Goal: Task Accomplishment & Management: Manage account settings

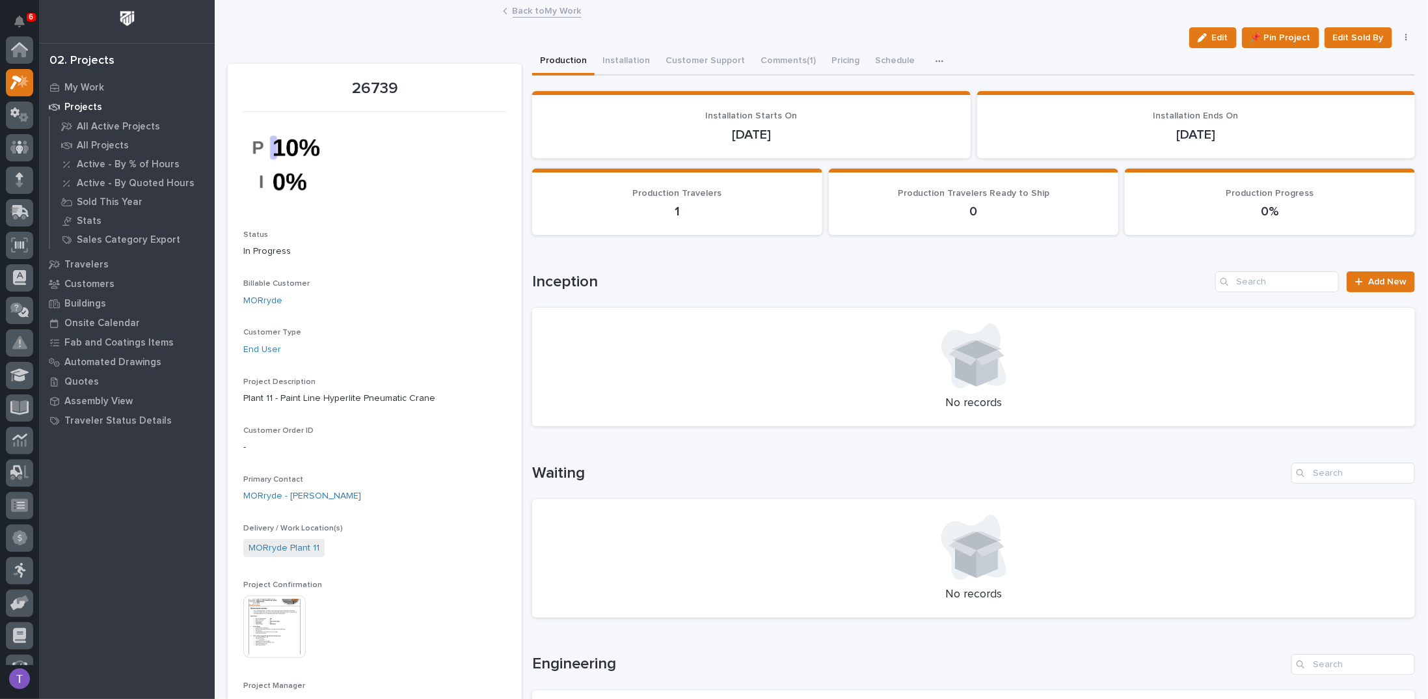
scroll to position [33, 0]
click at [513, 6] on link "Back to My Work" at bounding box center [547, 10] width 69 height 15
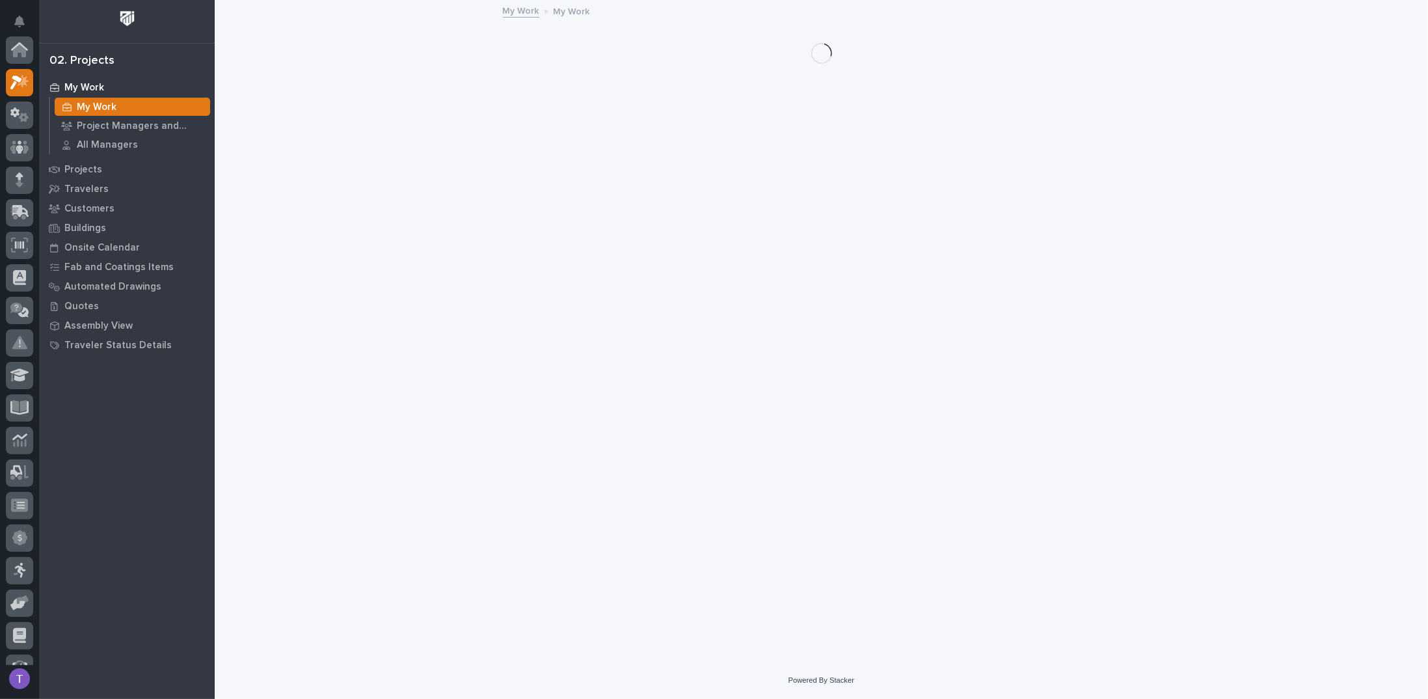
scroll to position [33, 0]
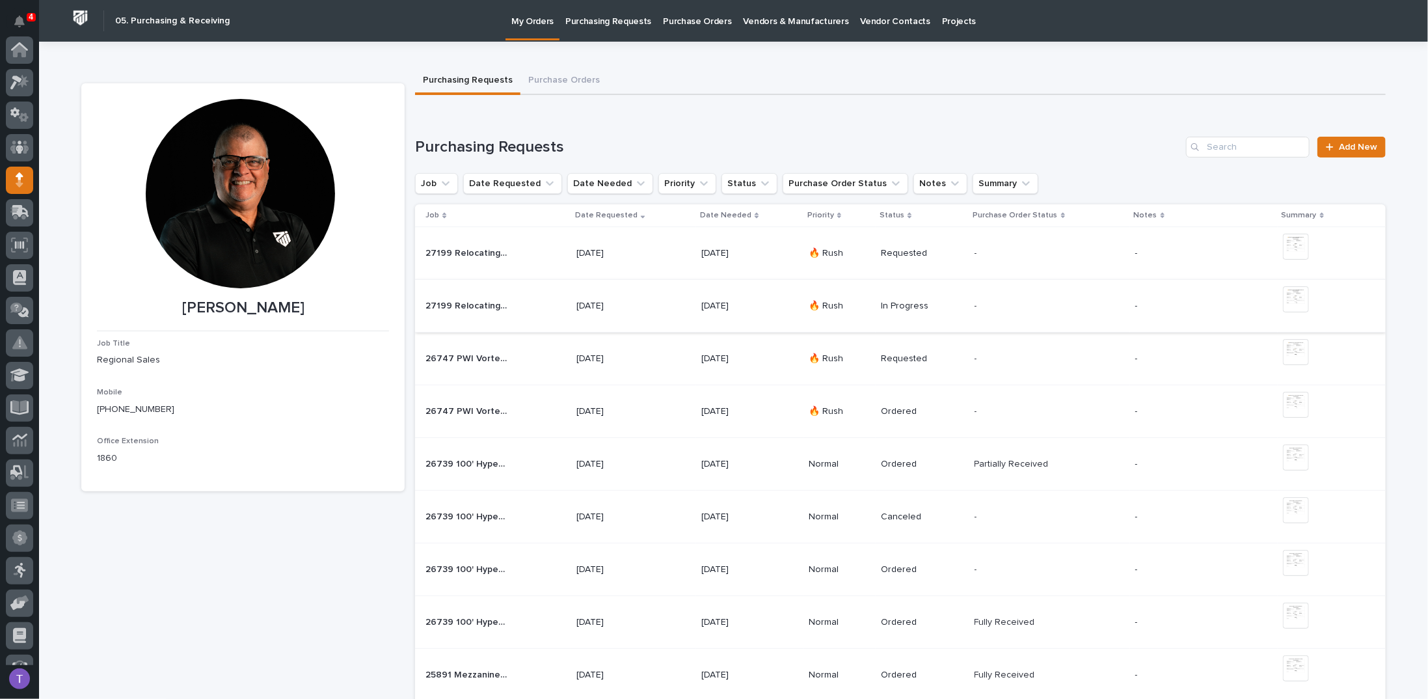
scroll to position [130, 0]
click at [1349, 142] on span "Add New" at bounding box center [1358, 146] width 38 height 9
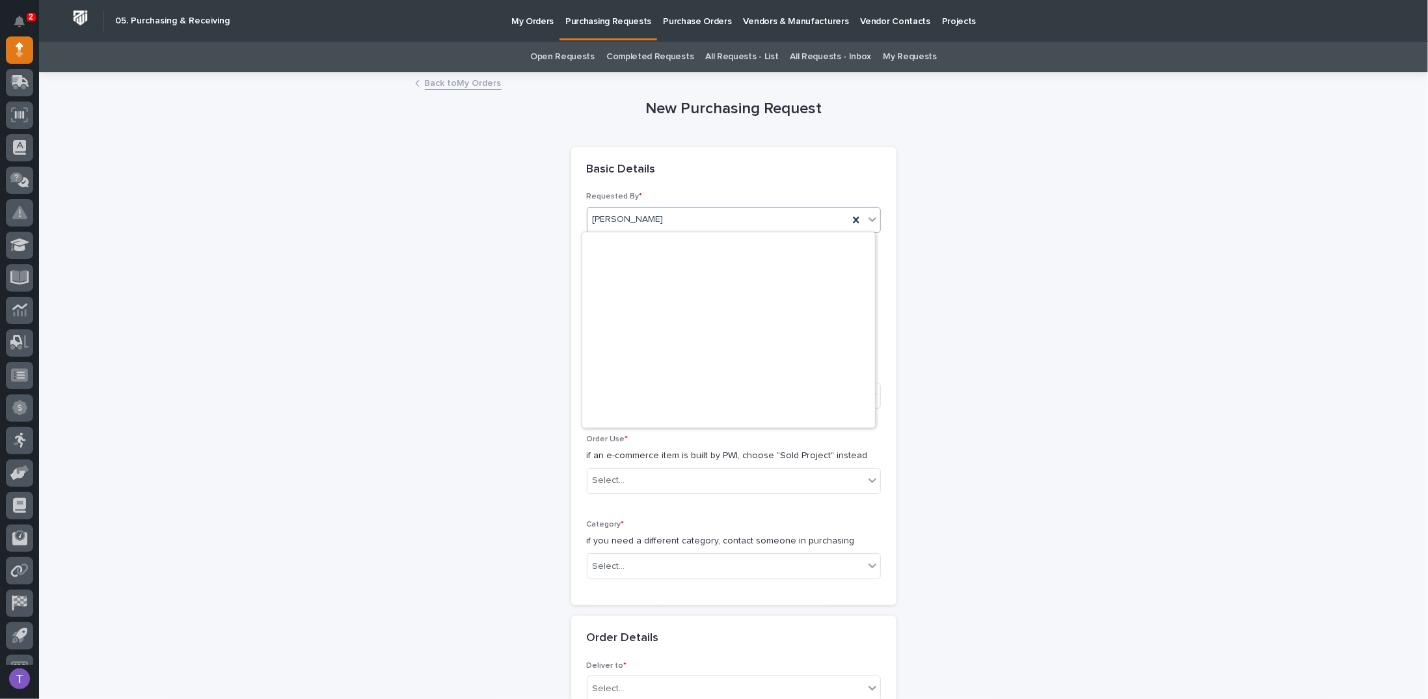
scroll to position [4235, 0]
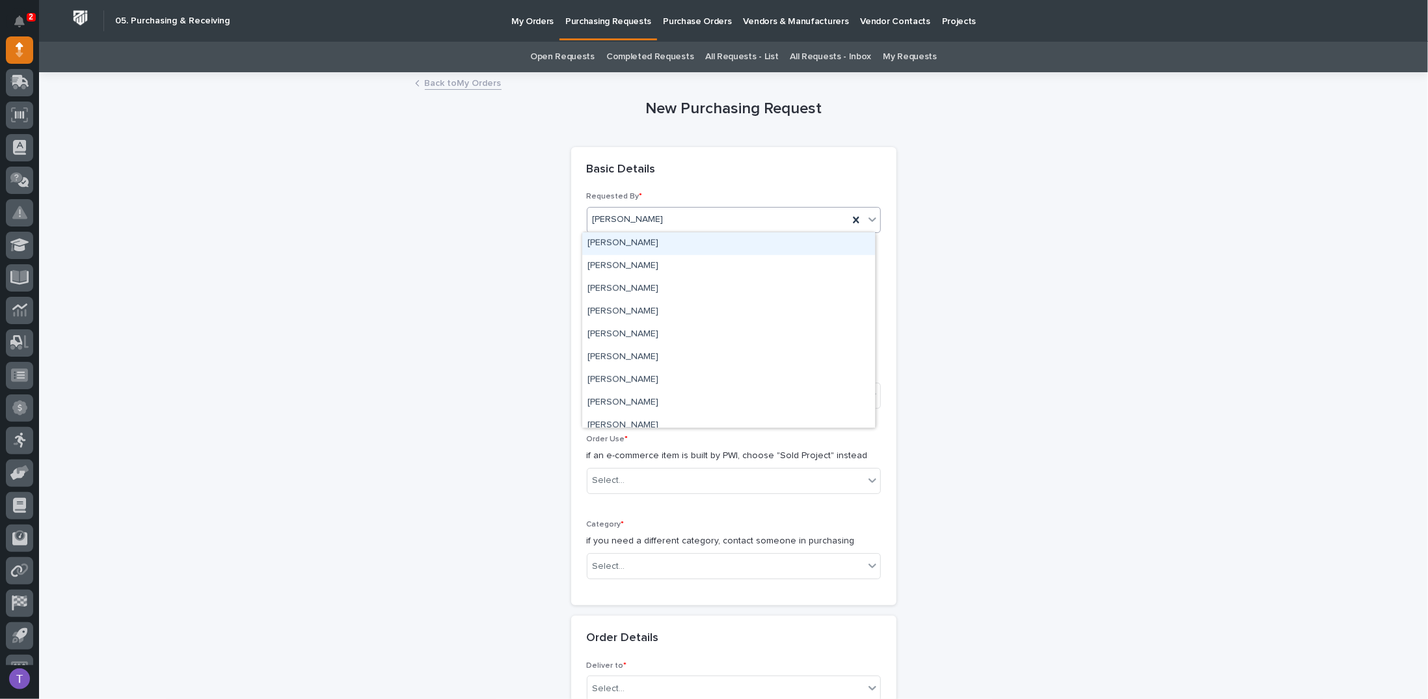
click at [604, 243] on div "[PERSON_NAME]" at bounding box center [728, 243] width 293 height 23
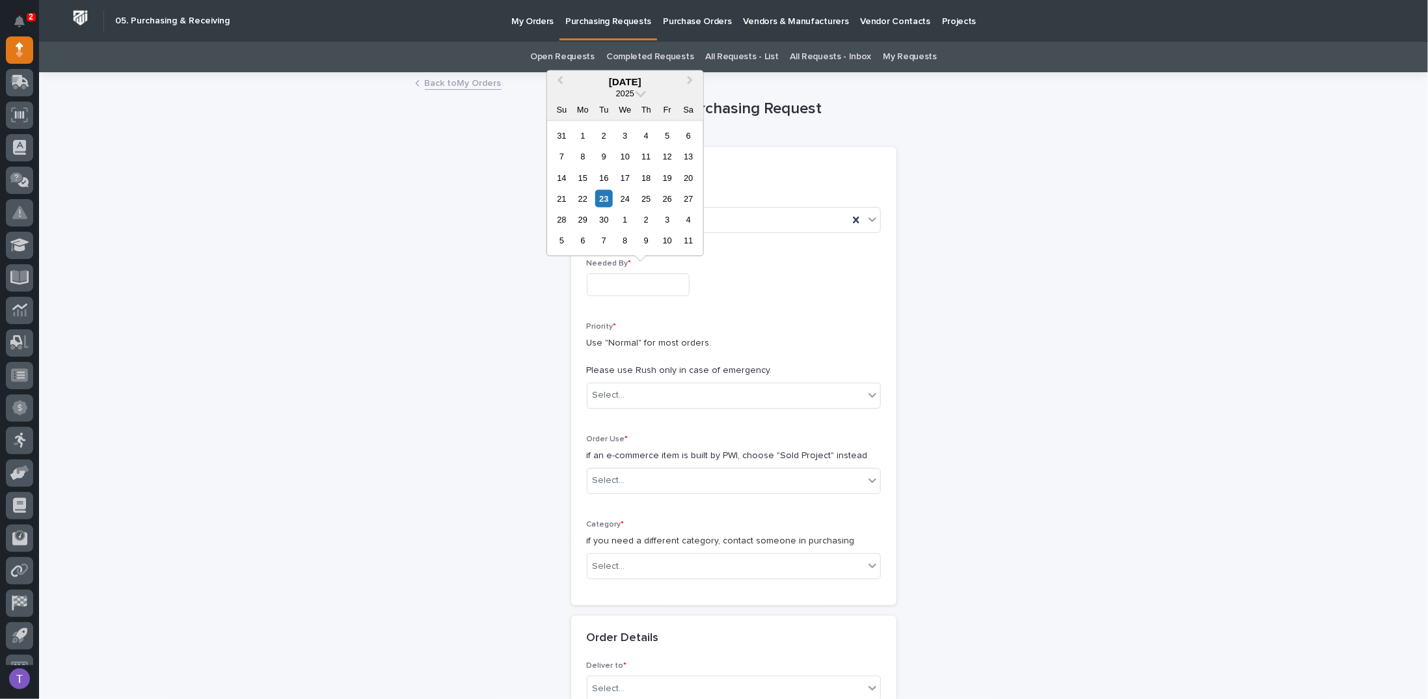
click at [600, 284] on input "text" at bounding box center [638, 284] width 103 height 23
click at [669, 197] on div "26" at bounding box center [667, 199] width 18 height 18
type input "**********"
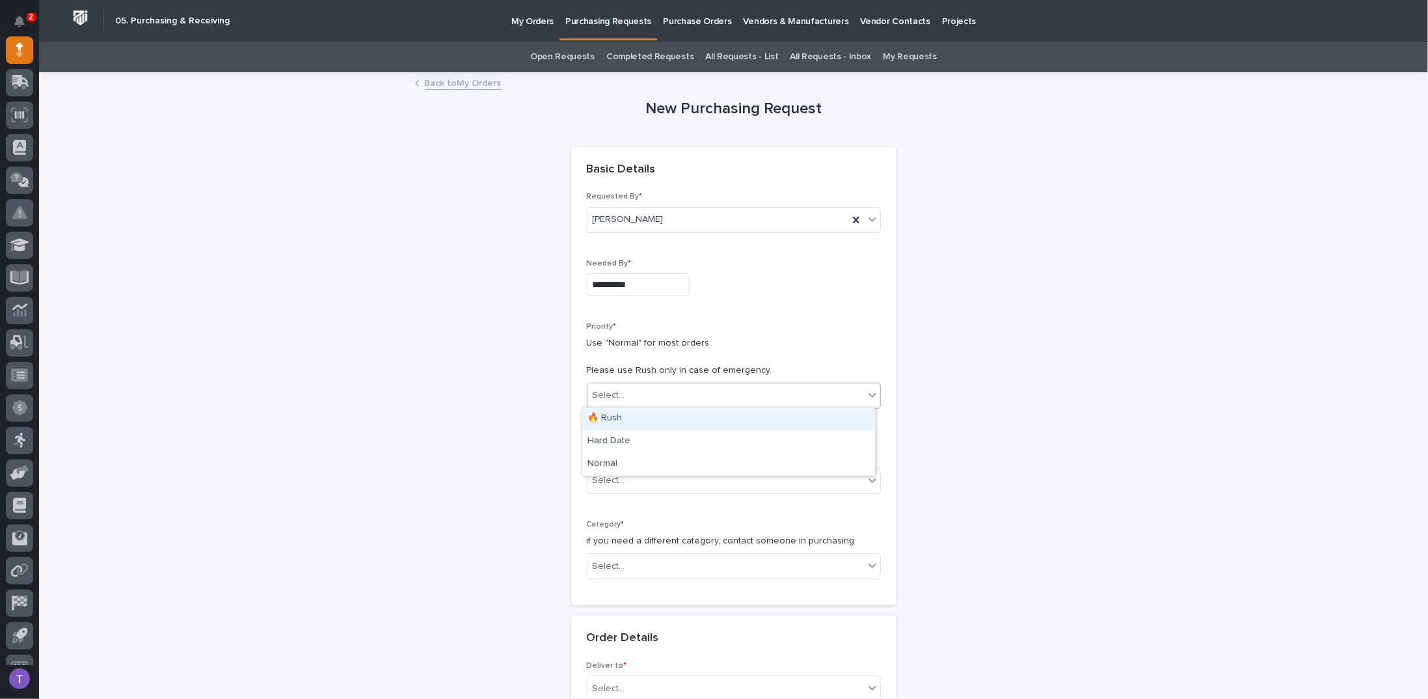
click at [597, 388] on div "Select..." at bounding box center [609, 395] width 33 height 14
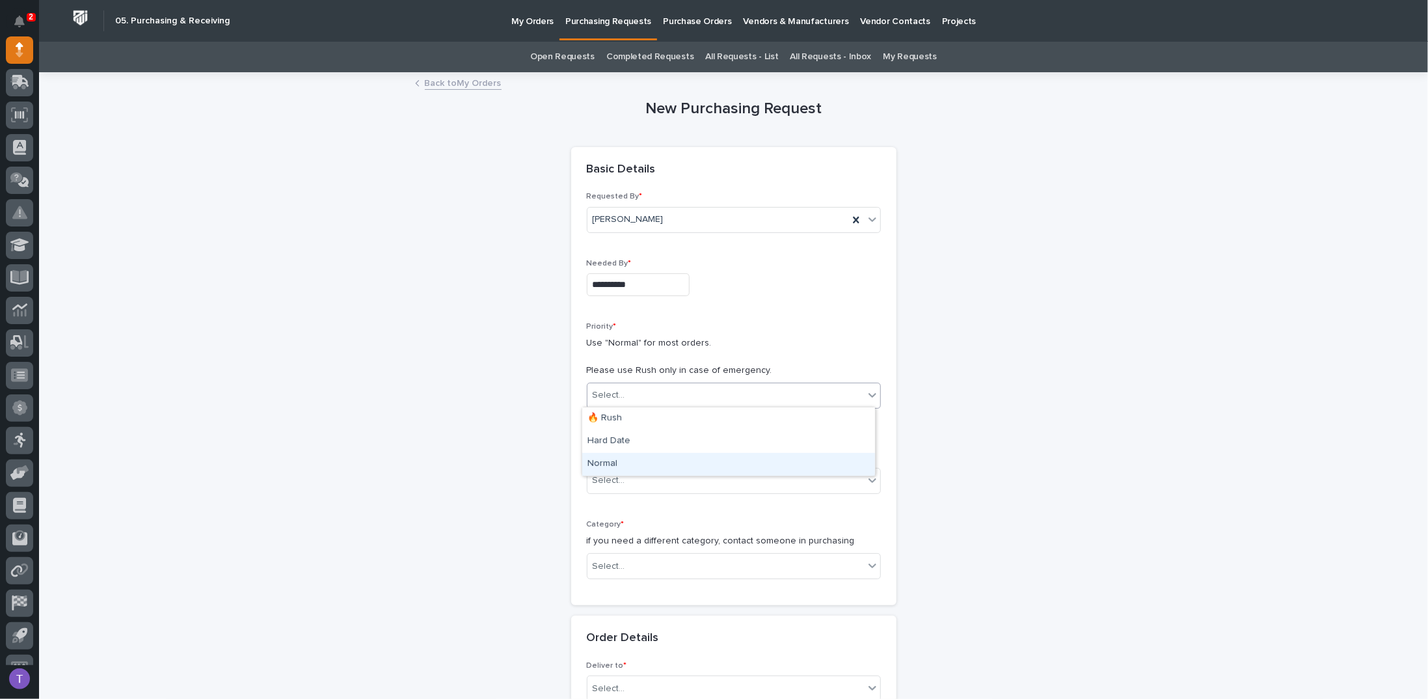
click at [599, 459] on div "Normal" at bounding box center [728, 464] width 293 height 23
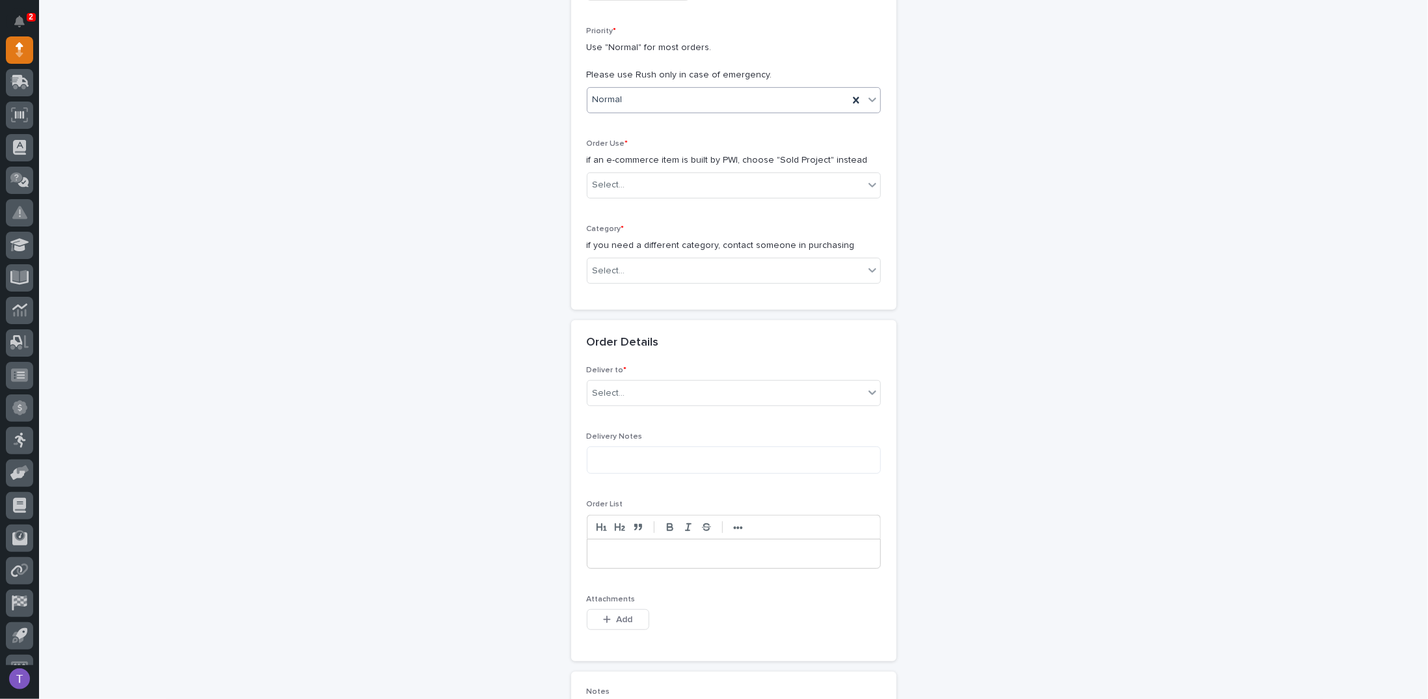
scroll to position [325, 0]
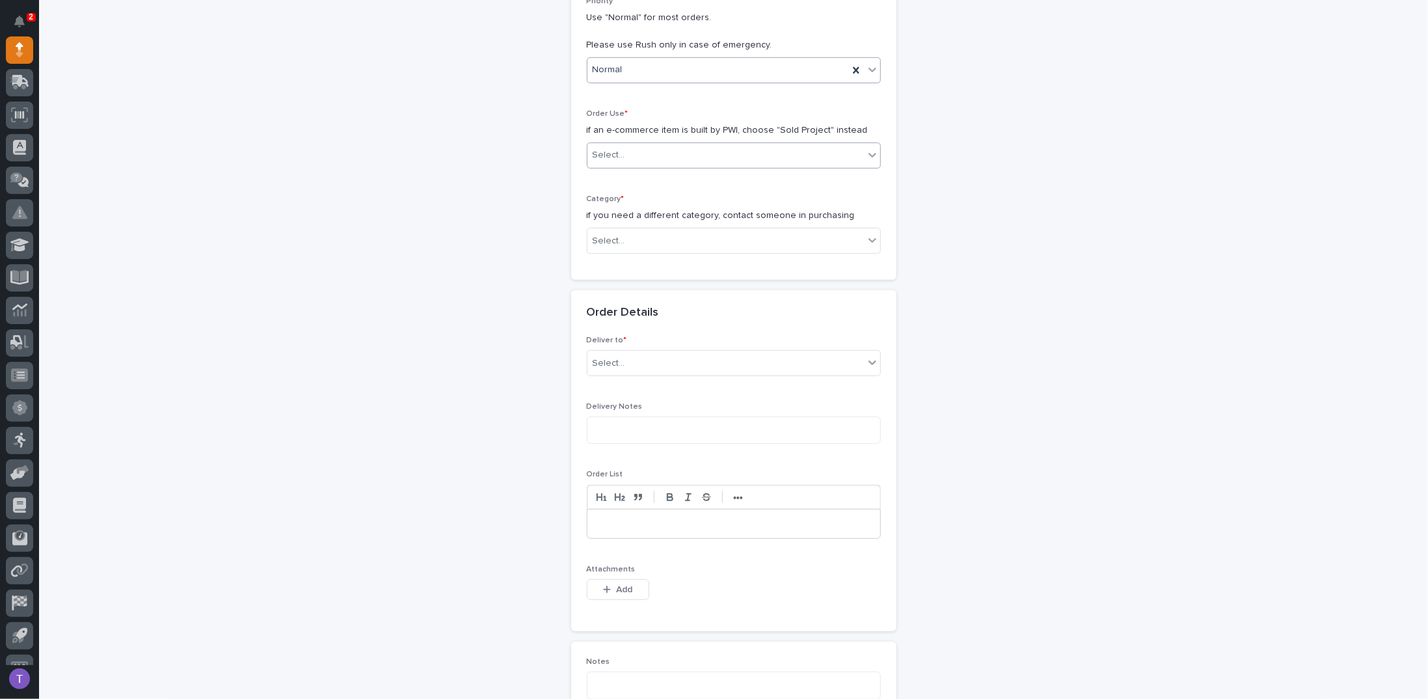
click at [614, 144] on div "Select..." at bounding box center [725, 154] width 276 height 21
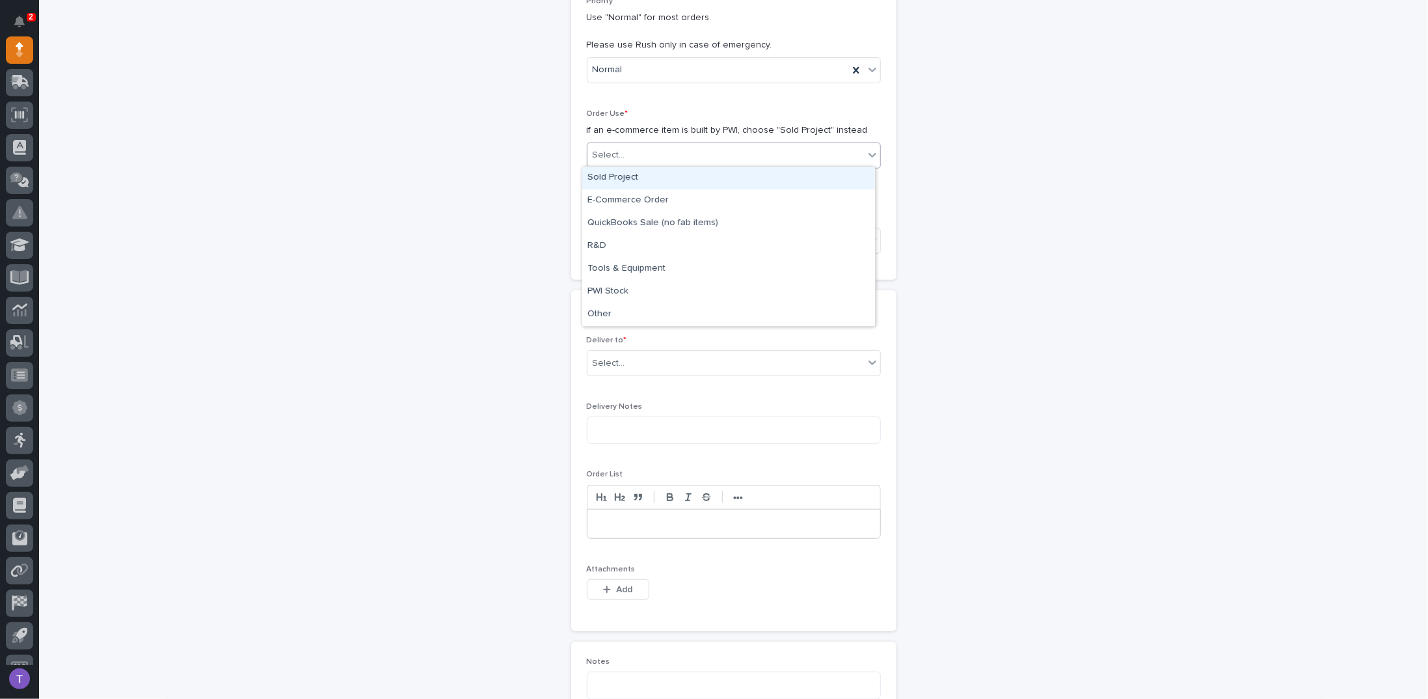
click at [604, 169] on div "Sold Project" at bounding box center [728, 178] width 293 height 23
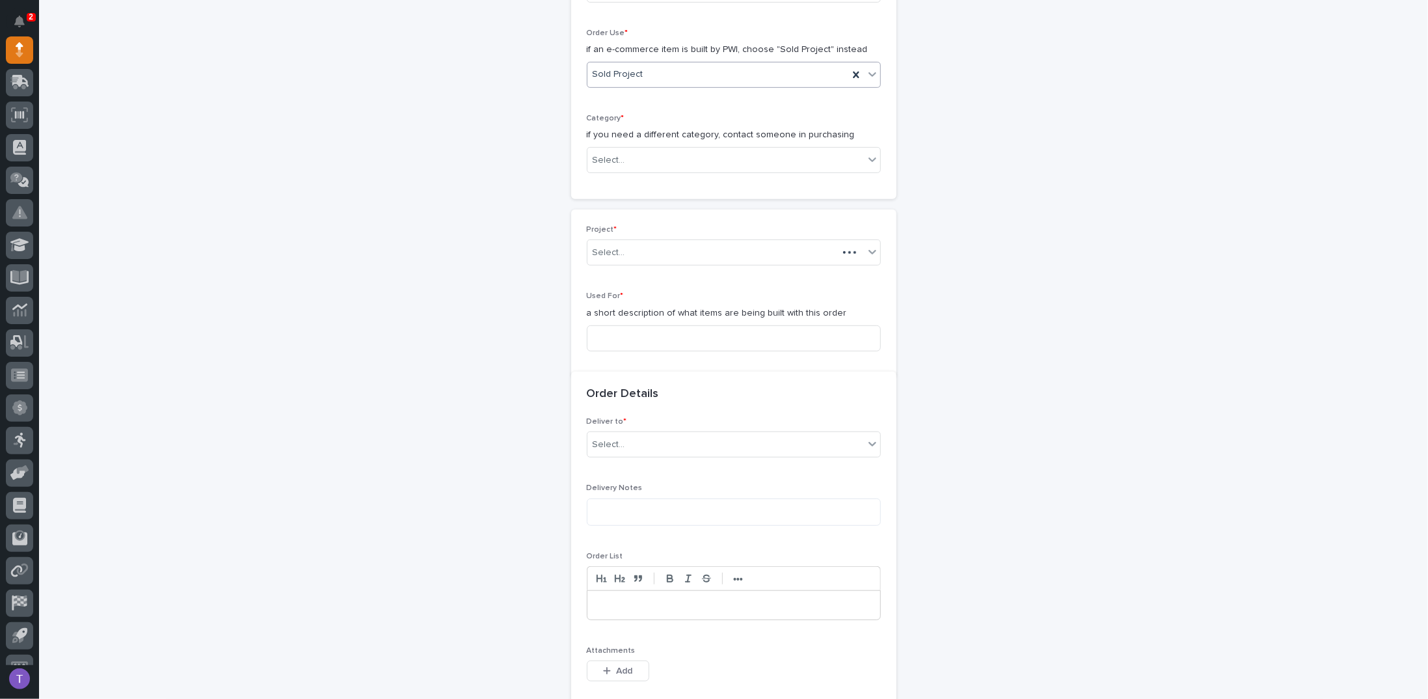
scroll to position [414, 0]
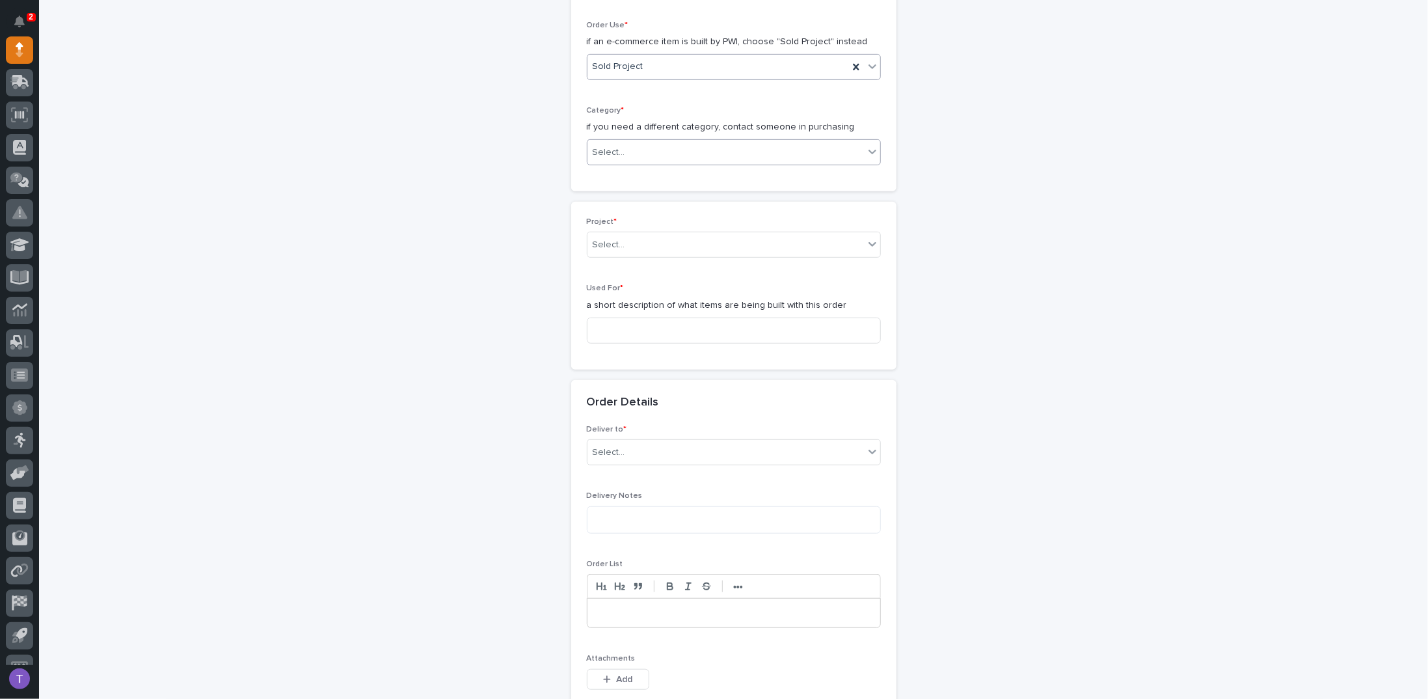
click at [604, 146] on div "Select..." at bounding box center [609, 153] width 33 height 14
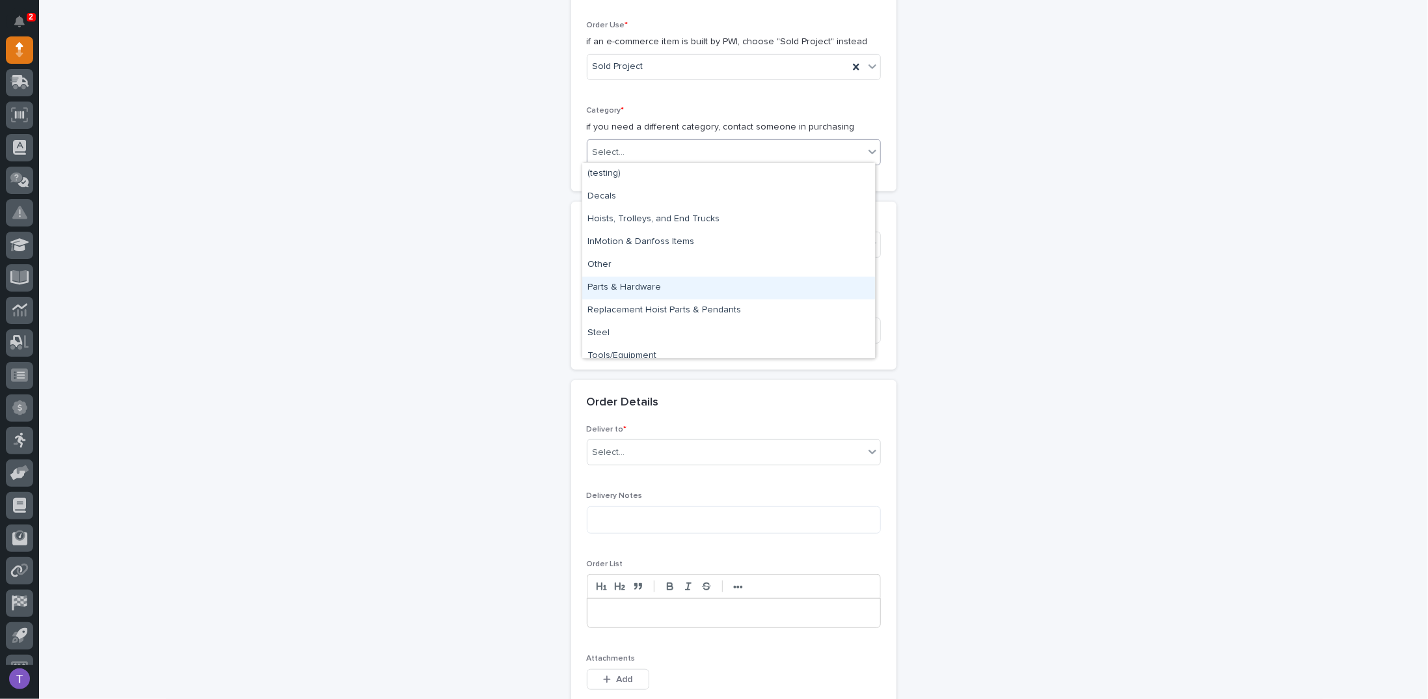
click at [617, 283] on div "Parts & Hardware" at bounding box center [728, 287] width 293 height 23
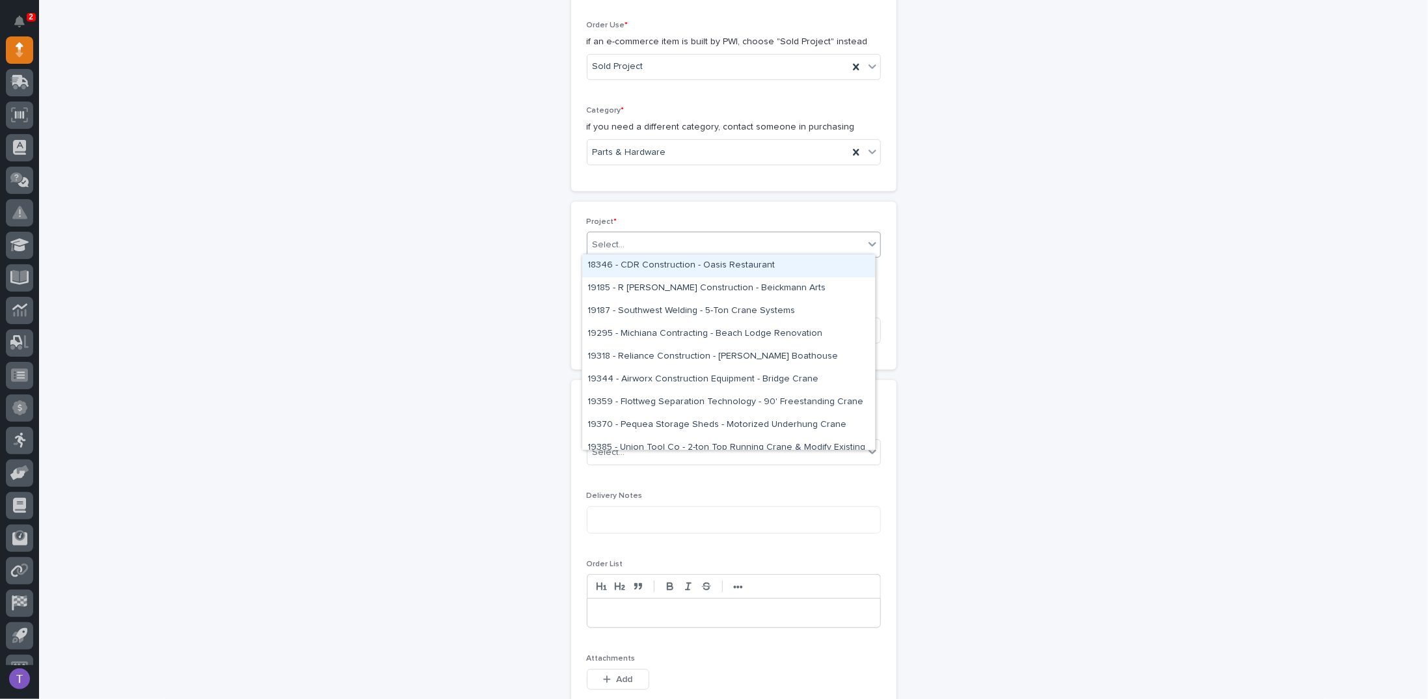
click at [613, 239] on div "Select..." at bounding box center [609, 245] width 33 height 14
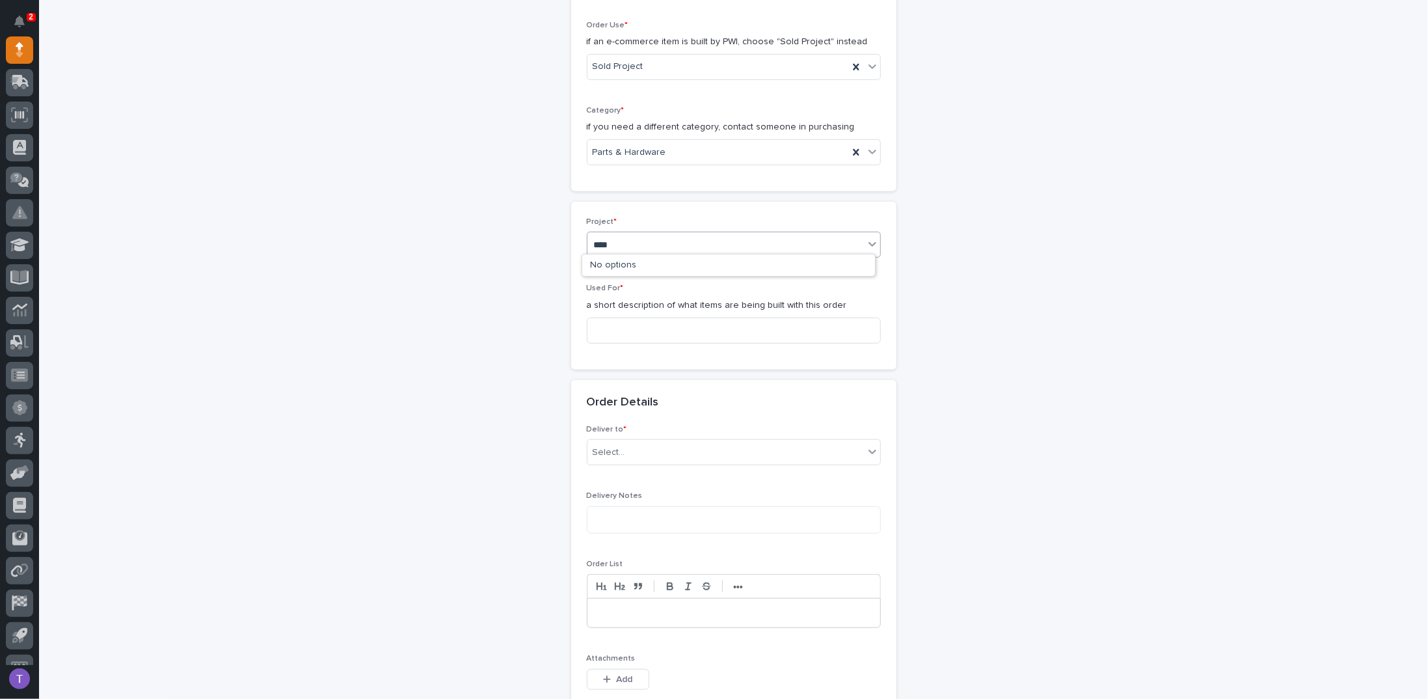
type input "*****"
click at [634, 263] on div "25891 - J A Wagner Construction Inc - New Plant Setup - Mezzanine Project" at bounding box center [728, 265] width 293 height 23
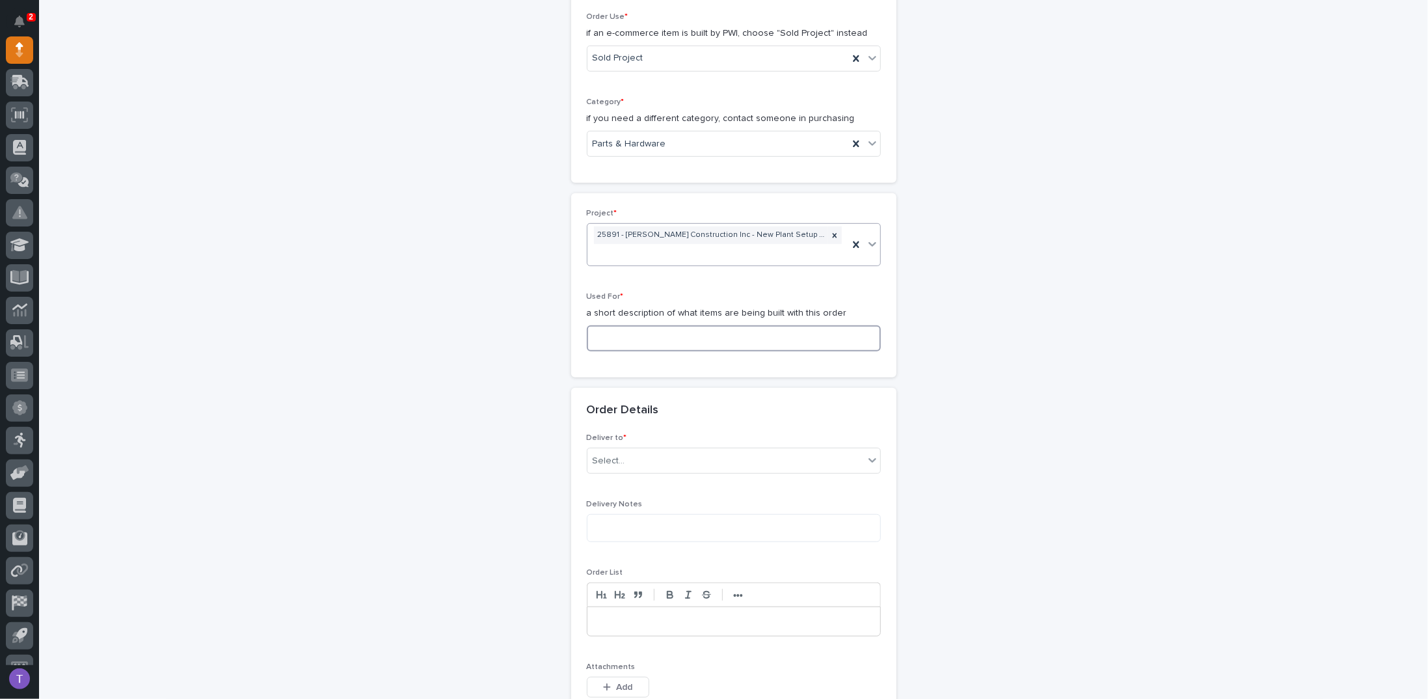
click at [597, 331] on input at bounding box center [734, 338] width 294 height 26
drag, startPoint x: 698, startPoint y: 334, endPoint x: 529, endPoint y: 319, distance: 169.8
click at [529, 319] on div "**********" at bounding box center [733, 411] width 1304 height 1521
type input "Mezzanine #4 Guardrail"
click at [602, 457] on div "Select..." at bounding box center [609, 461] width 33 height 14
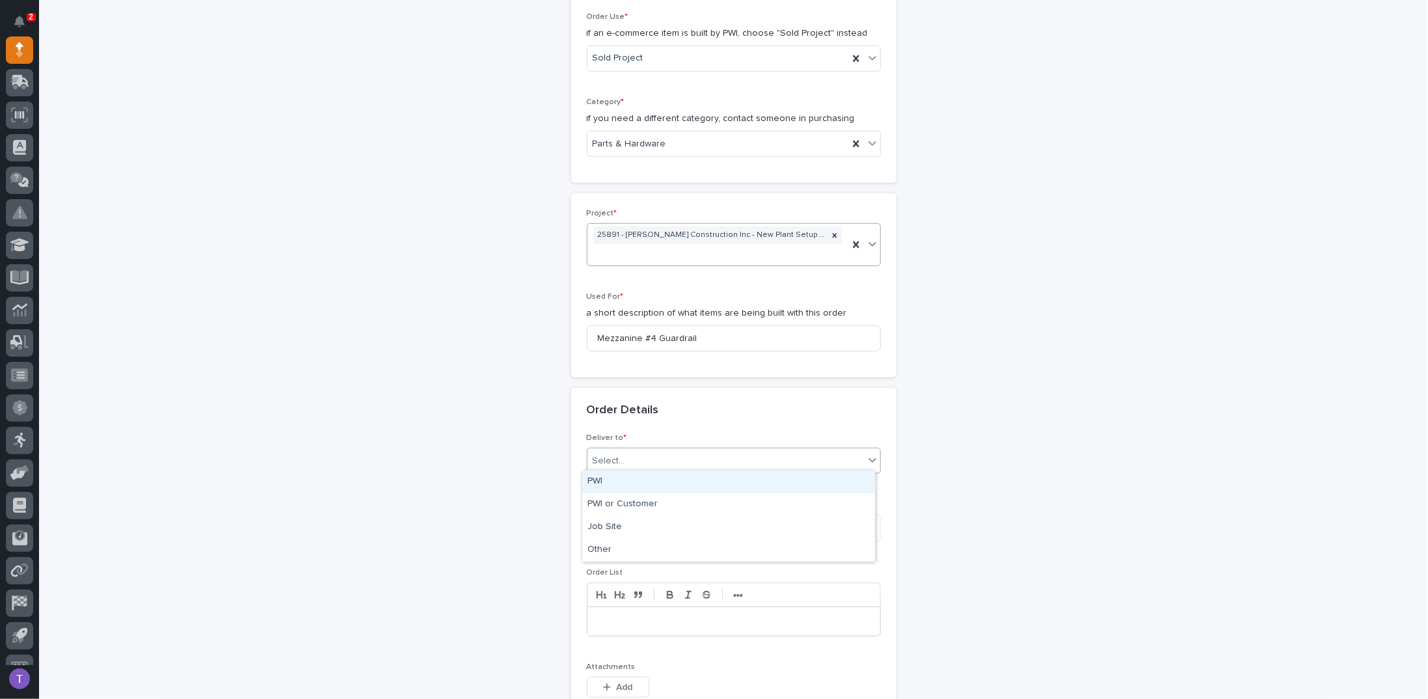
click at [598, 479] on div "PWI" at bounding box center [728, 481] width 293 height 23
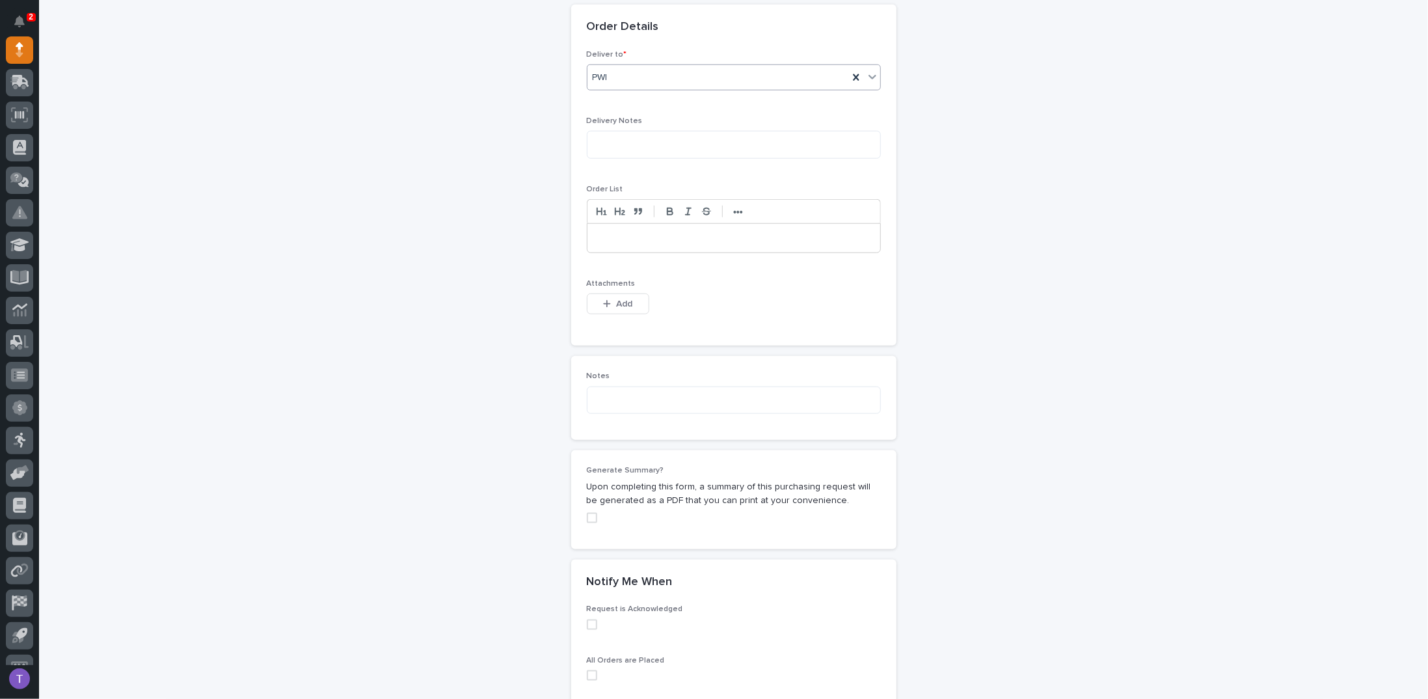
scroll to position [813, 0]
click at [610, 288] on button "Add" at bounding box center [618, 296] width 62 height 21
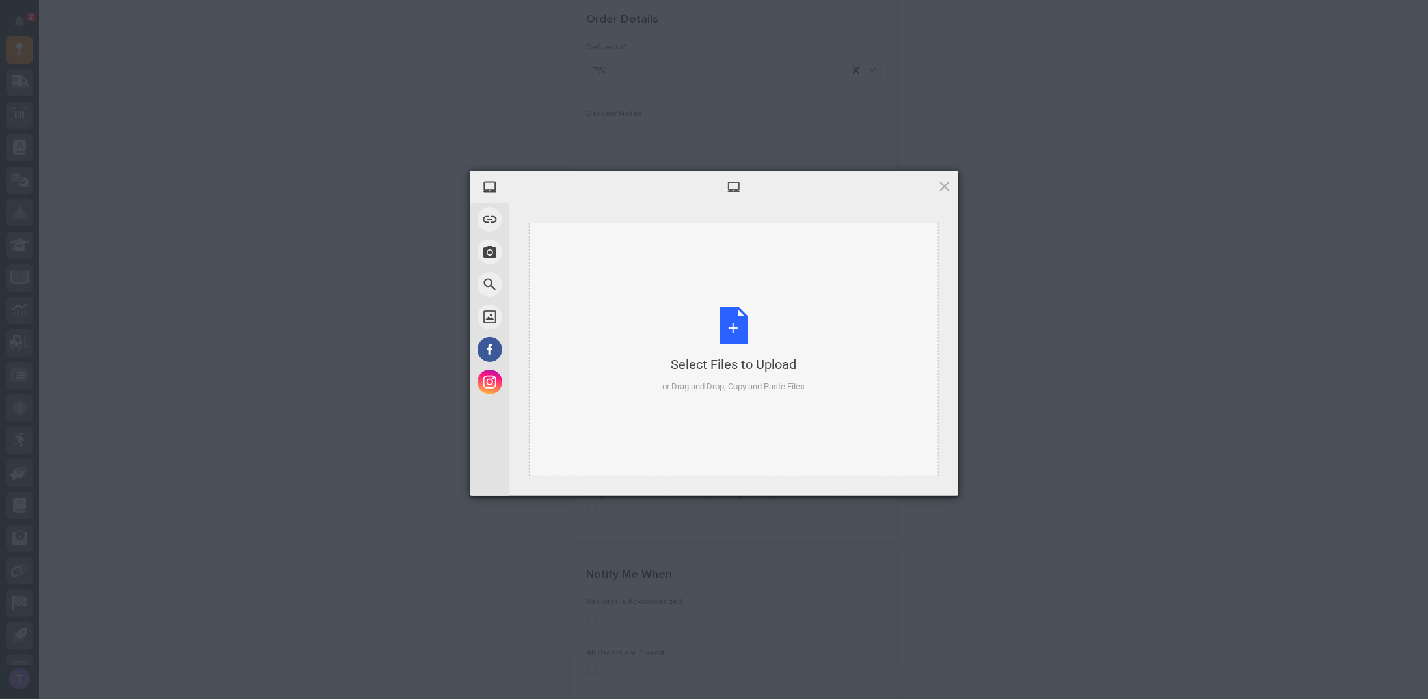
click at [729, 319] on div "Select Files to Upload or Drag and Drop, Copy and Paste Files" at bounding box center [733, 349] width 142 height 87
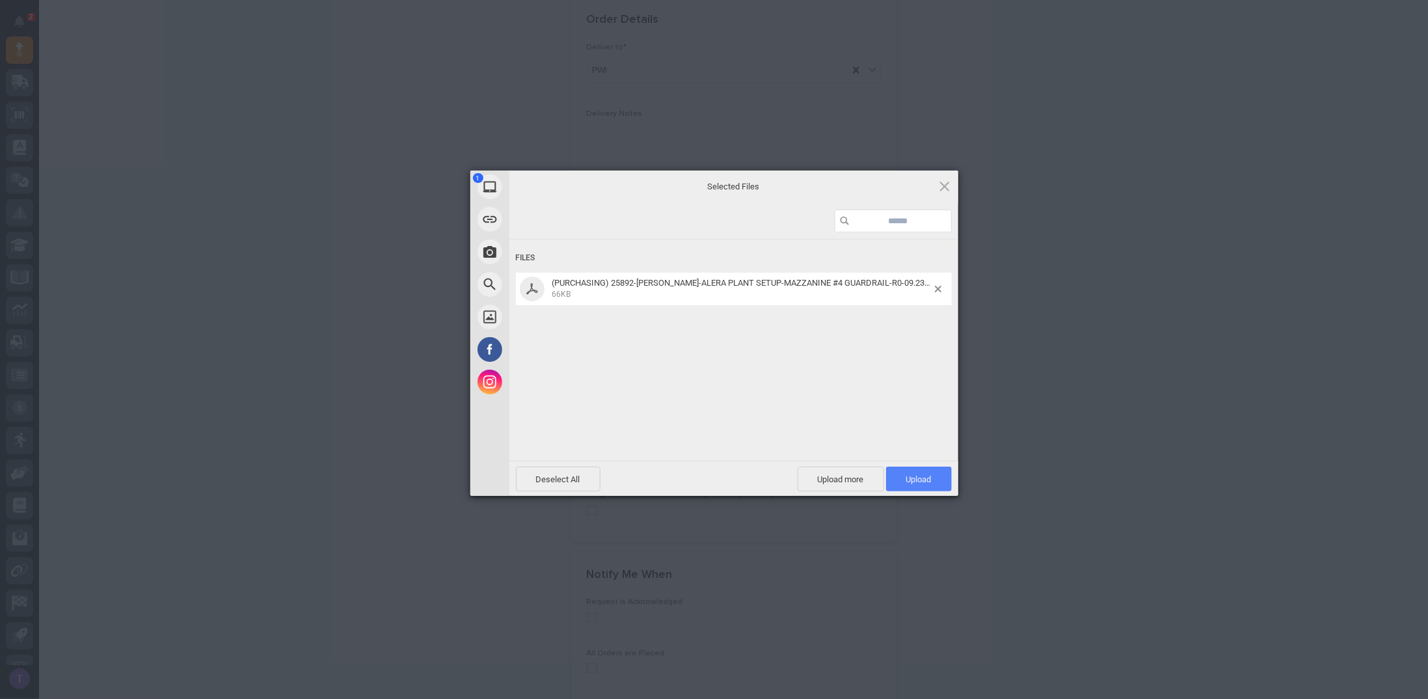
click at [913, 476] on span "Upload 1" at bounding box center [918, 479] width 25 height 10
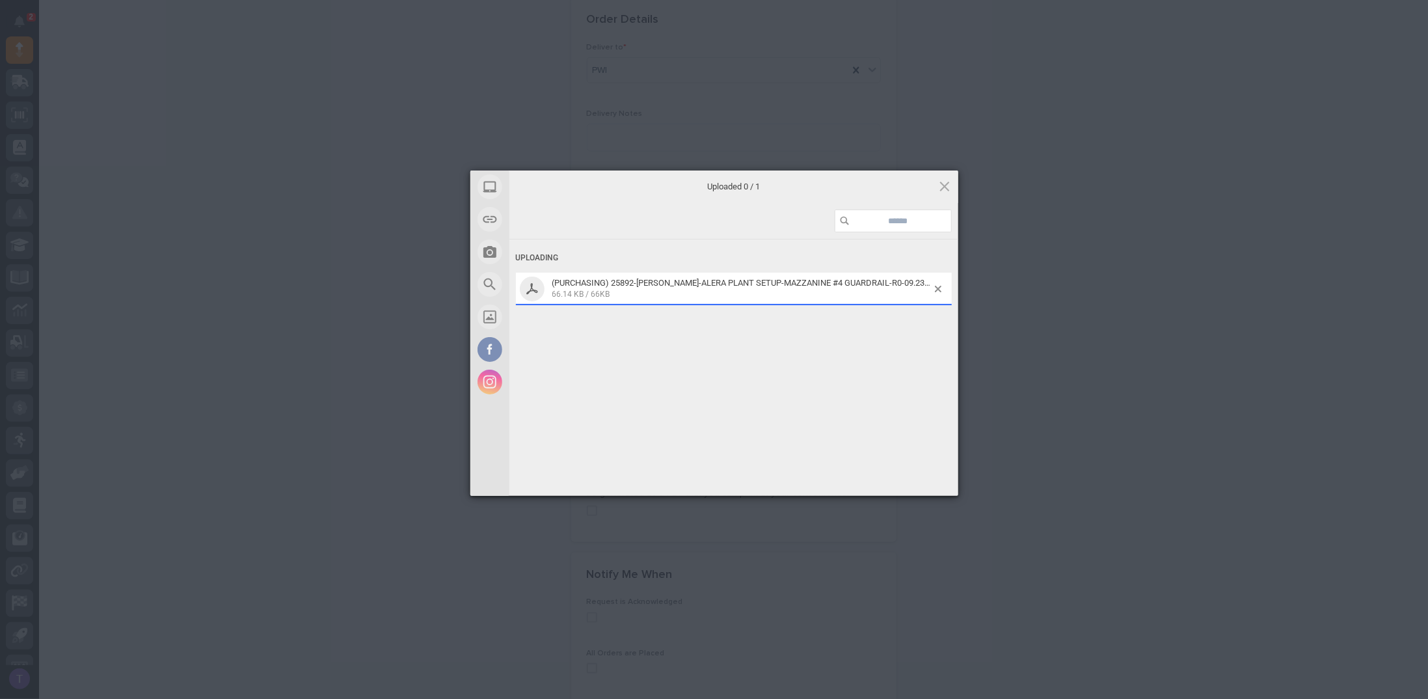
scroll to position [836, 0]
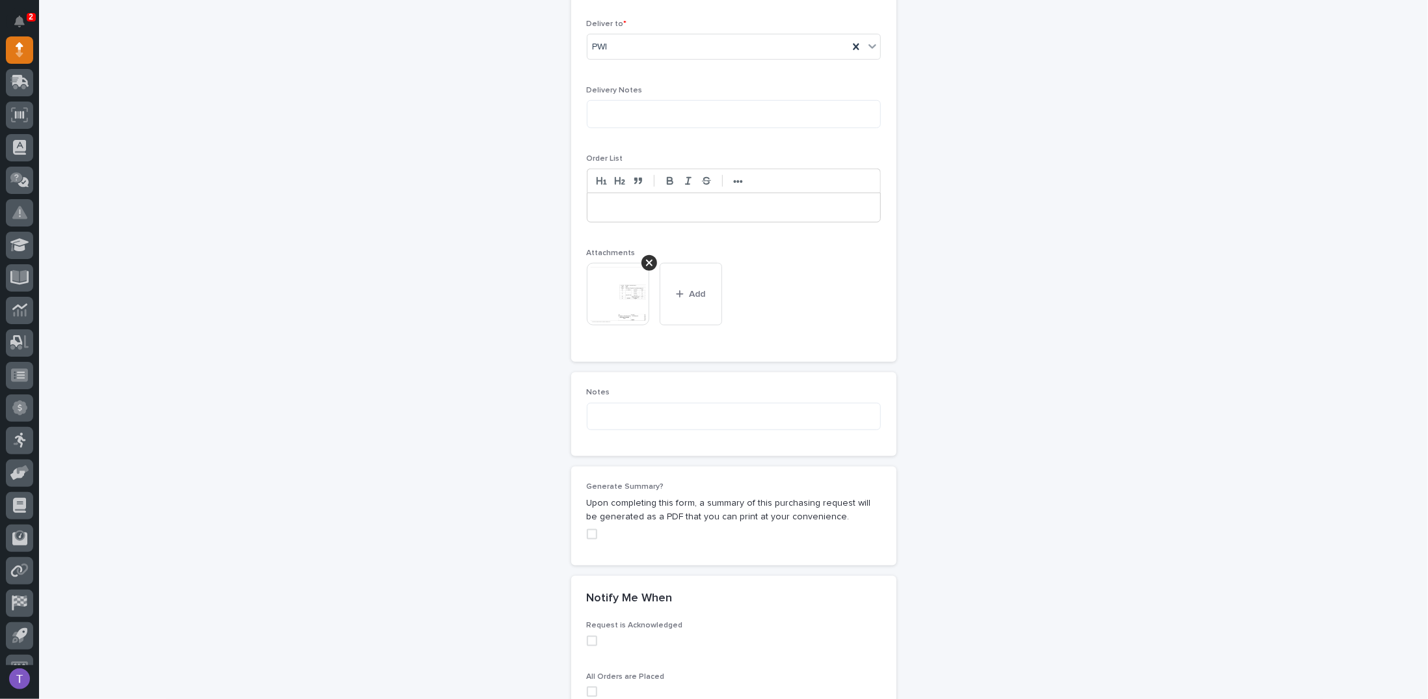
click at [587, 529] on span at bounding box center [592, 534] width 10 height 10
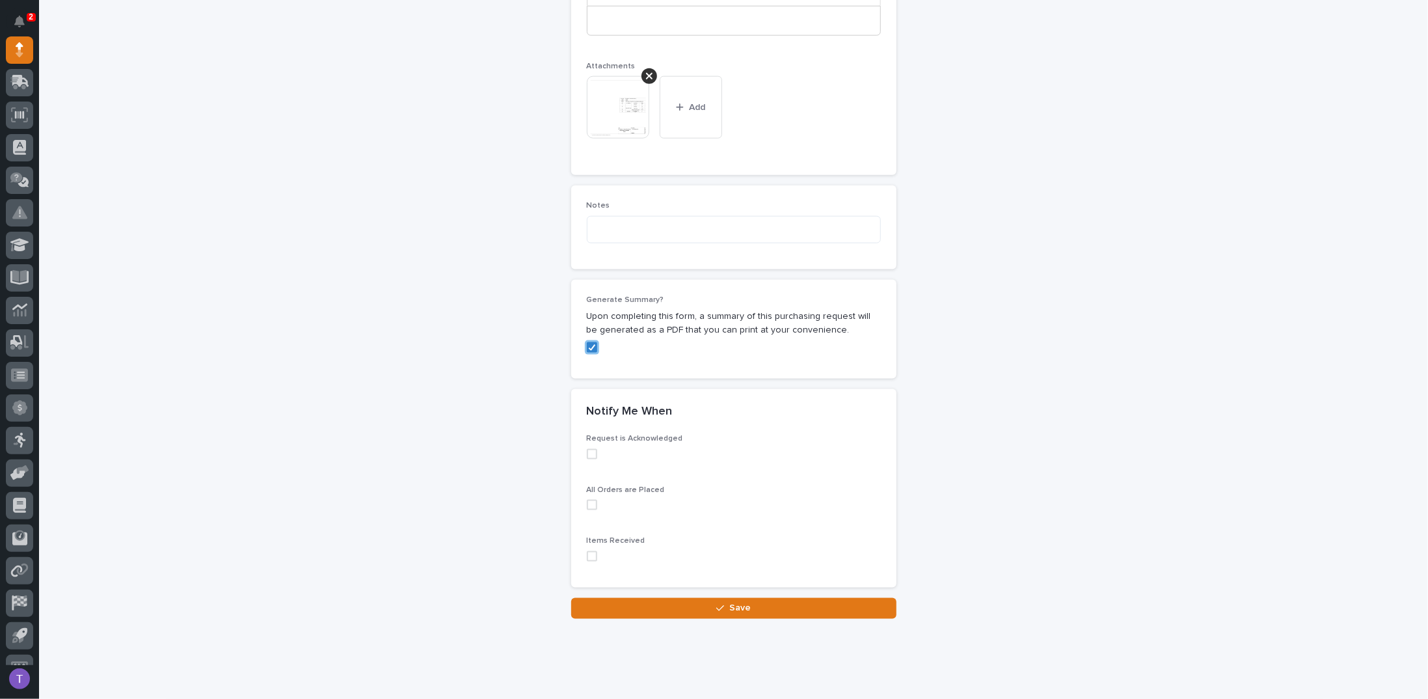
scroll to position [1039, 0]
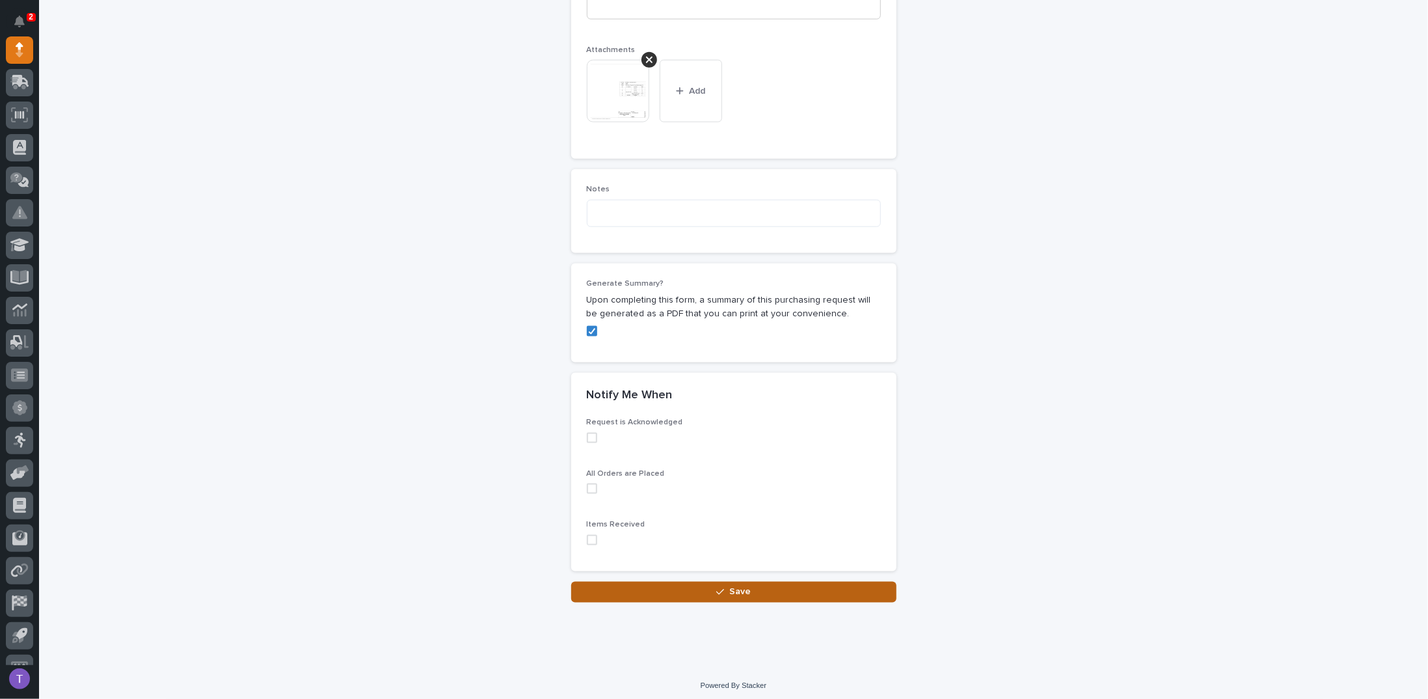
click at [737, 586] on span "Save" at bounding box center [739, 592] width 21 height 12
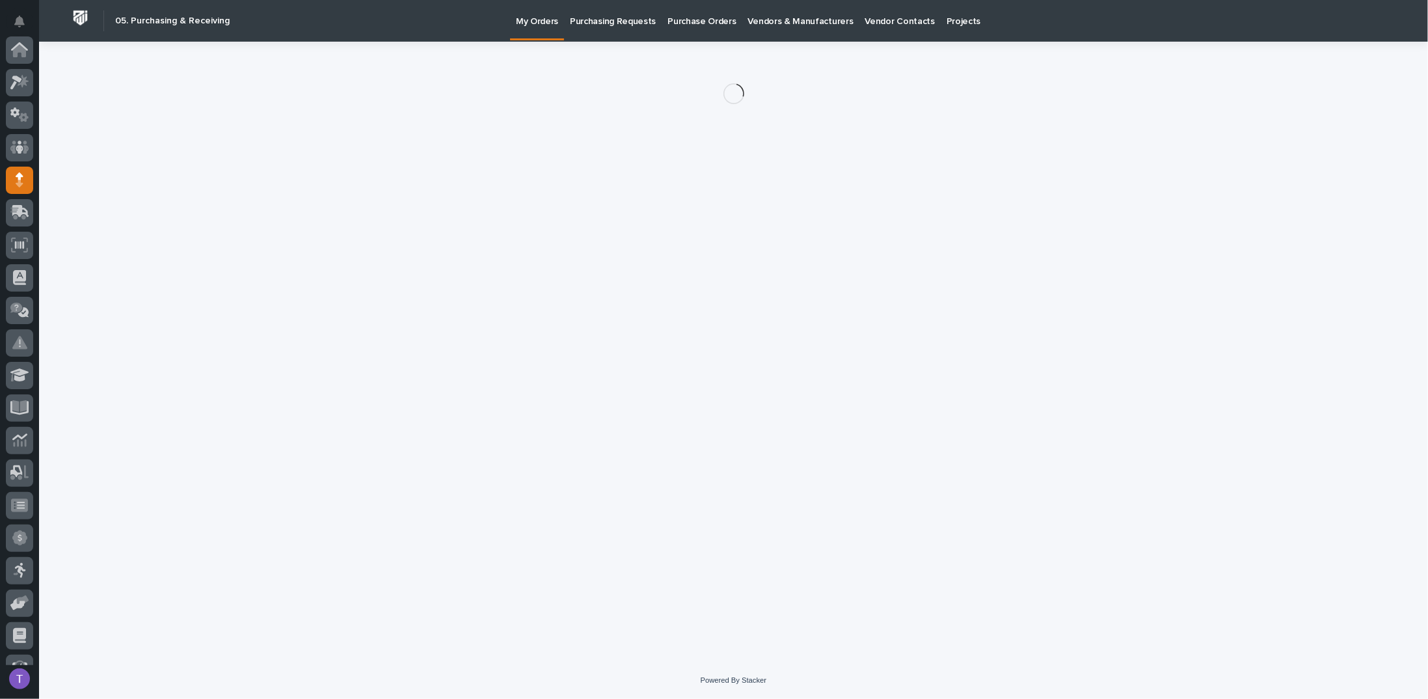
scroll to position [130, 0]
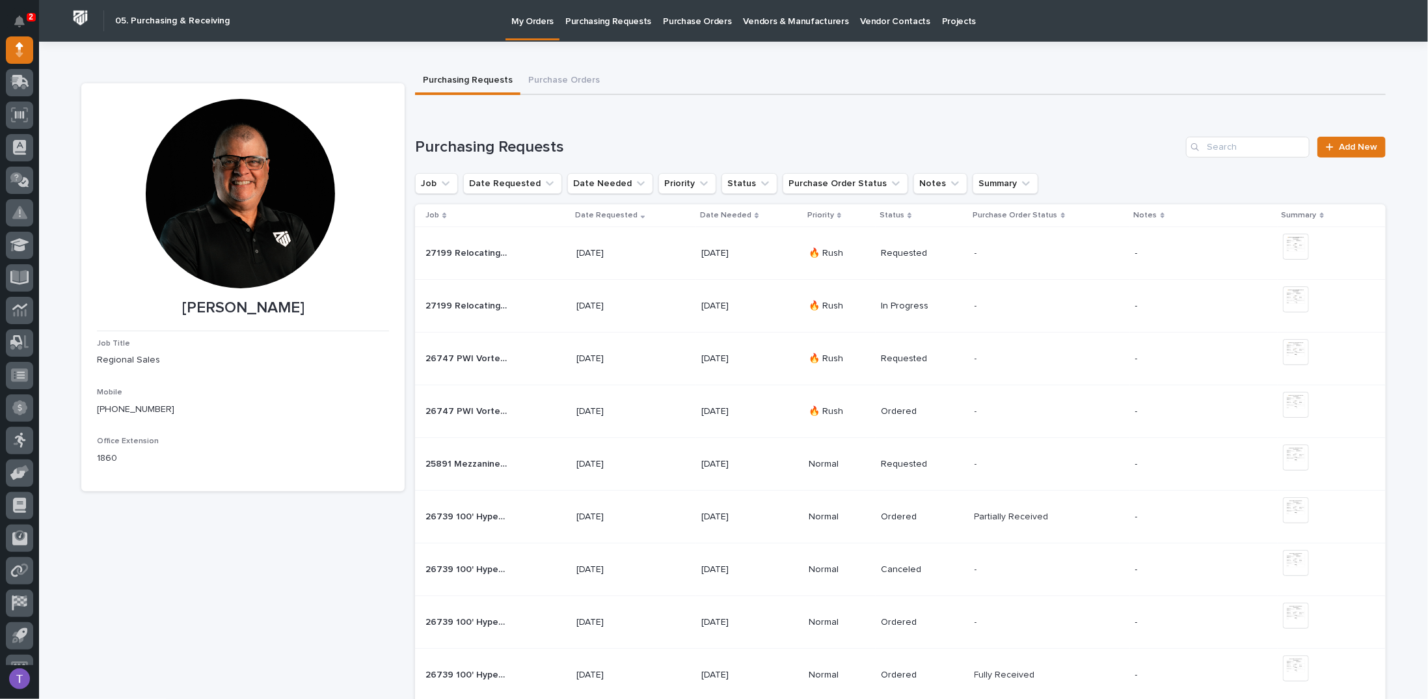
click at [480, 460] on p "25891 Mezzanine #4 Guardrail" at bounding box center [467, 463] width 84 height 14
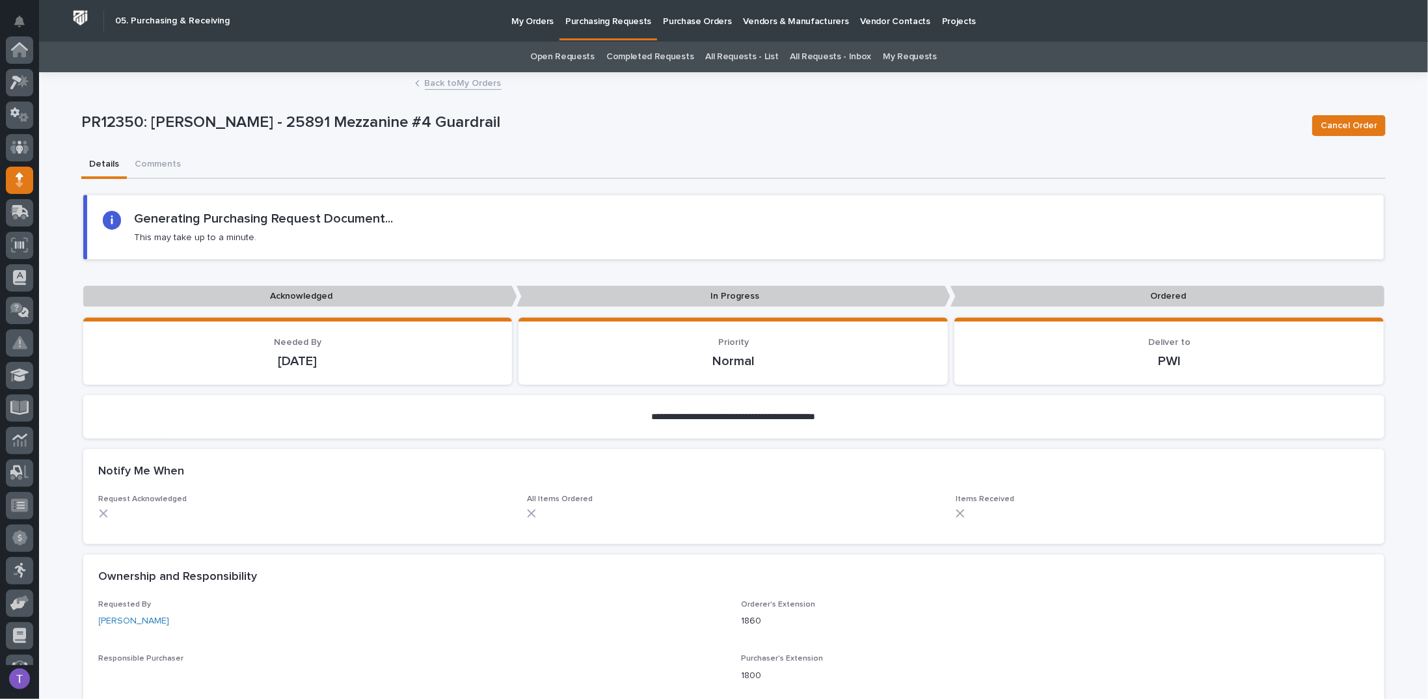
scroll to position [130, 0]
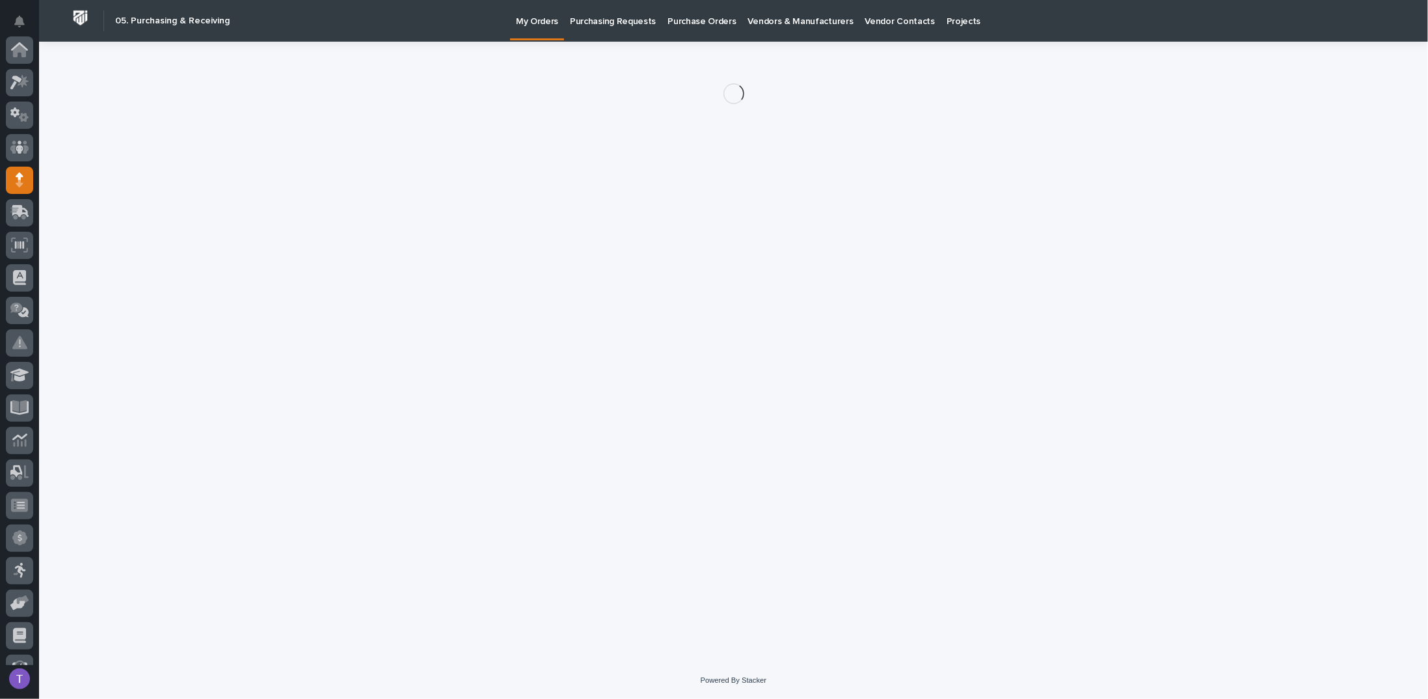
scroll to position [130, 0]
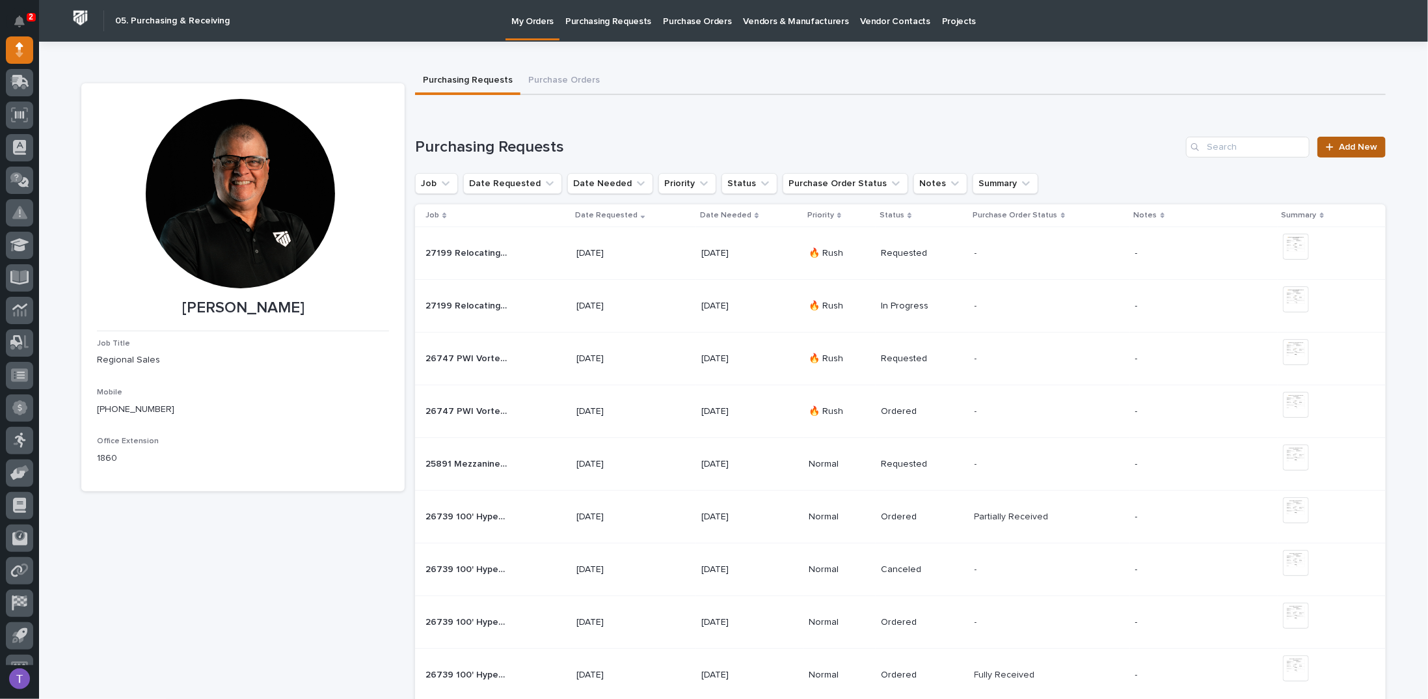
click at [1343, 141] on link "Add New" at bounding box center [1351, 147] width 68 height 21
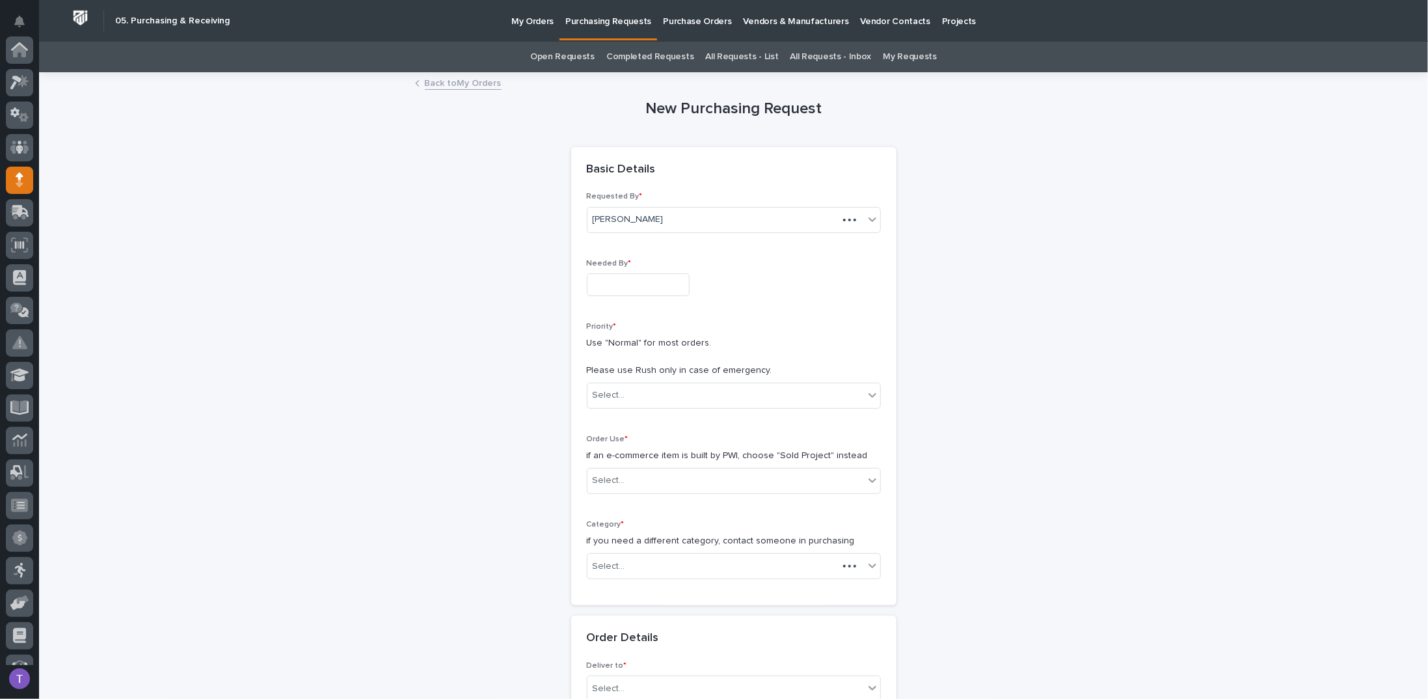
scroll to position [130, 0]
click at [608, 278] on input "text" at bounding box center [638, 284] width 103 height 23
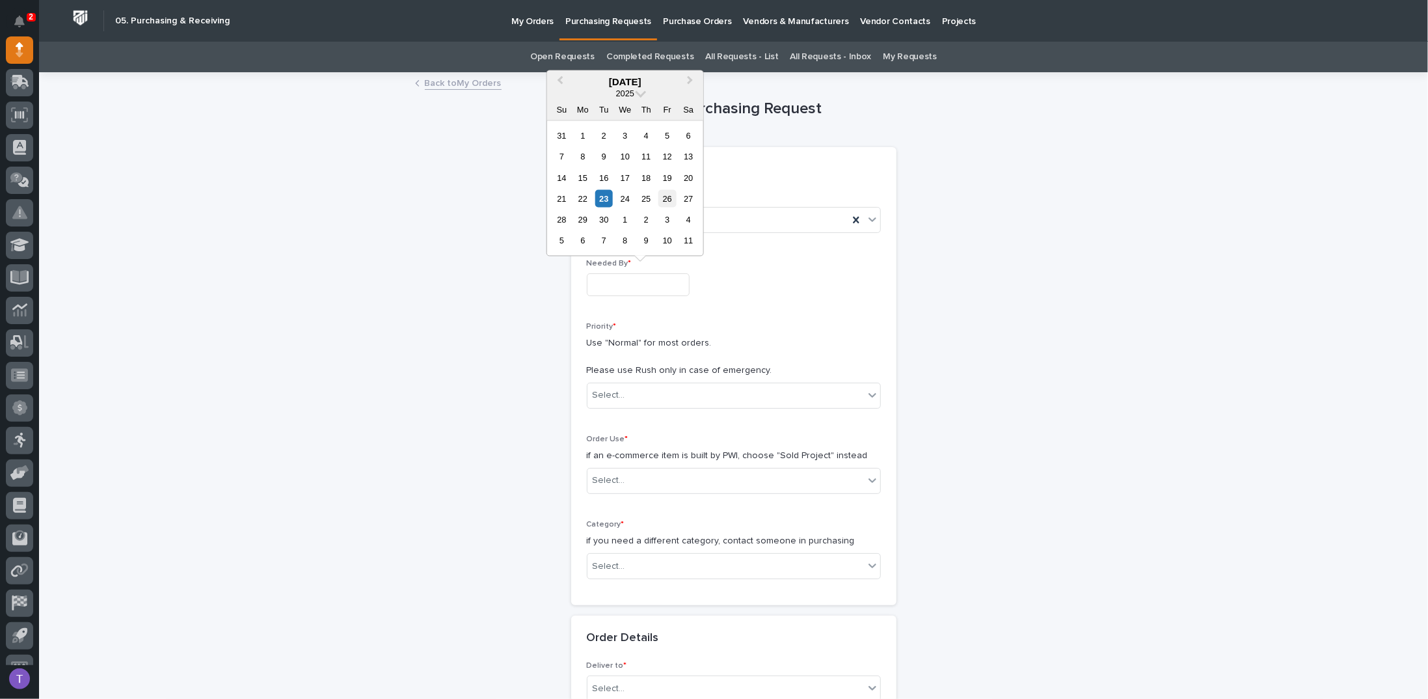
click at [665, 196] on div "26" at bounding box center [667, 199] width 18 height 18
type input "**********"
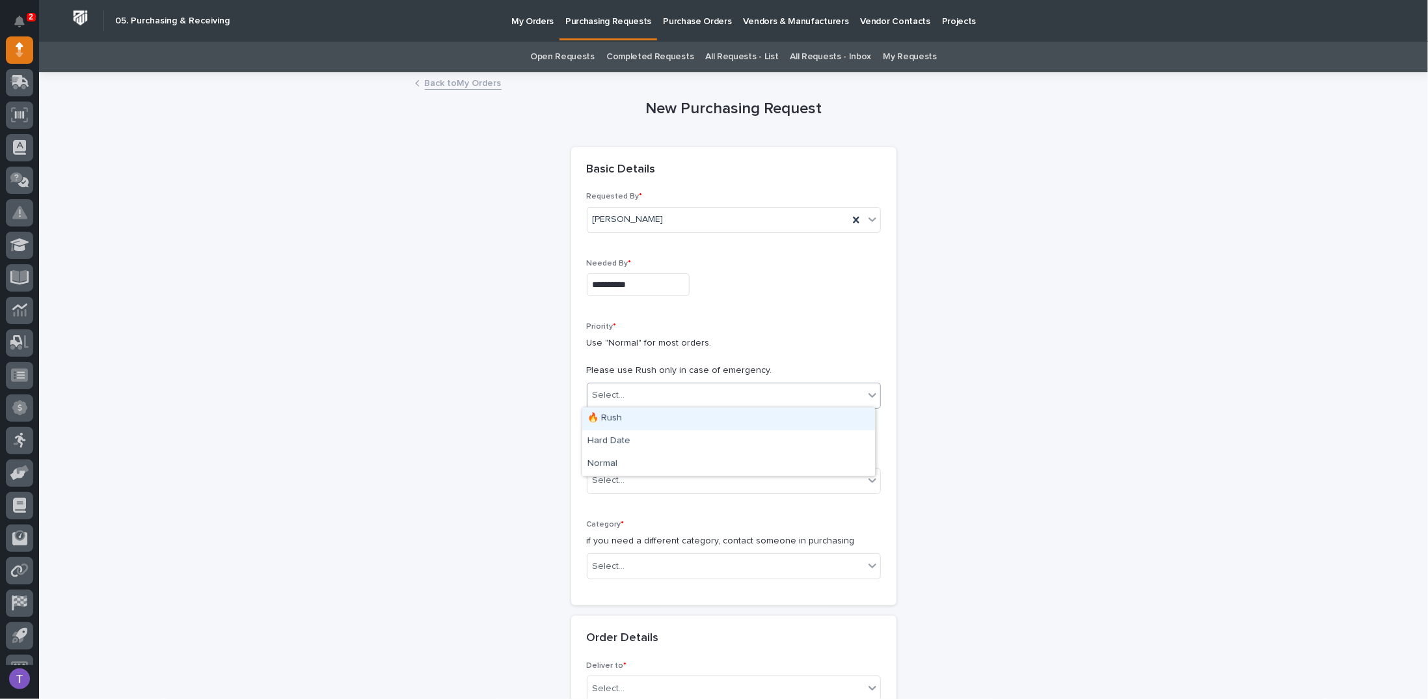
click at [617, 390] on div "Select..." at bounding box center [609, 395] width 33 height 14
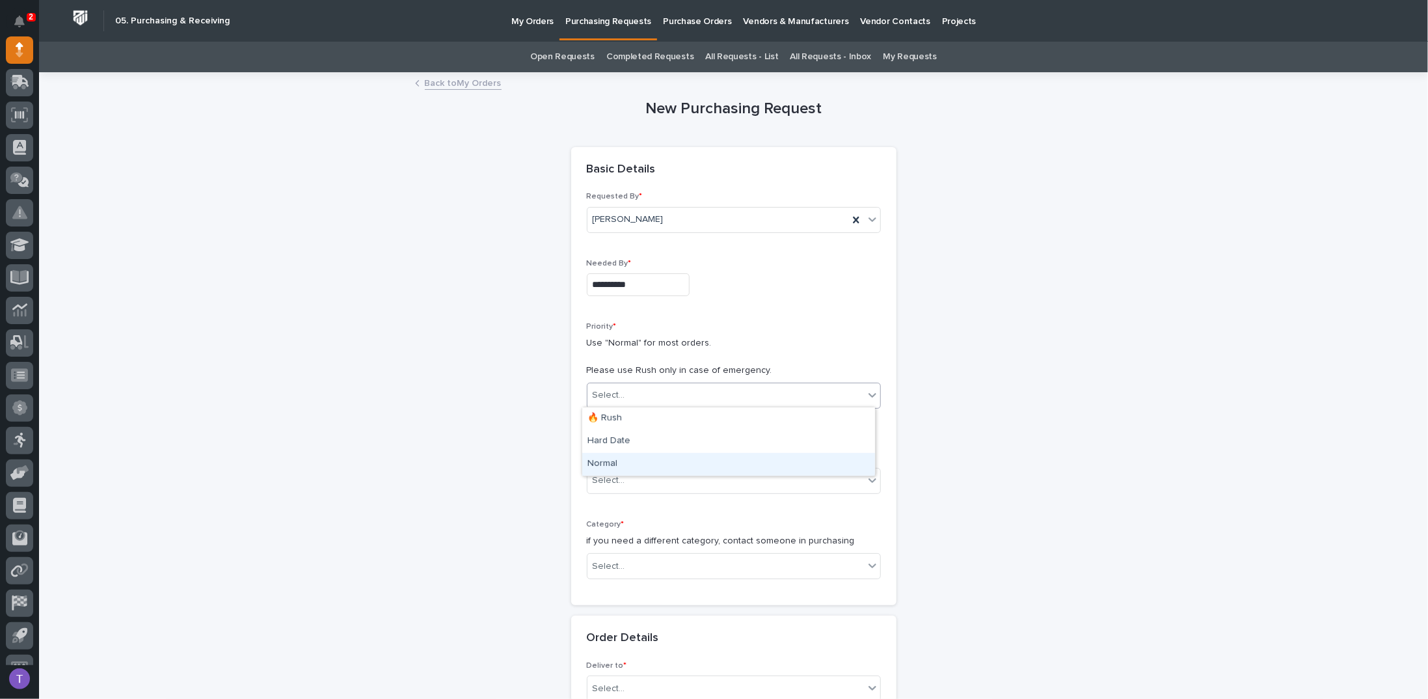
click at [601, 460] on div "Normal" at bounding box center [728, 464] width 293 height 23
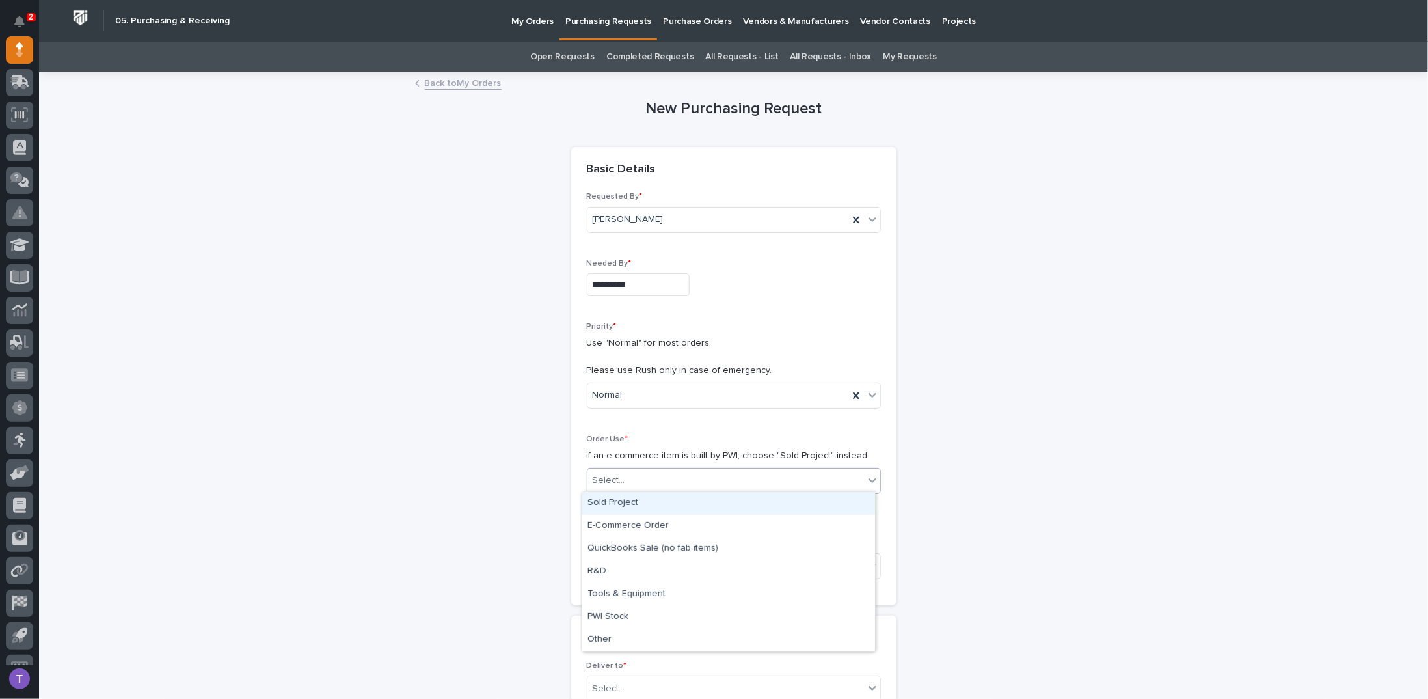
click at [604, 476] on div "Select..." at bounding box center [609, 481] width 33 height 14
click at [606, 498] on div "Sold Project" at bounding box center [728, 503] width 293 height 23
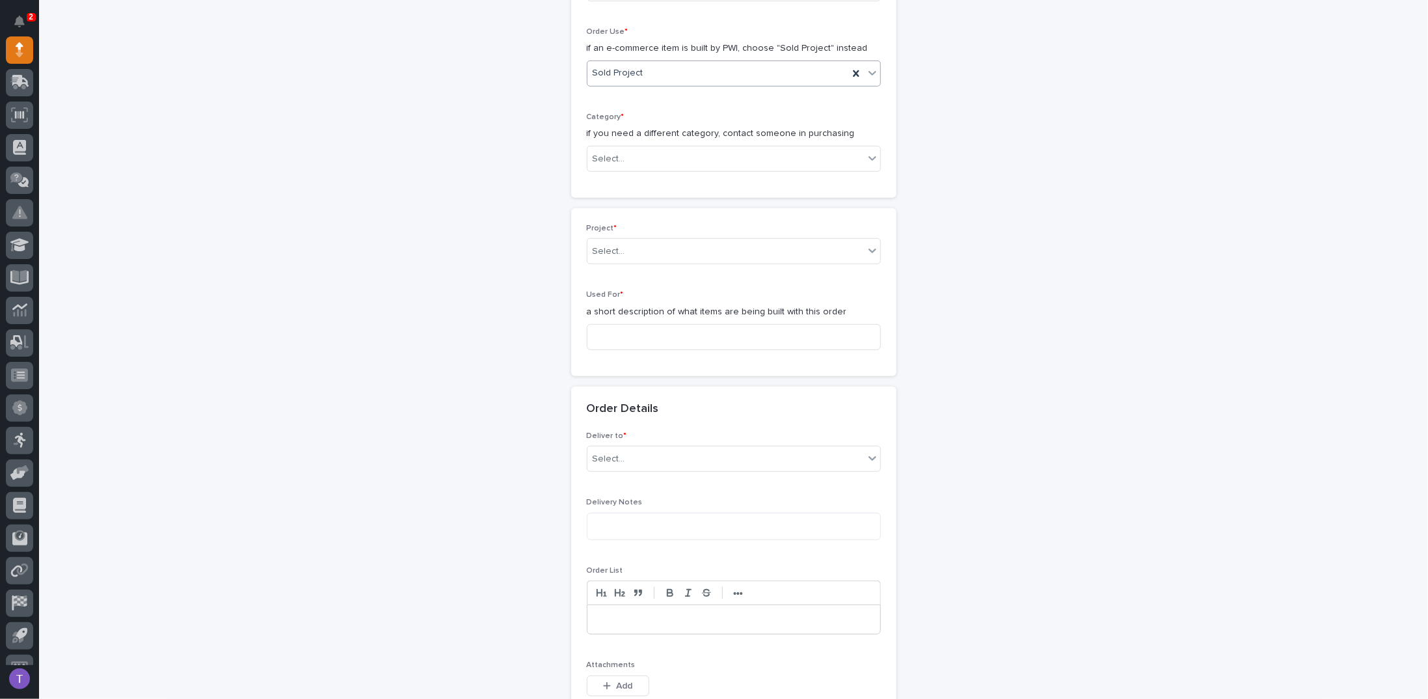
scroll to position [461, 0]
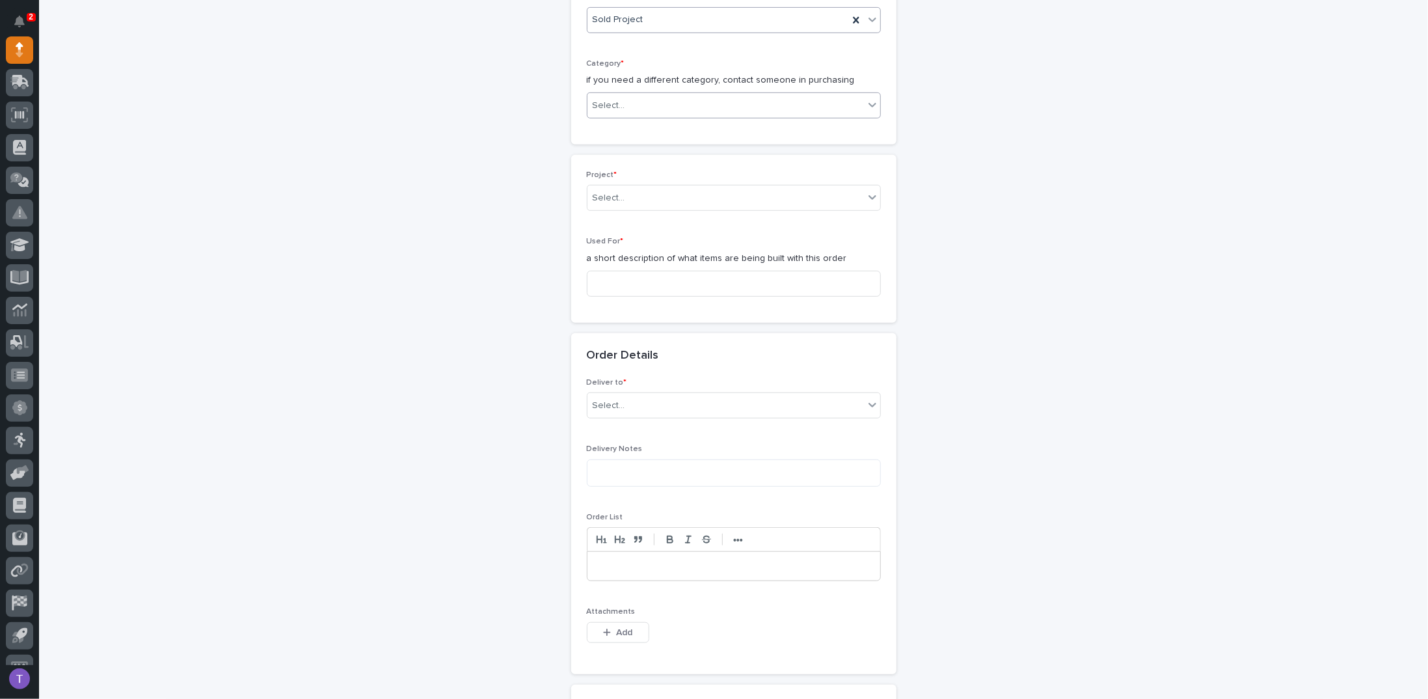
click at [639, 95] on div "Select..." at bounding box center [725, 105] width 276 height 21
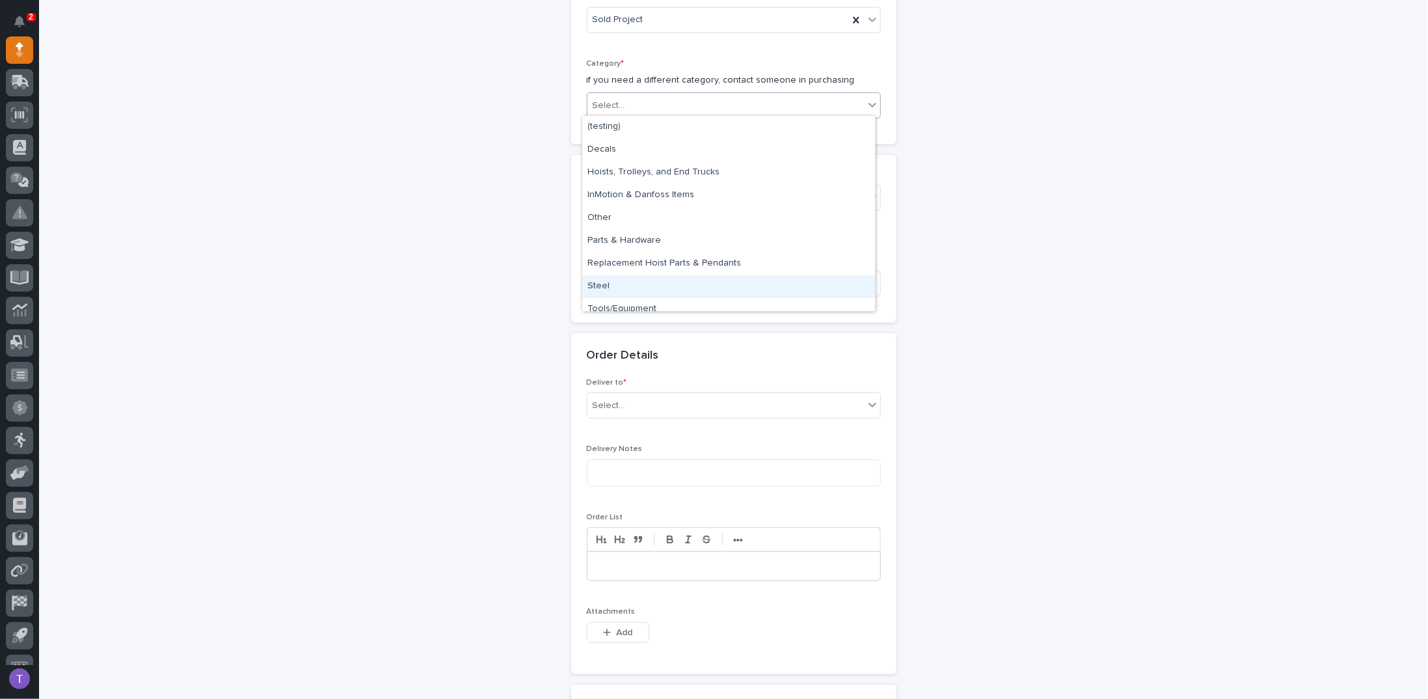
click at [595, 285] on div "Steel" at bounding box center [728, 286] width 293 height 23
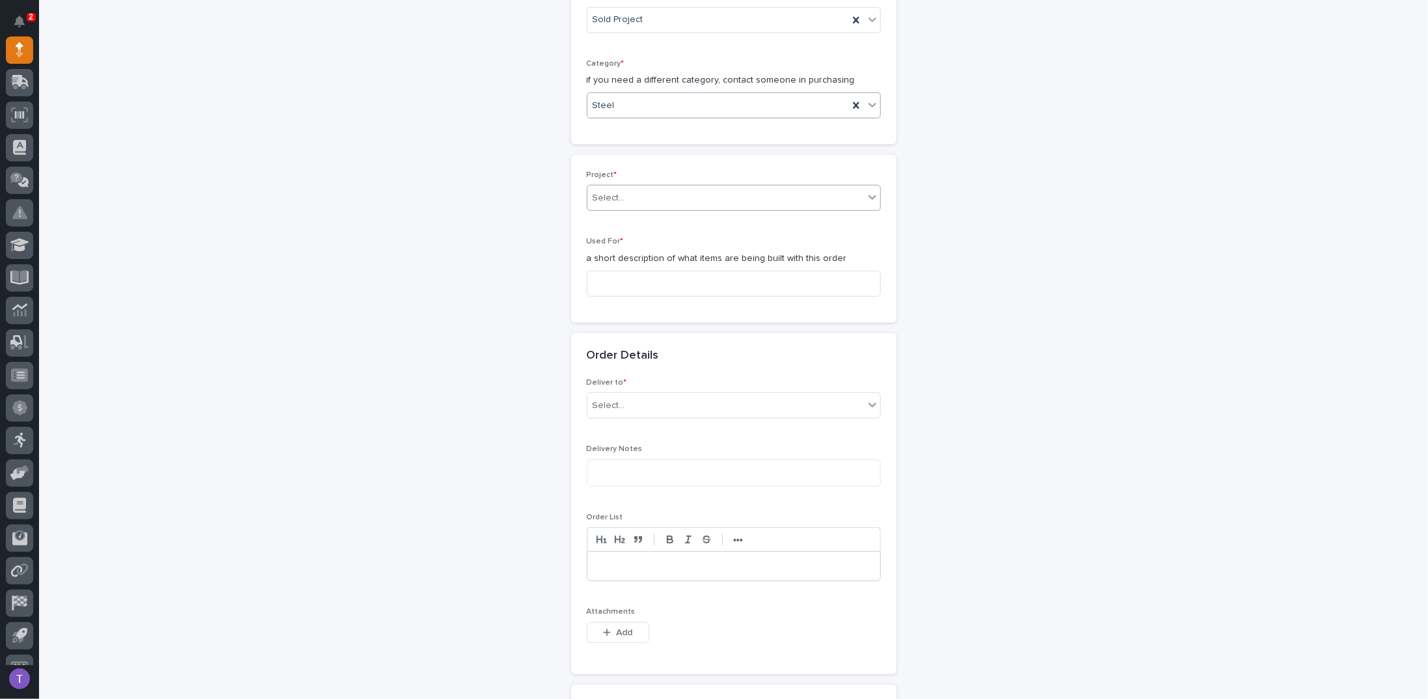
click at [606, 192] on div "Select..." at bounding box center [609, 198] width 33 height 14
type input "*****"
click at [641, 216] on div "25891 - J A Wagner Construction Inc - New Plant Setup - Mezzanine Project" at bounding box center [728, 219] width 293 height 23
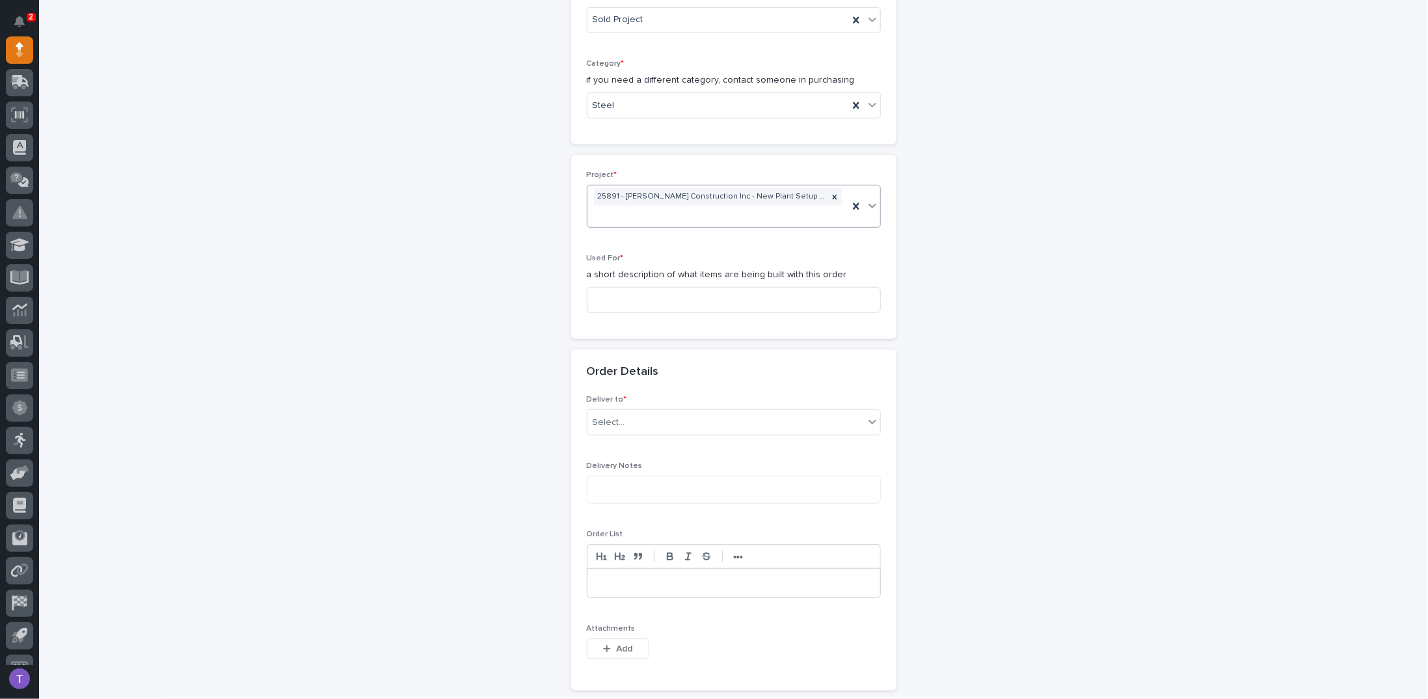
scroll to position [469, 0]
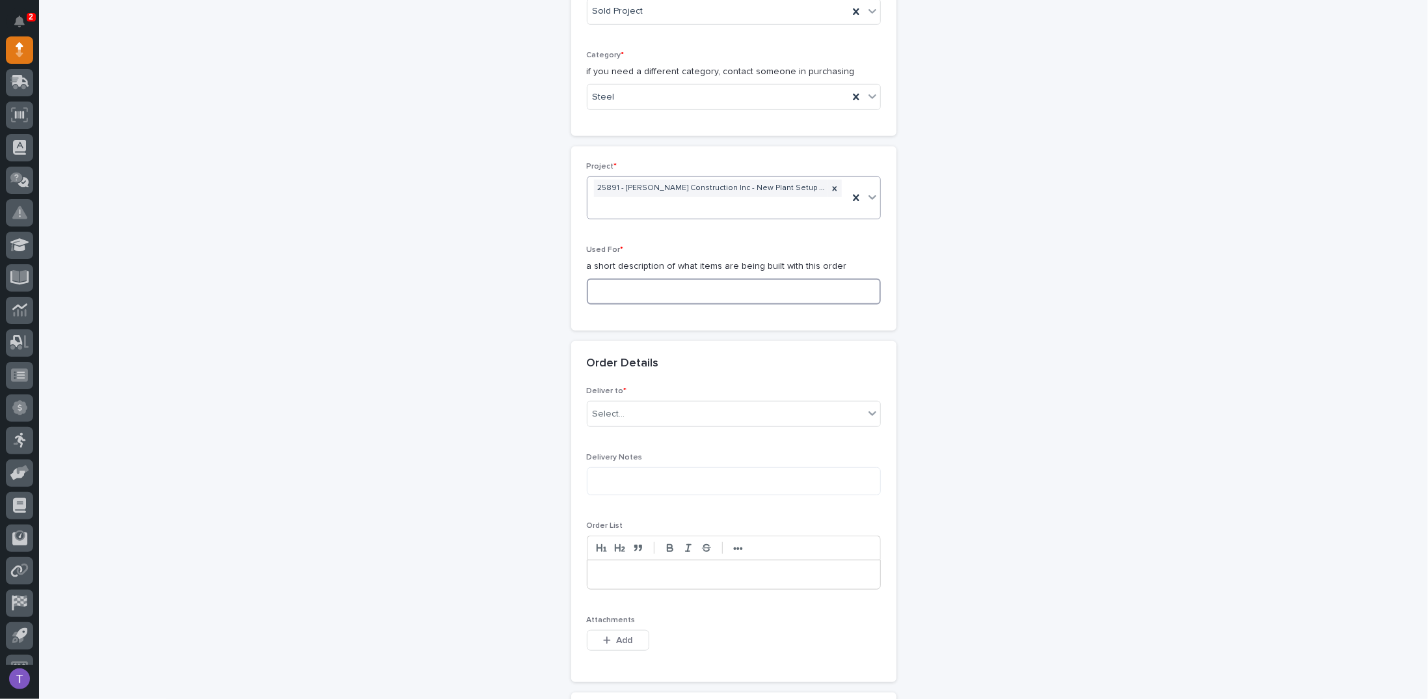
click at [602, 284] on input at bounding box center [734, 291] width 294 height 26
paste input "Mezzanine #4 Guardrail"
type input "Mezzanine #4 Guardrail"
click at [612, 411] on div "Select..." at bounding box center [609, 414] width 33 height 14
click at [596, 429] on div "PWI" at bounding box center [728, 435] width 293 height 23
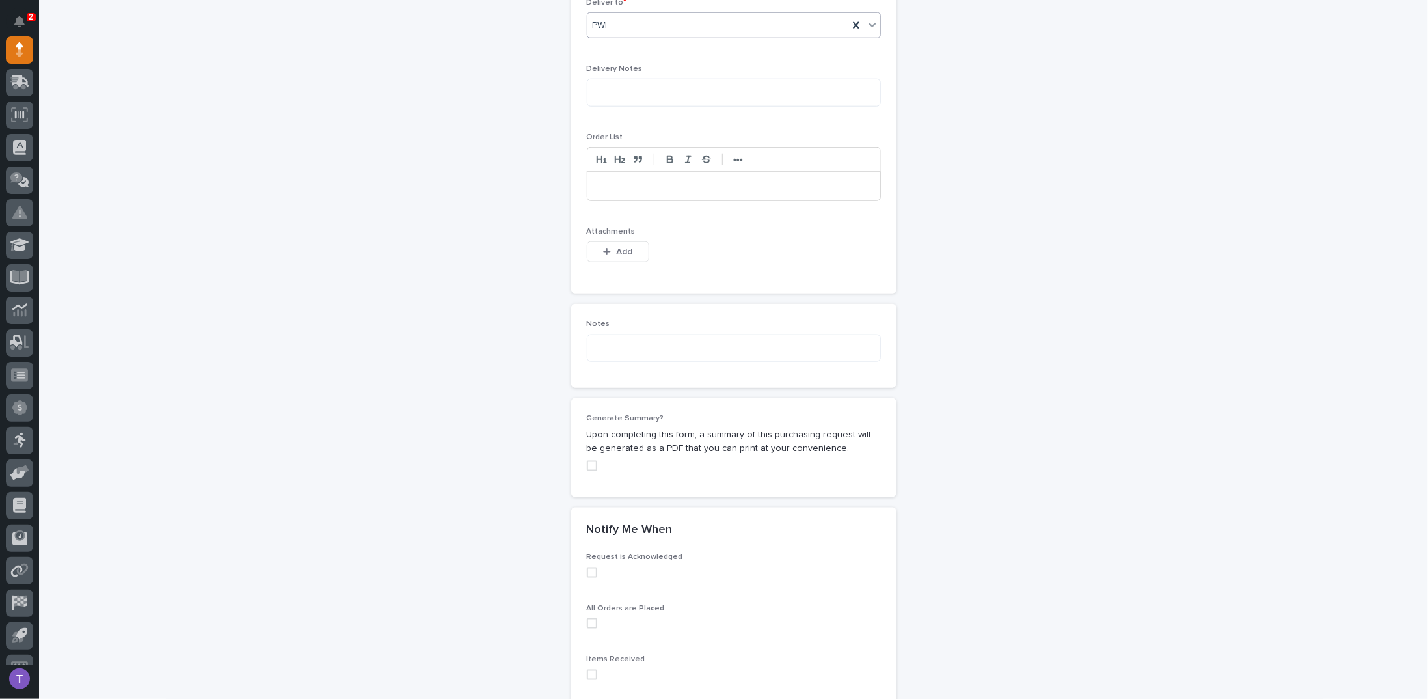
scroll to position [859, 0]
click at [616, 244] on span "Add" at bounding box center [624, 250] width 16 height 12
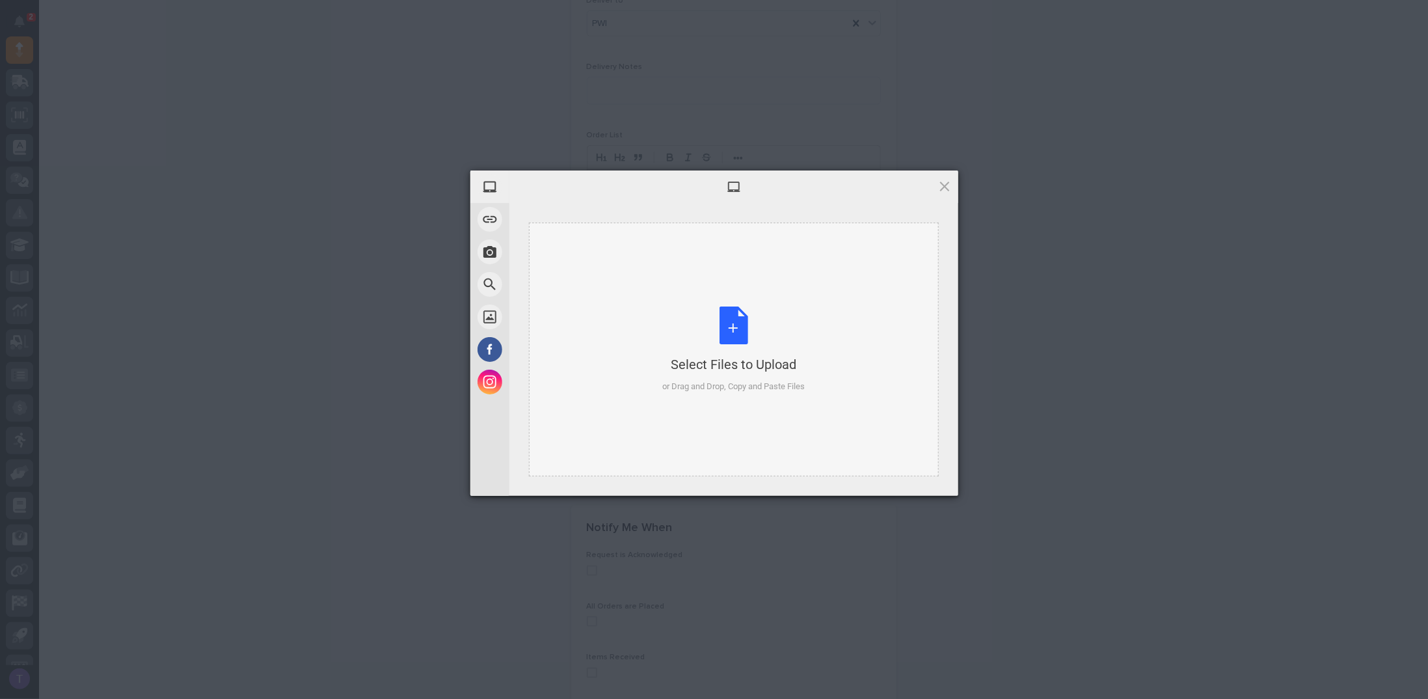
click at [729, 322] on div "Select Files to Upload or Drag and Drop, Copy and Paste Files" at bounding box center [733, 349] width 142 height 87
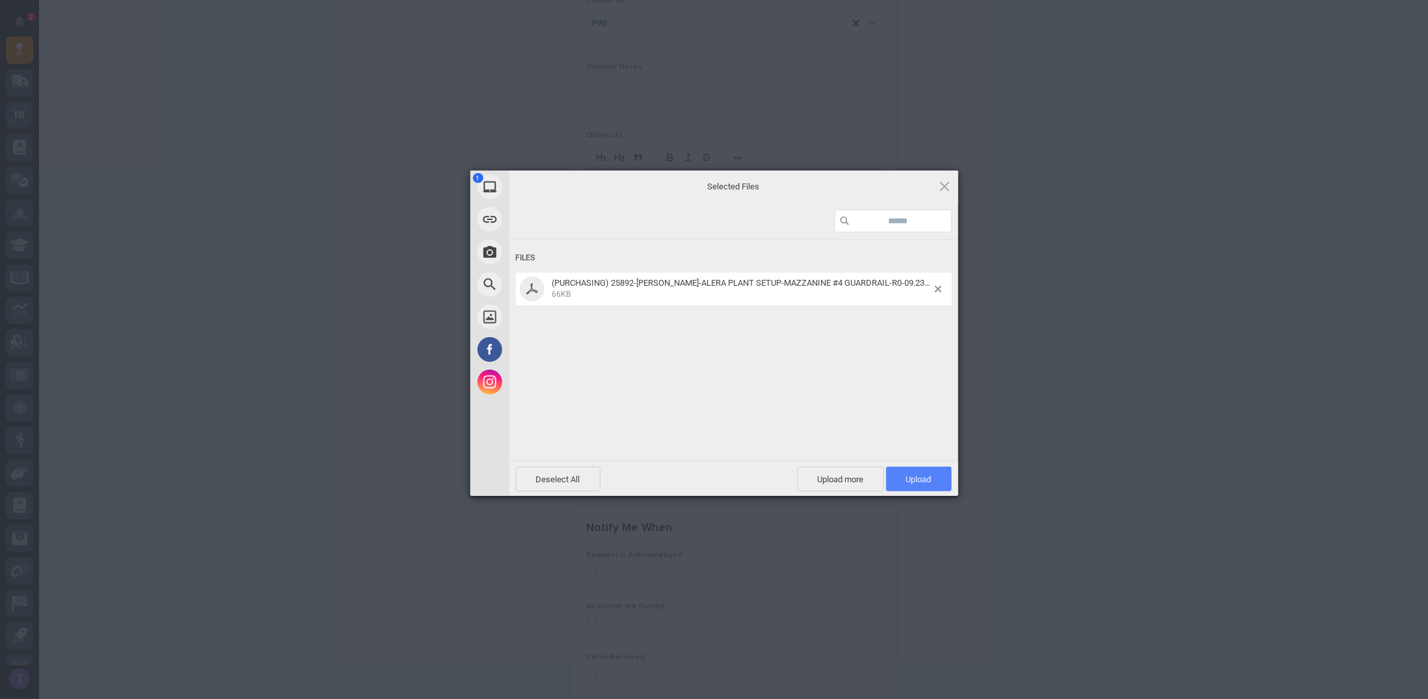
click at [918, 474] on span "Upload 1" at bounding box center [918, 479] width 25 height 10
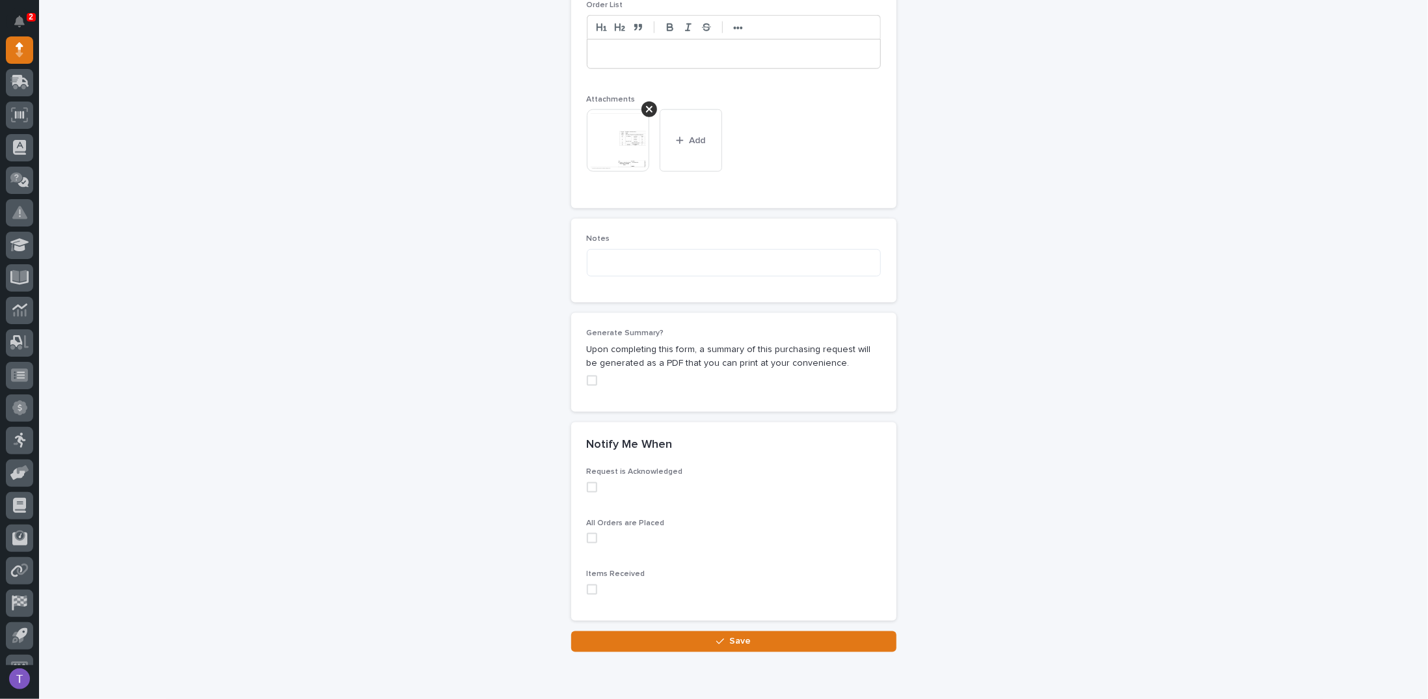
scroll to position [1013, 0]
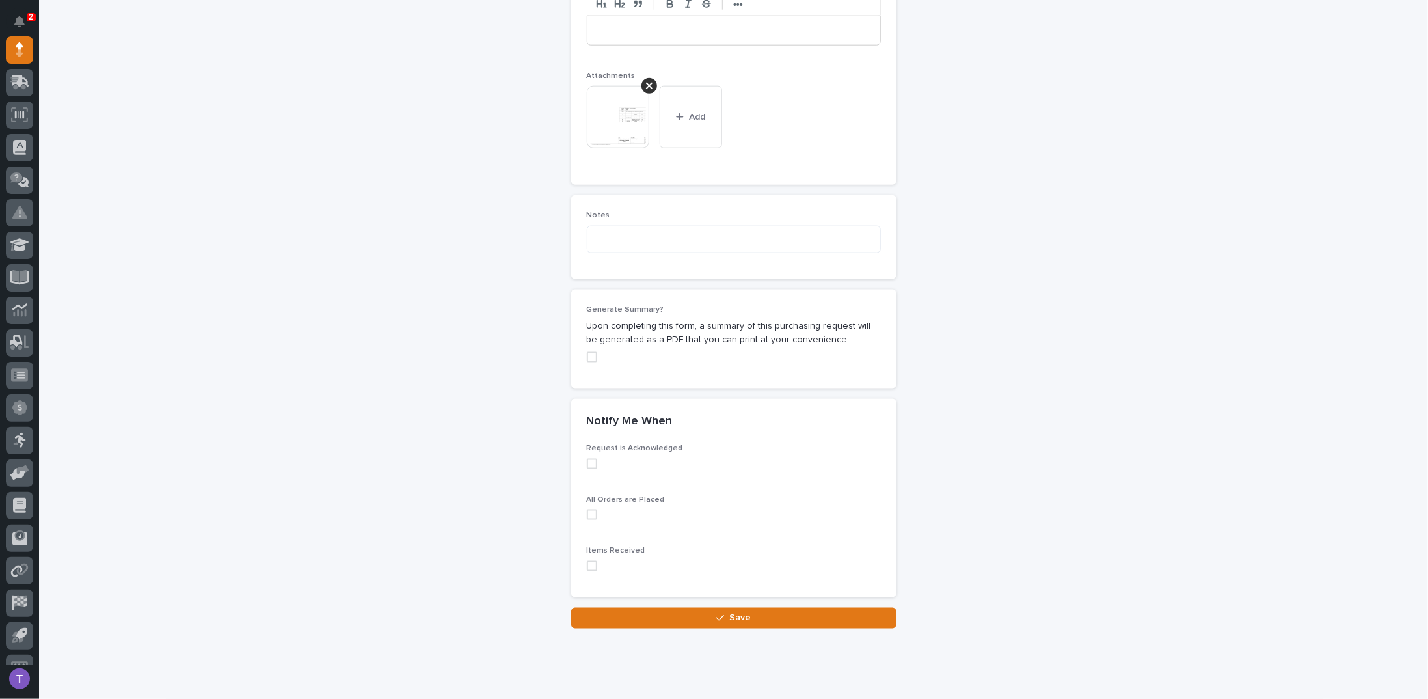
click at [587, 352] on span at bounding box center [592, 357] width 10 height 10
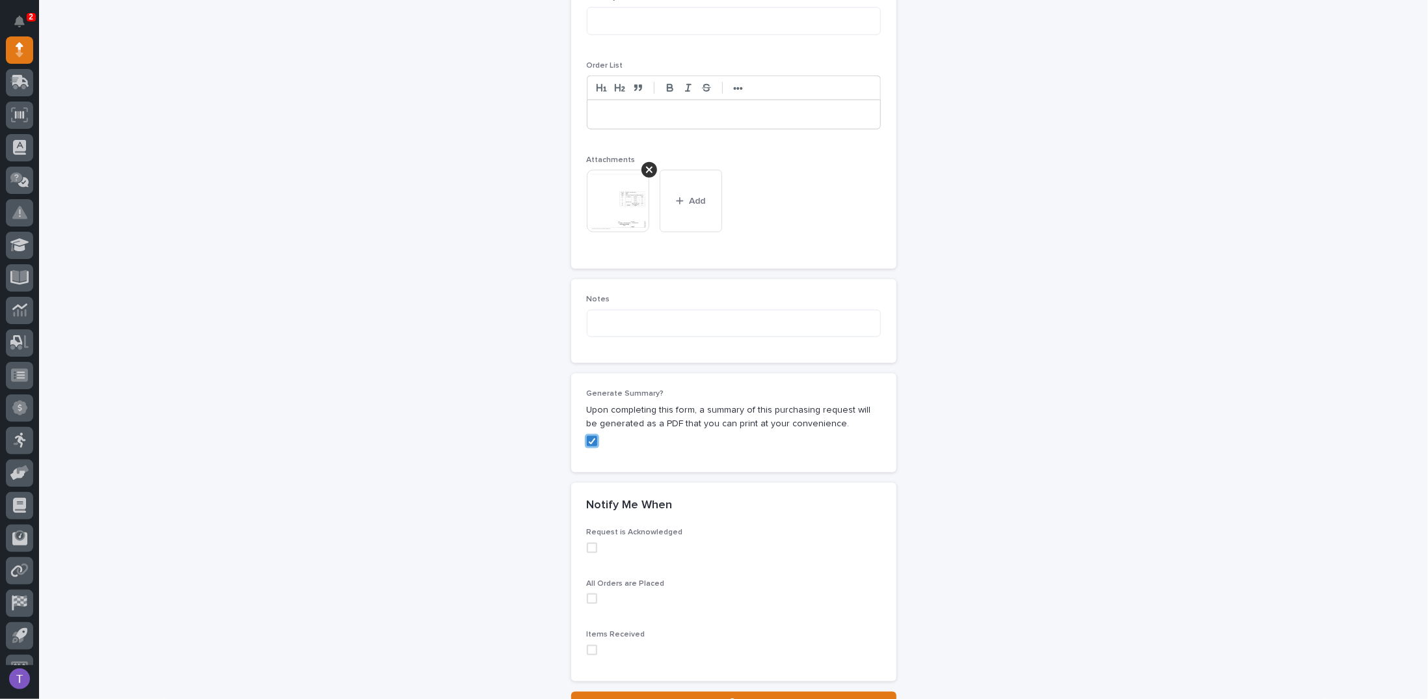
scroll to position [1039, 0]
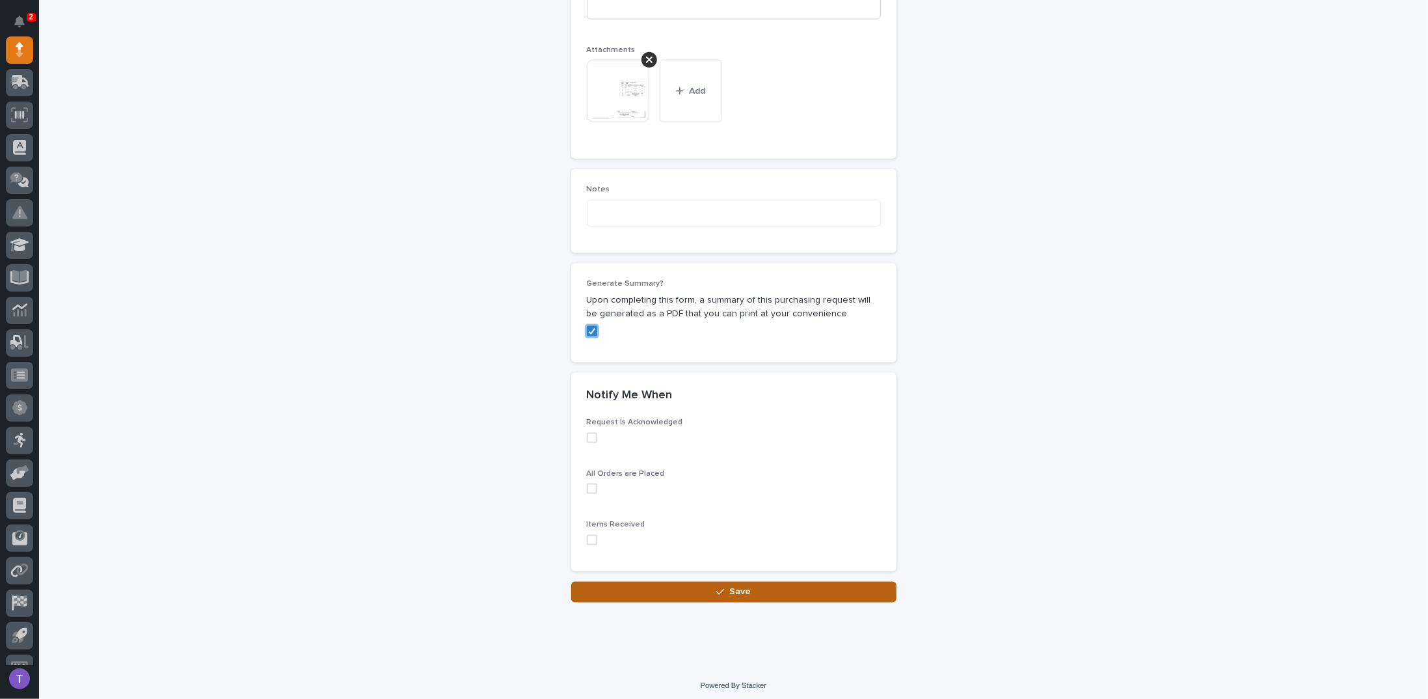
click at [729, 586] on span "Save" at bounding box center [739, 592] width 21 height 12
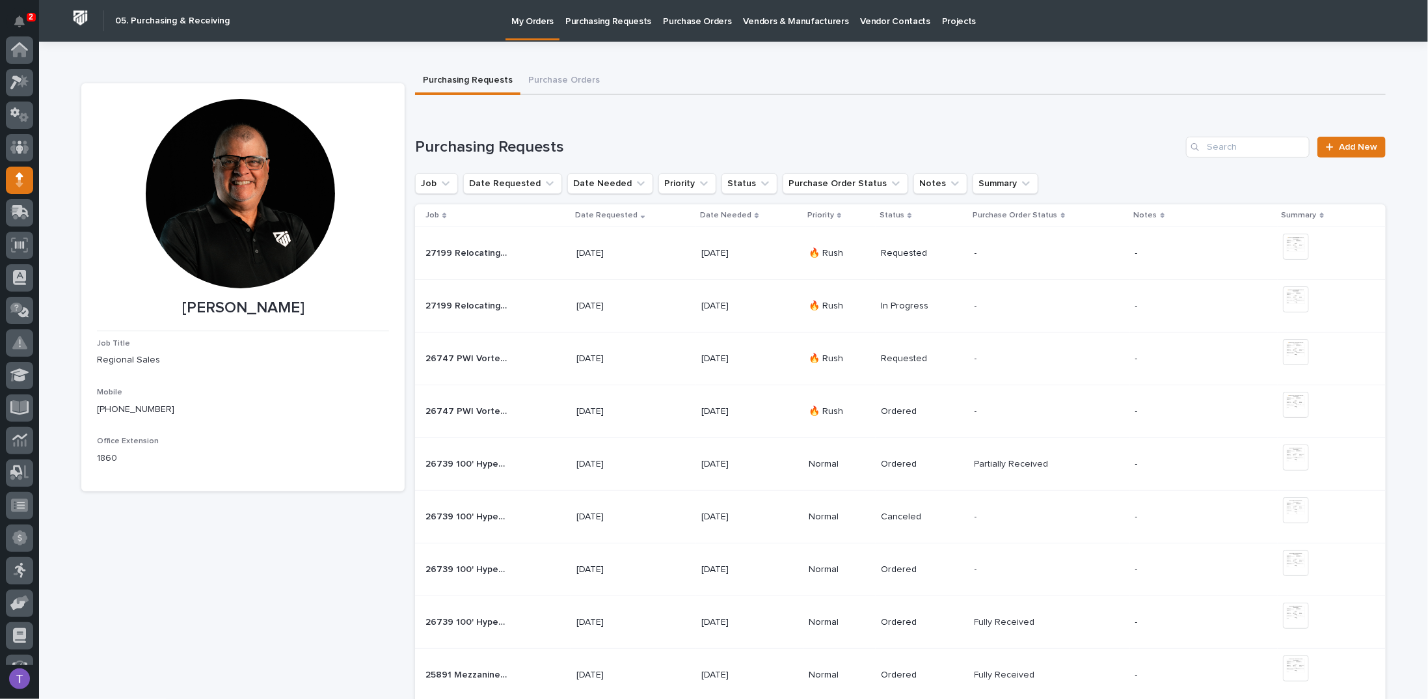
scroll to position [130, 0]
click at [1343, 148] on span "Add New" at bounding box center [1358, 146] width 38 height 9
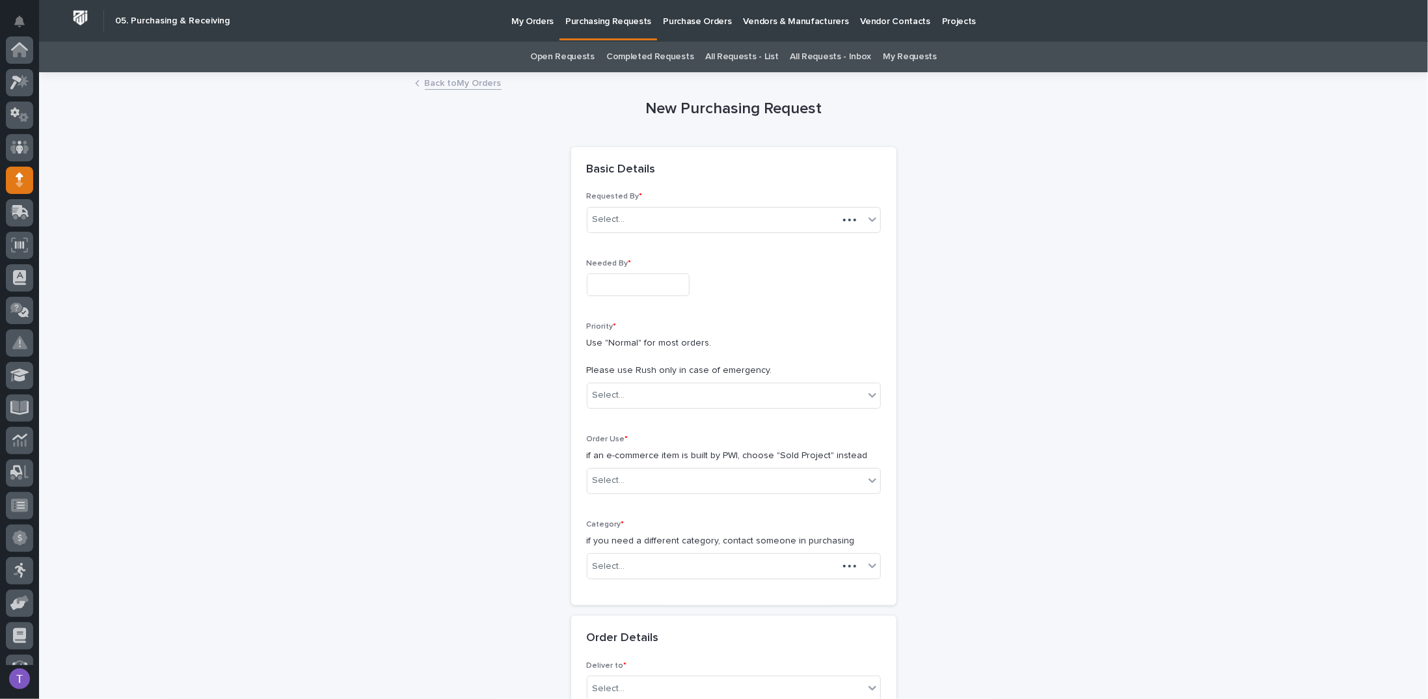
scroll to position [130, 0]
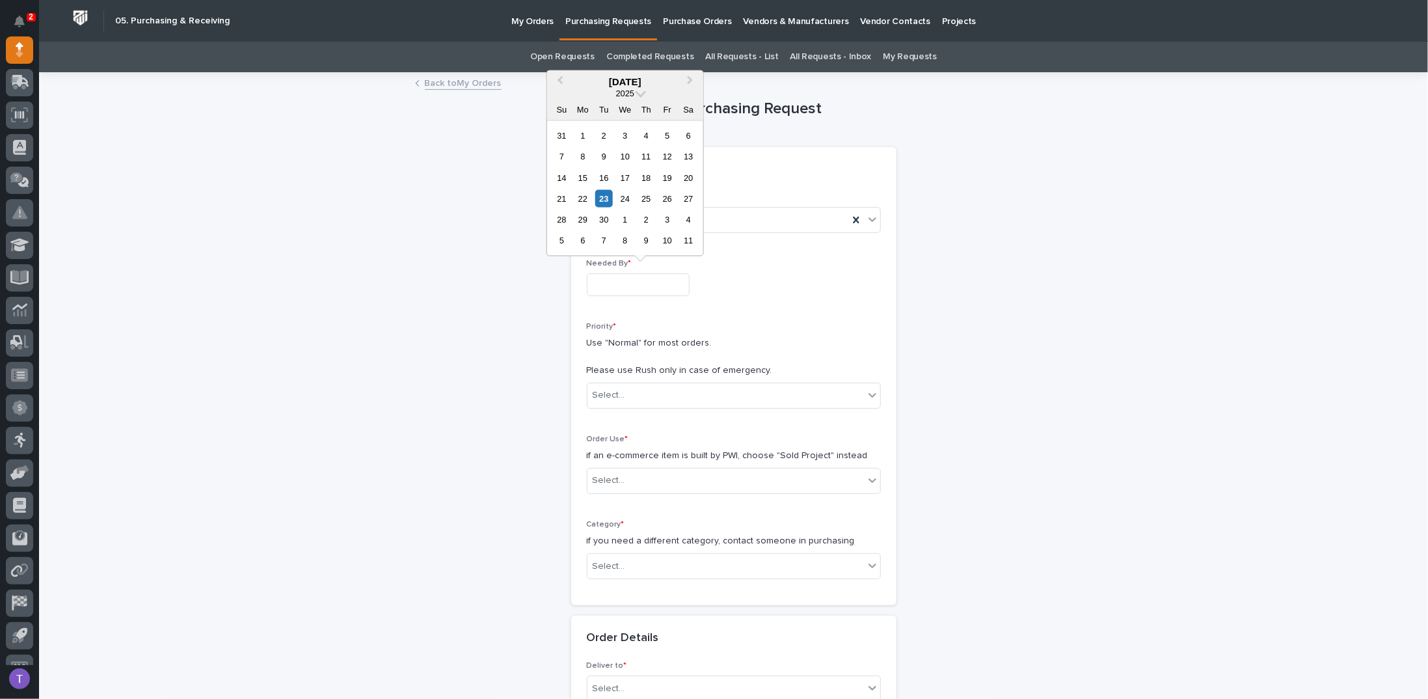
click at [600, 284] on input "text" at bounding box center [638, 284] width 103 height 23
click at [667, 198] on div "26" at bounding box center [667, 199] width 18 height 18
type input "**********"
click at [616, 379] on div "Priority * Use "Normal" for most orders. Please use Rush only in case of emerge…" at bounding box center [734, 370] width 294 height 97
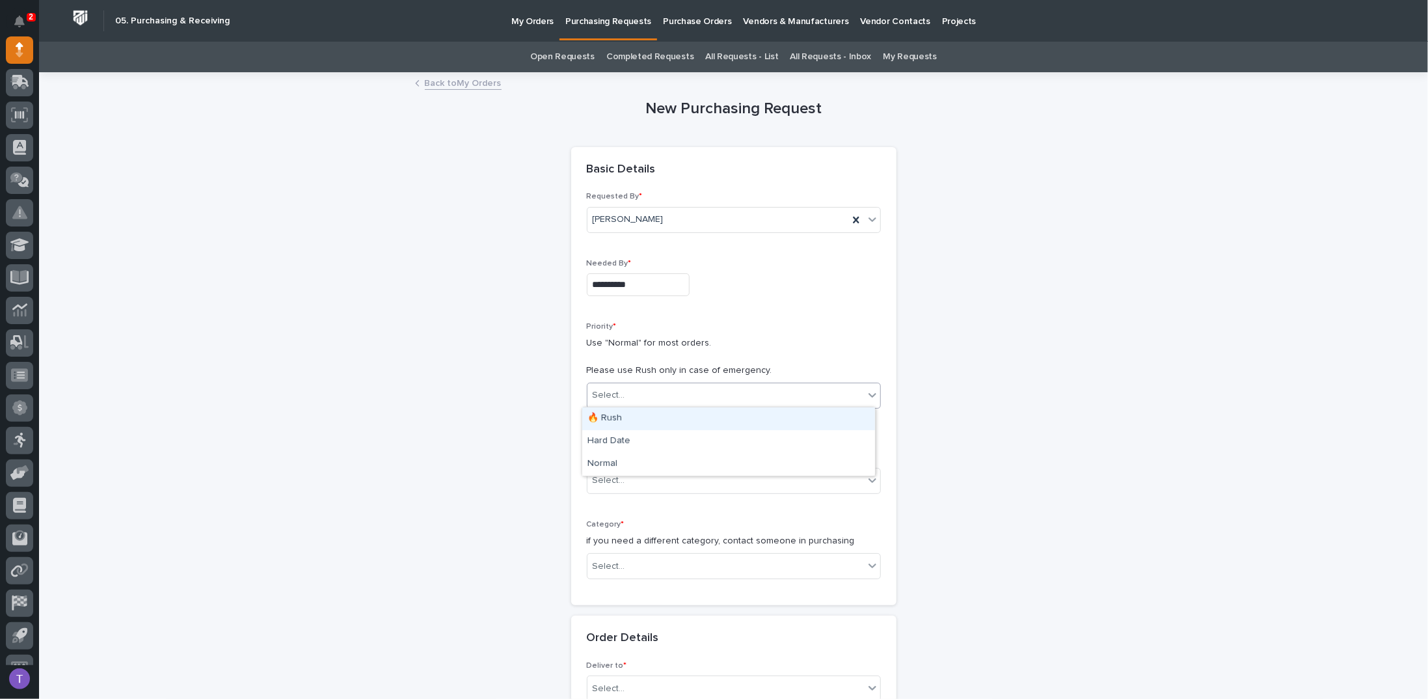
click at [615, 388] on div "Select..." at bounding box center [609, 395] width 33 height 14
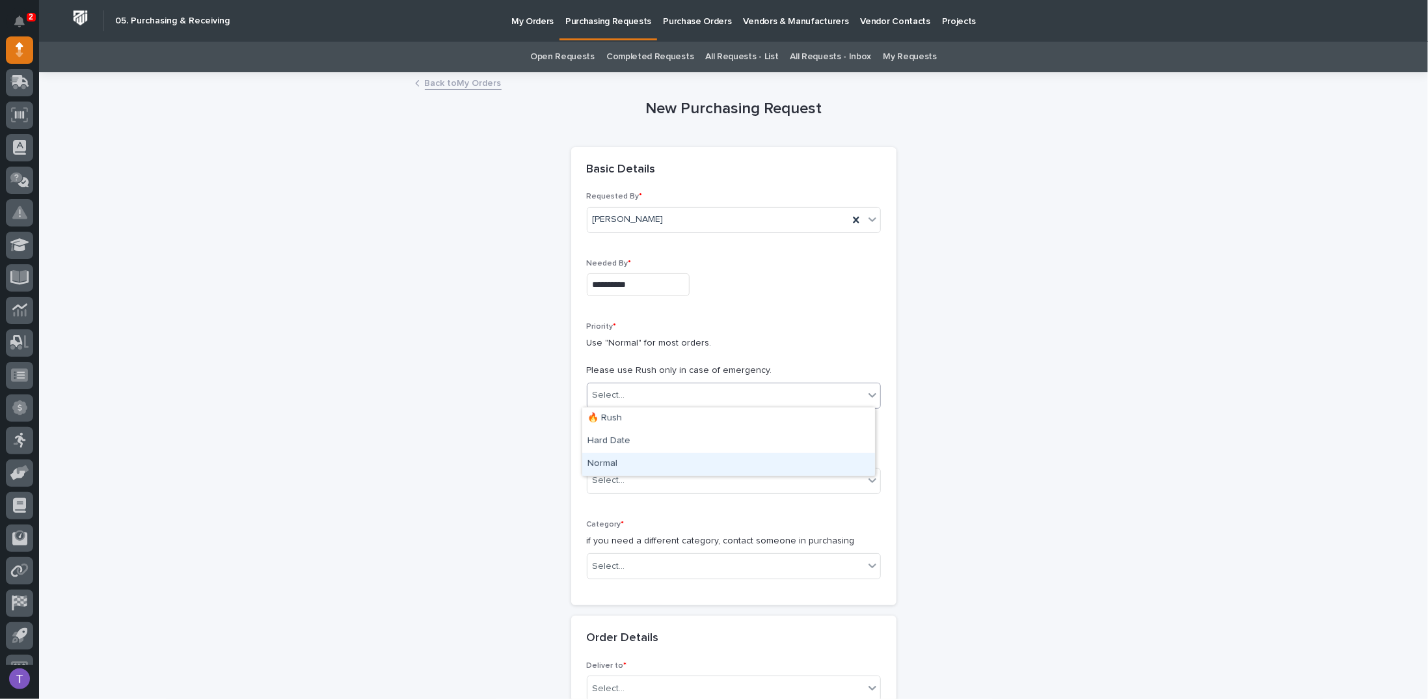
click at [597, 461] on div "Normal" at bounding box center [728, 464] width 293 height 23
click at [597, 470] on div "Select..." at bounding box center [725, 480] width 276 height 21
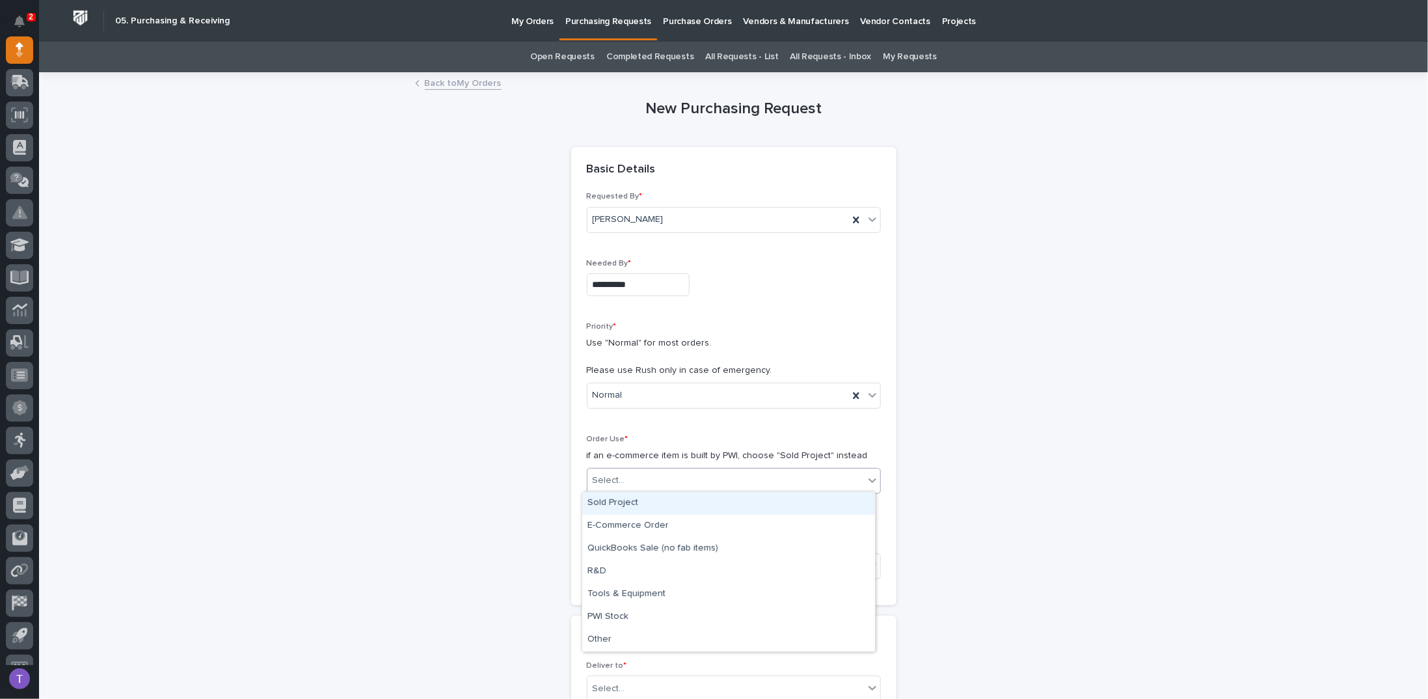
click at [604, 498] on div "Sold Project" at bounding box center [728, 503] width 293 height 23
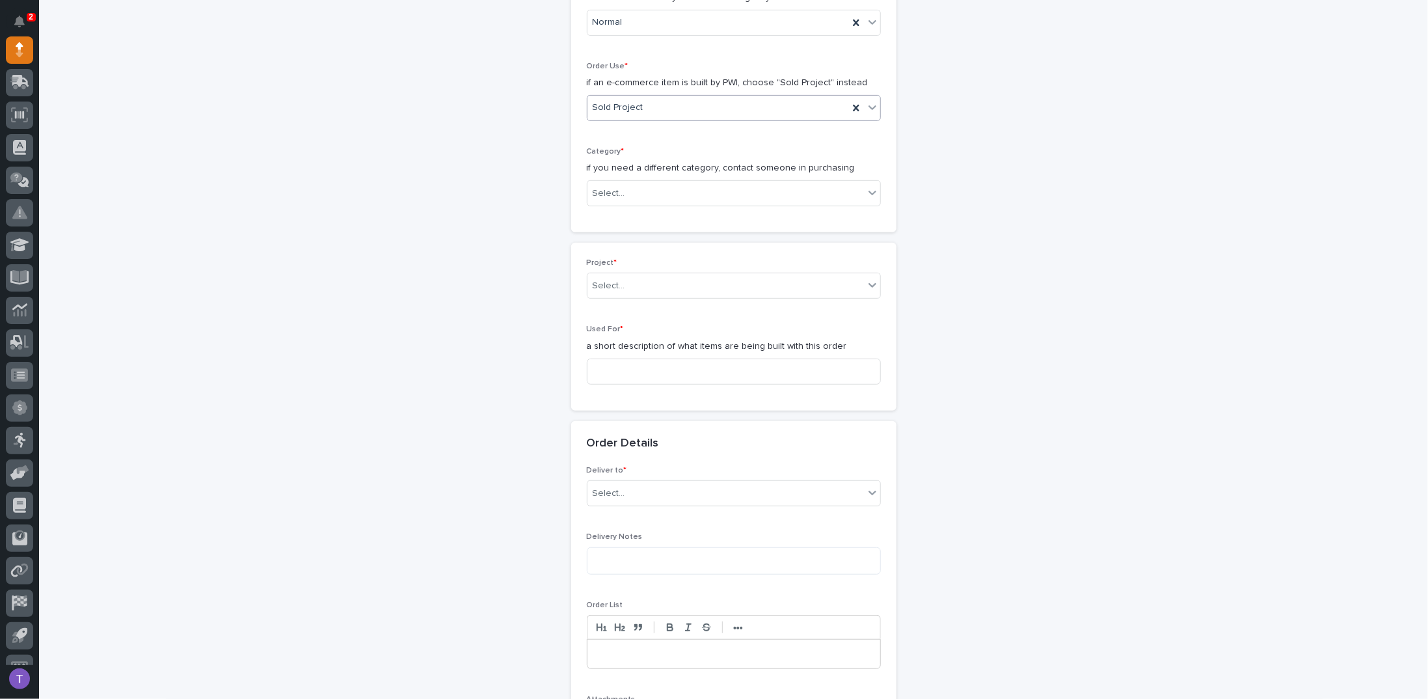
scroll to position [372, 0]
click at [623, 183] on div "Select..." at bounding box center [725, 193] width 276 height 21
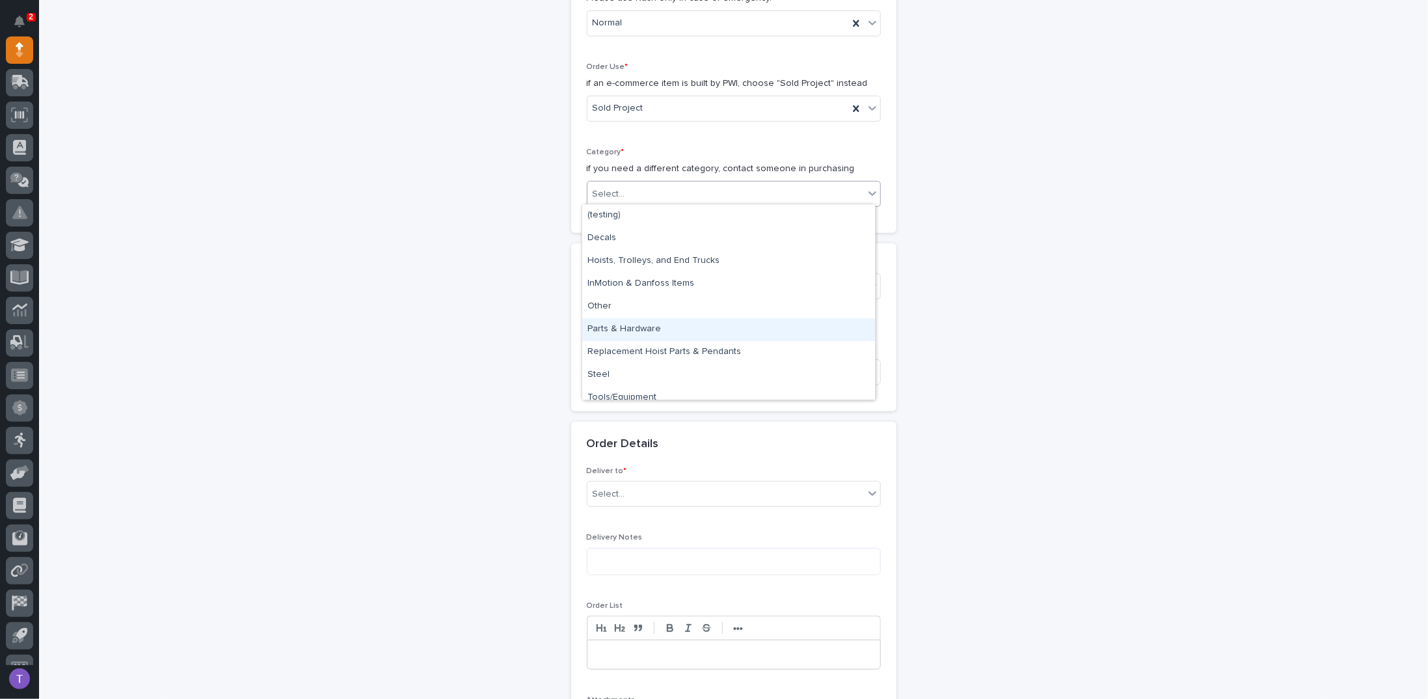
click at [614, 326] on div "Parts & Hardware" at bounding box center [728, 329] width 293 height 23
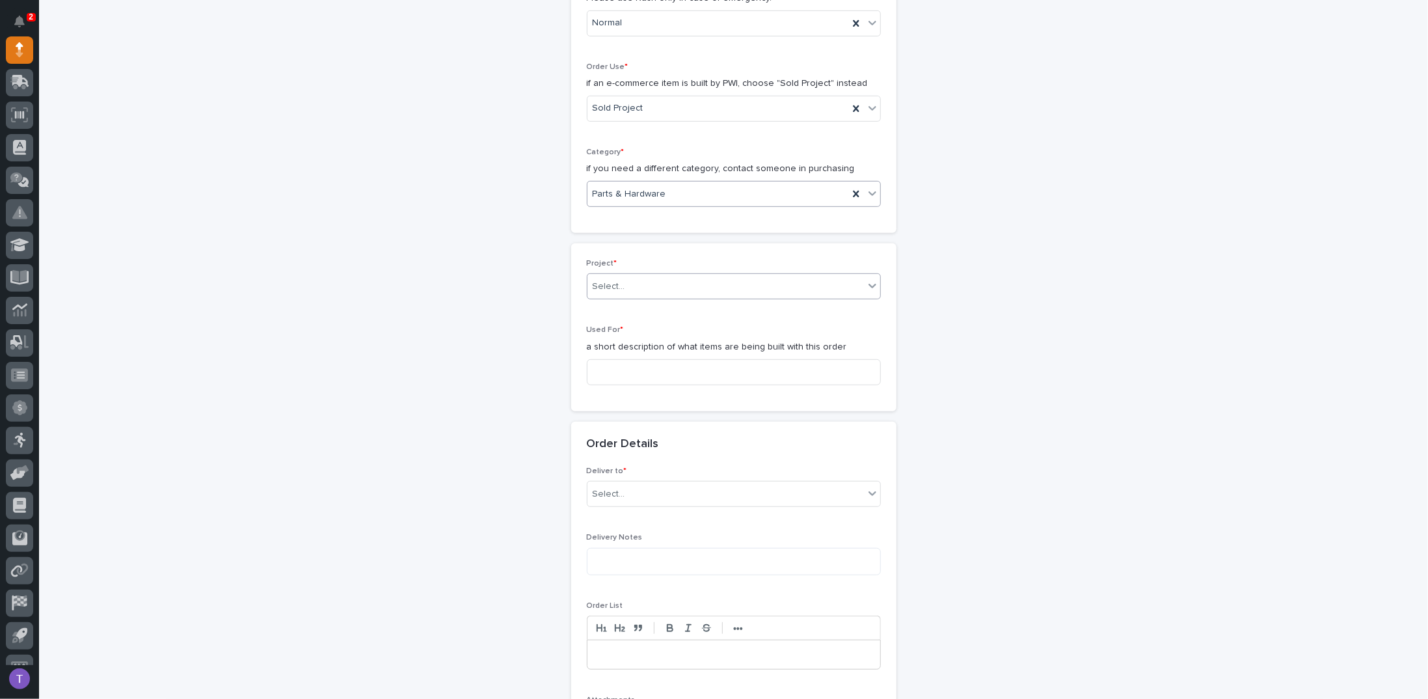
click at [614, 281] on div "Select..." at bounding box center [609, 287] width 33 height 14
type input "*****"
click at [634, 309] on div "26627 - Nexus RV - Plant 4 - Lamination 1-Ton Crane System" at bounding box center [728, 308] width 293 height 23
click at [615, 368] on input at bounding box center [734, 372] width 294 height 26
drag, startPoint x: 744, startPoint y: 368, endPoint x: 557, endPoint y: 360, distance: 187.5
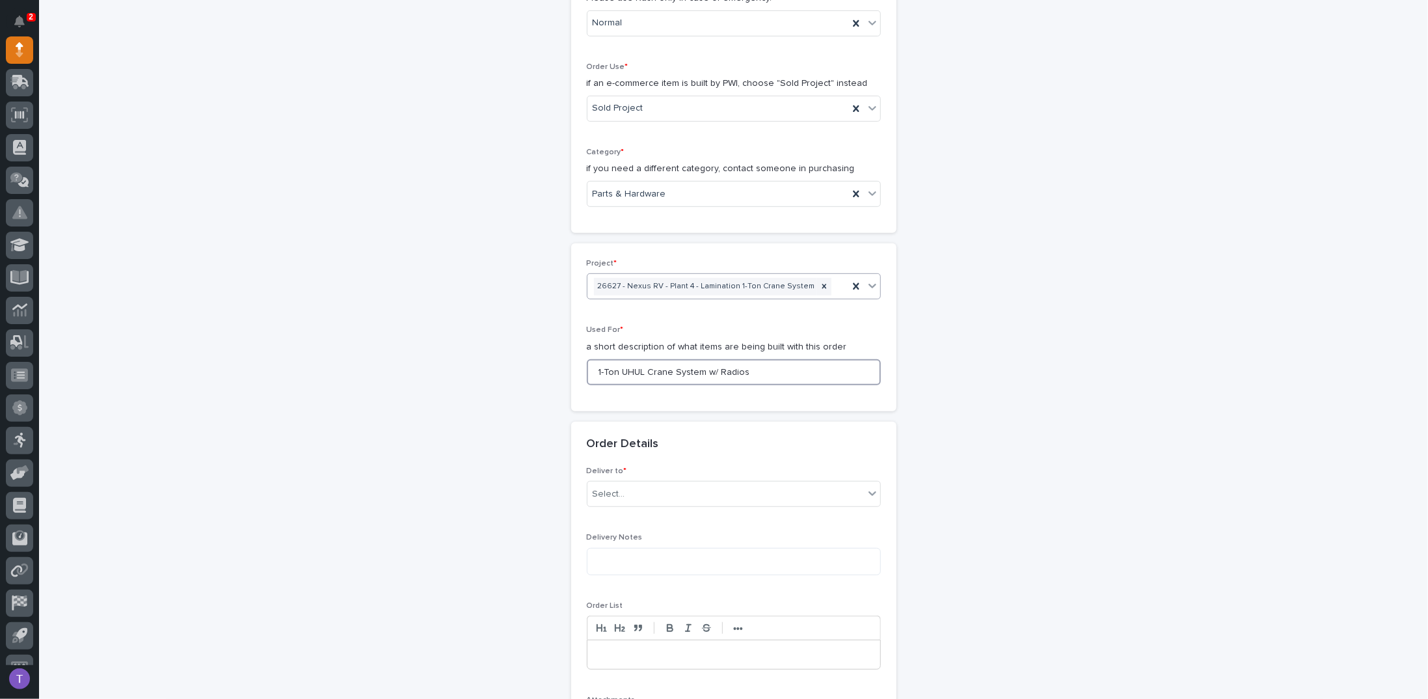
click at [557, 360] on div "**********" at bounding box center [733, 453] width 1304 height 1504
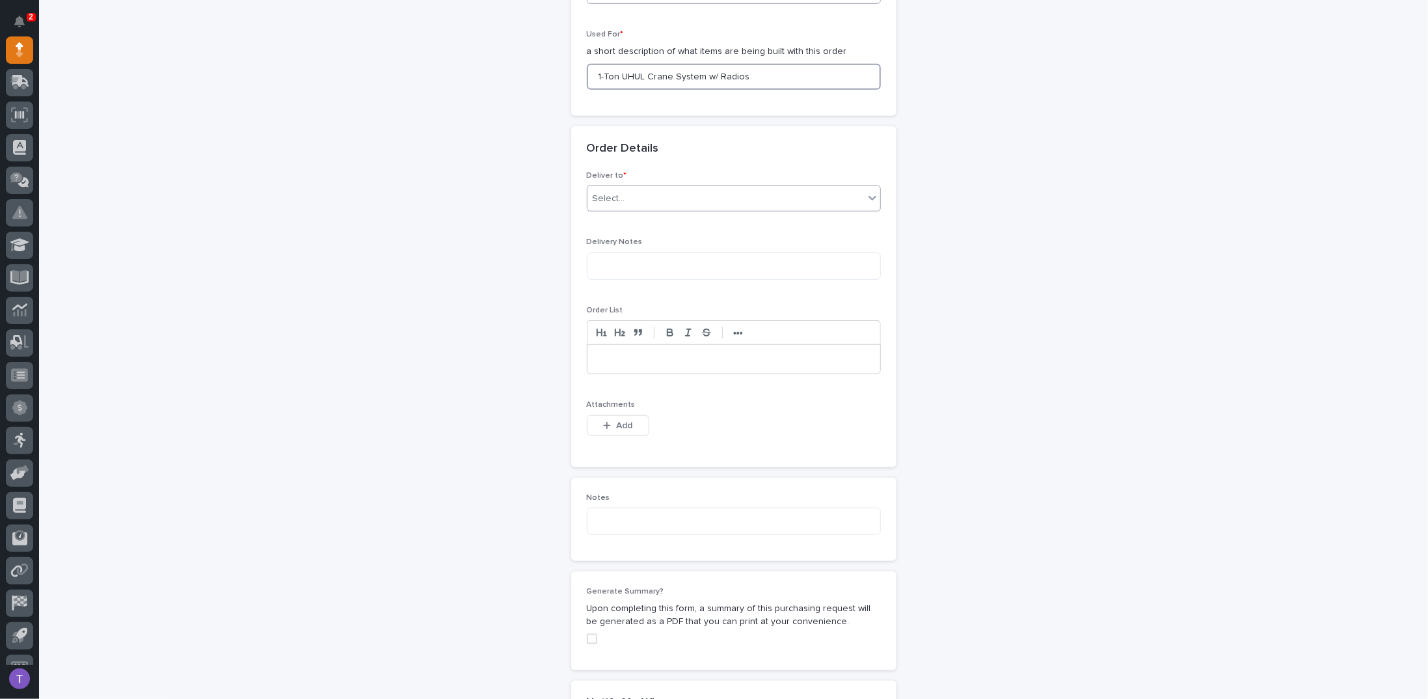
scroll to position [697, 0]
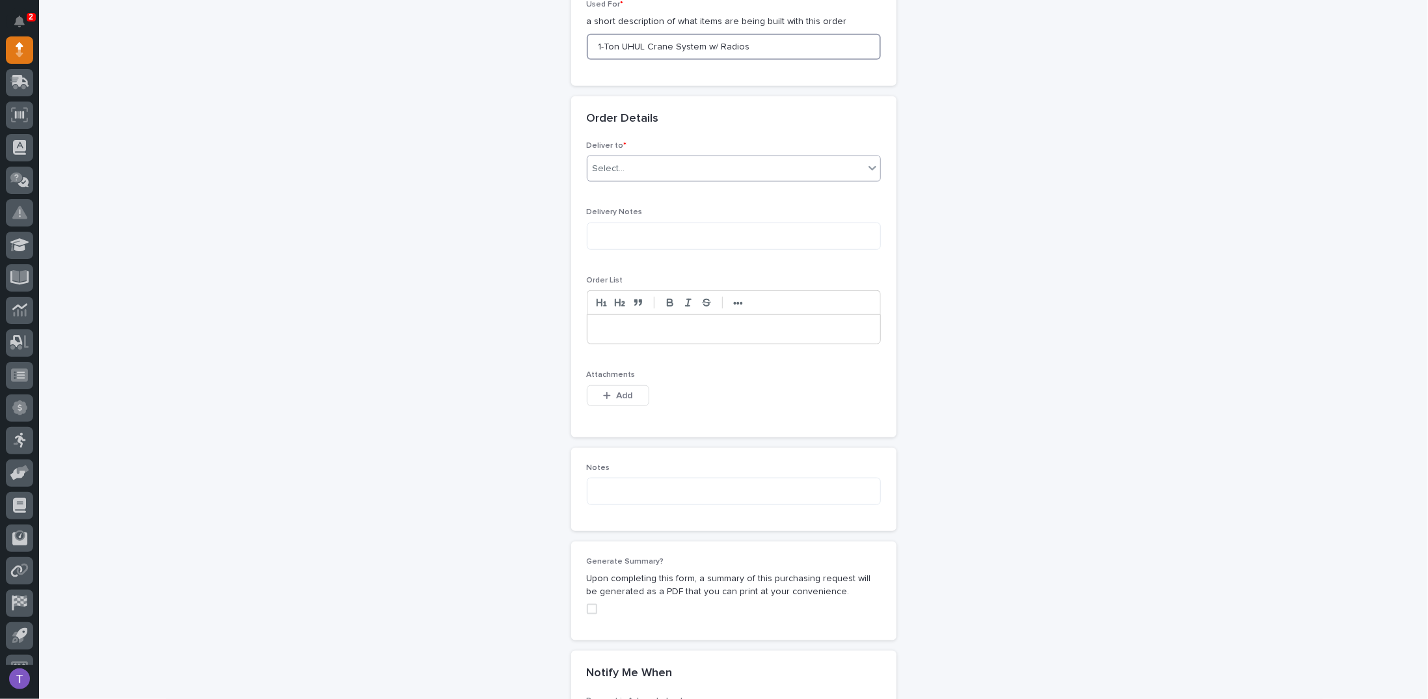
type input "1-Ton UHUL Crane System w/ Radios"
click at [602, 174] on div "Select..." at bounding box center [725, 168] width 276 height 21
click at [595, 189] on div "PWI" at bounding box center [728, 189] width 293 height 23
click at [607, 385] on button "Add" at bounding box center [618, 395] width 62 height 21
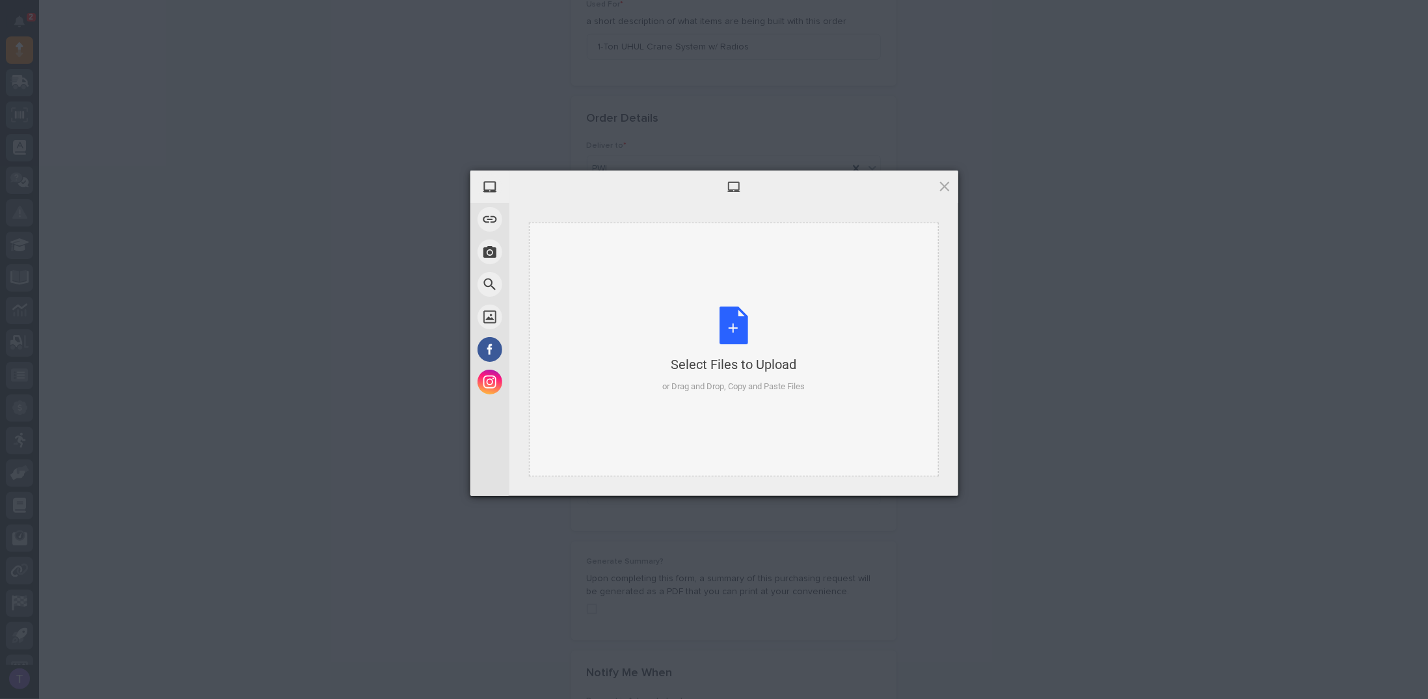
click at [726, 323] on div "Select Files to Upload or Drag and Drop, Copy and Paste Files" at bounding box center [733, 349] width 142 height 87
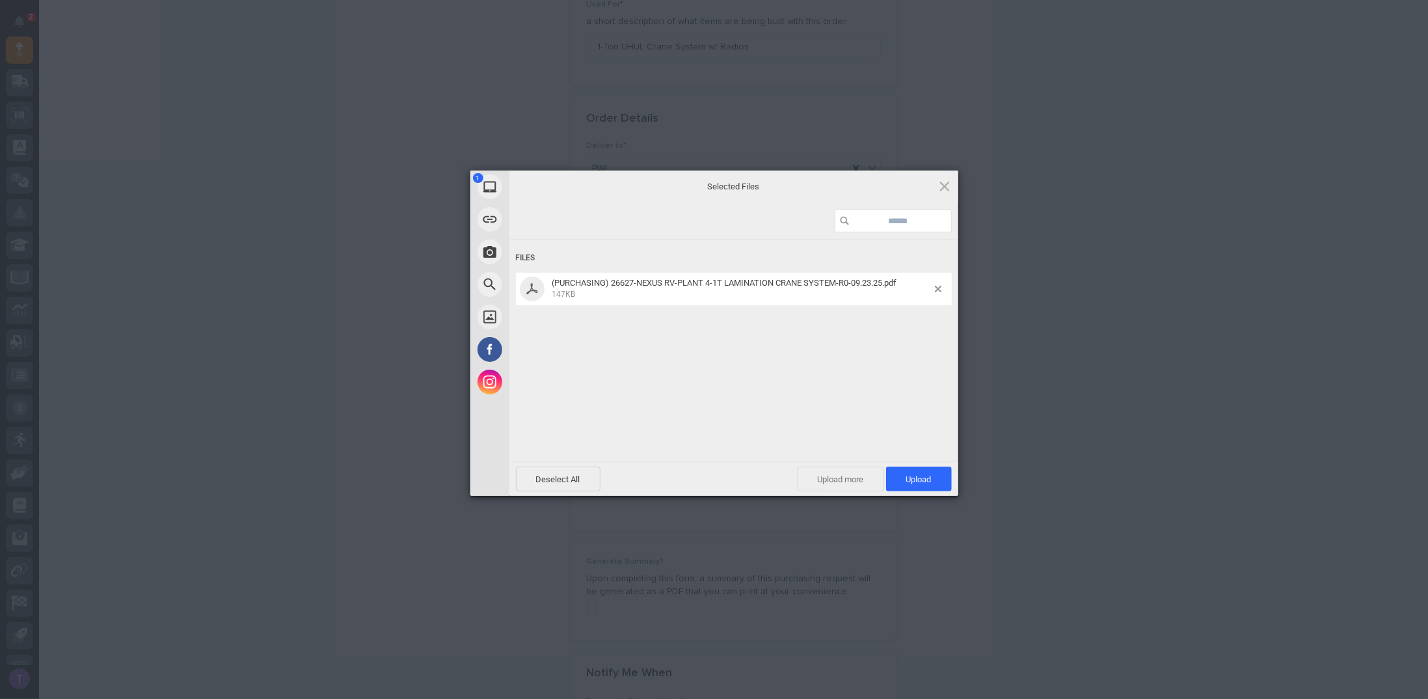
click at [835, 474] on span "Upload more" at bounding box center [841, 478] width 87 height 25
click at [736, 316] on div "Select Files to Upload or Drag and Drop, Copy and Paste Files" at bounding box center [733, 349] width 142 height 87
click at [900, 476] on span "Upload 2" at bounding box center [912, 479] width 40 height 10
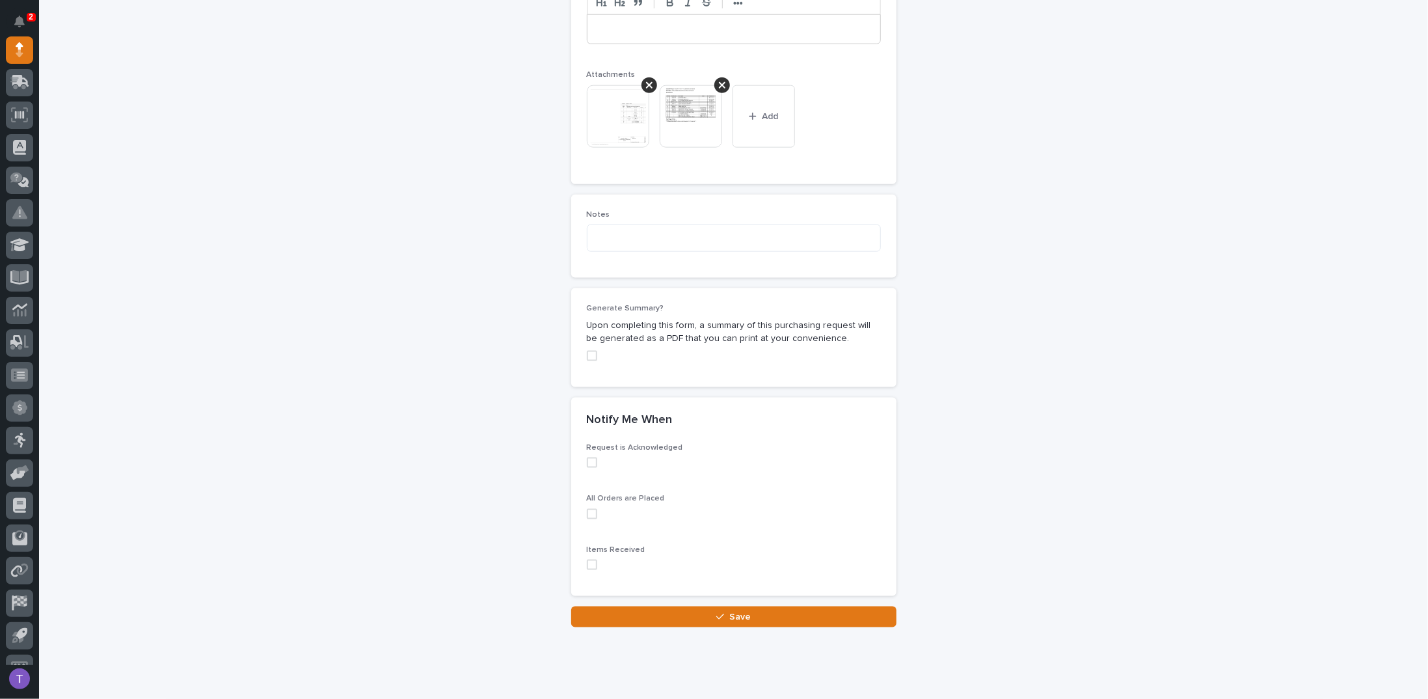
scroll to position [1023, 0]
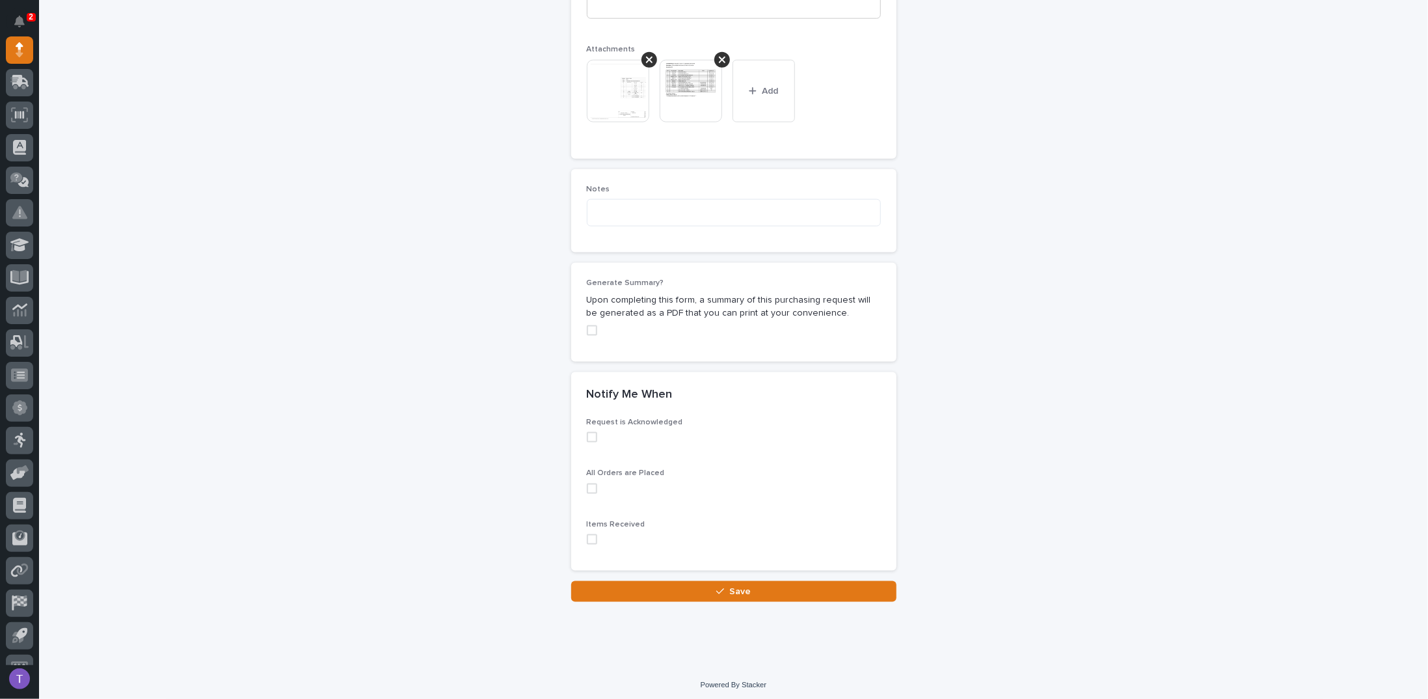
click at [587, 325] on span at bounding box center [592, 330] width 10 height 10
click at [734, 586] on span "Save" at bounding box center [739, 592] width 21 height 12
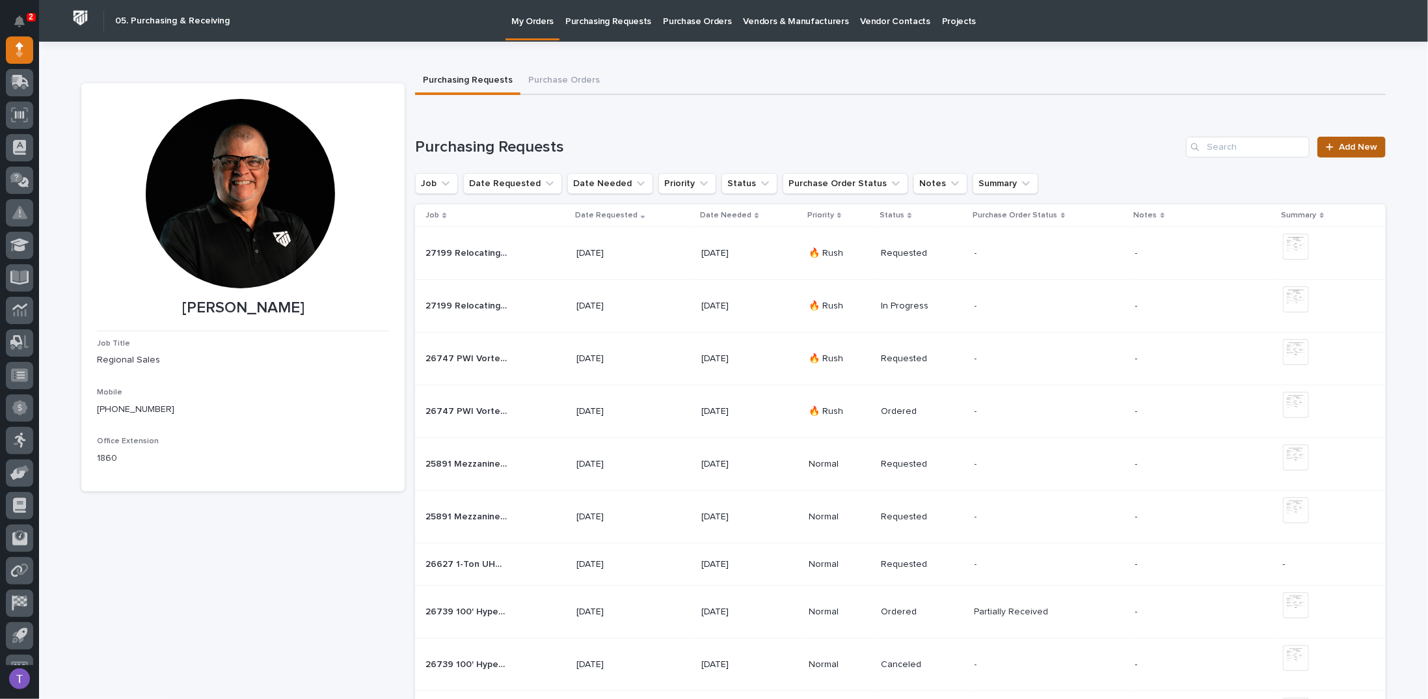
click at [1347, 144] on span "Add New" at bounding box center [1358, 146] width 38 height 9
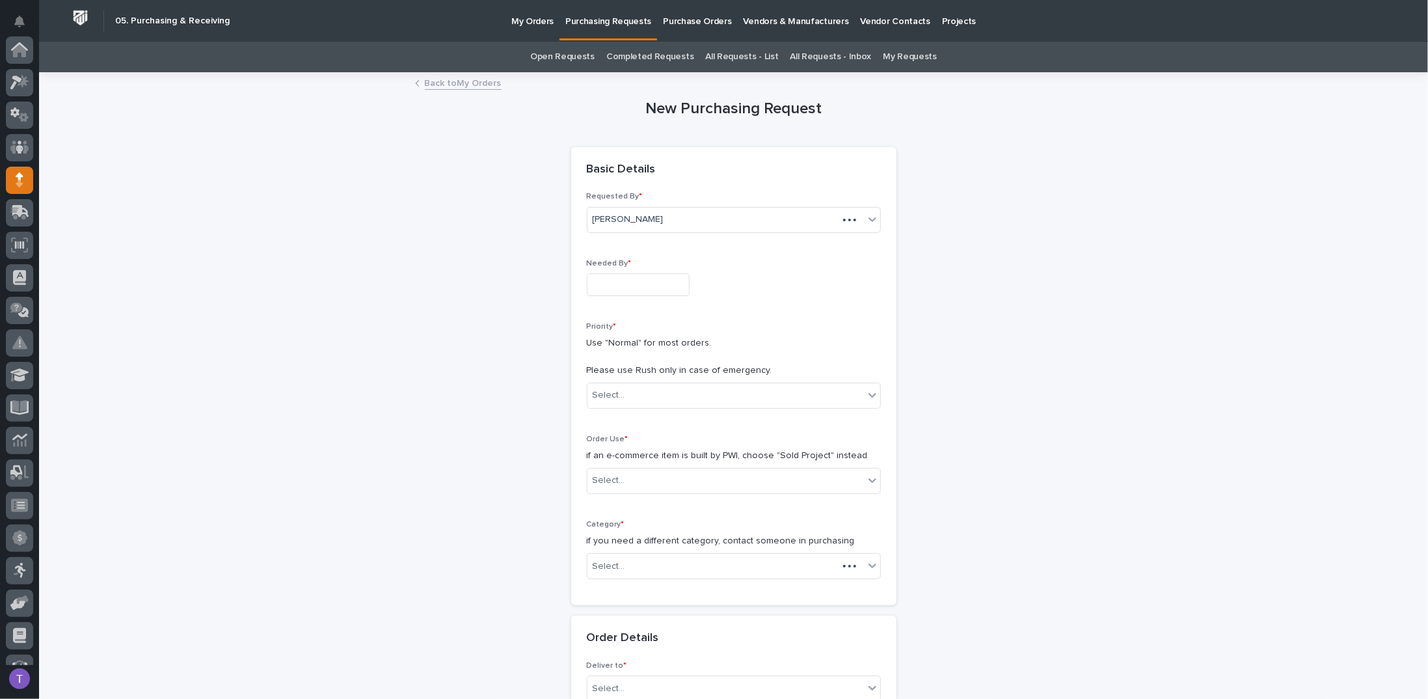
scroll to position [130, 0]
click at [616, 287] on input "text" at bounding box center [638, 284] width 103 height 23
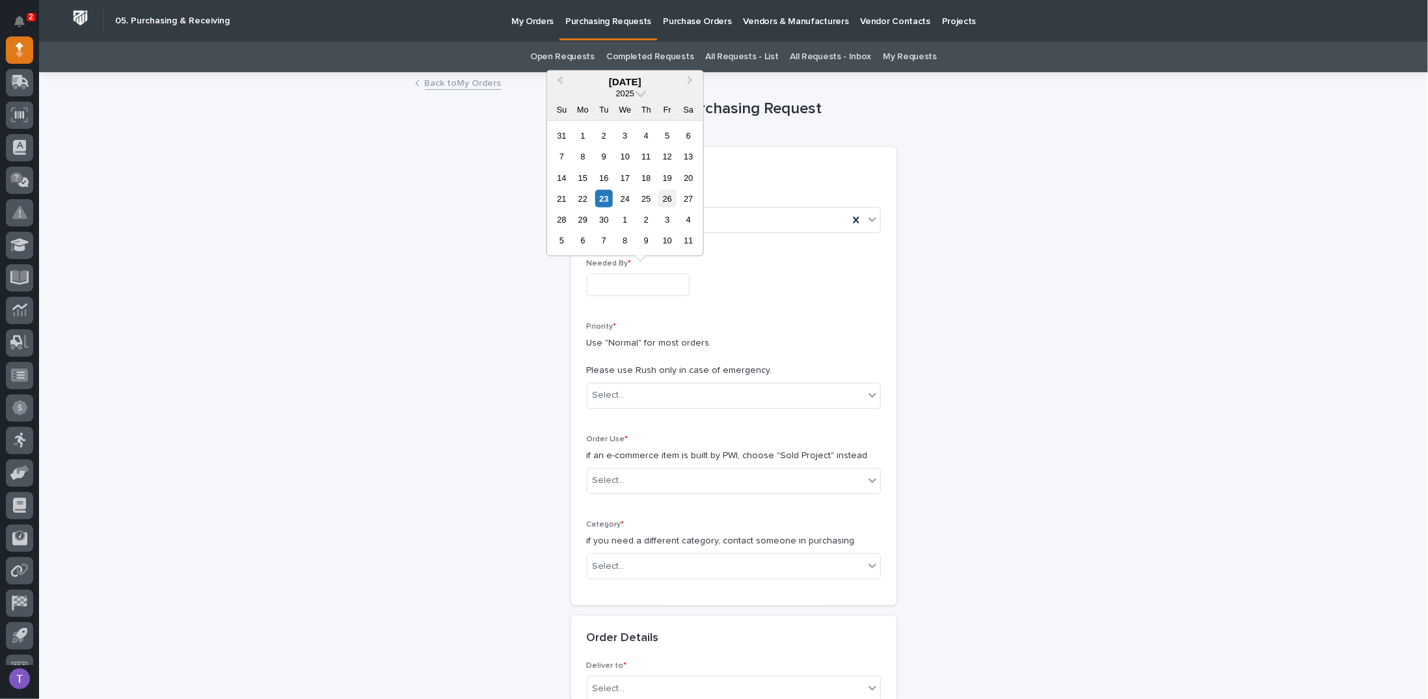
click at [667, 193] on div "26" at bounding box center [667, 199] width 18 height 18
type input "**********"
click at [606, 386] on div "Select..." at bounding box center [725, 394] width 276 height 21
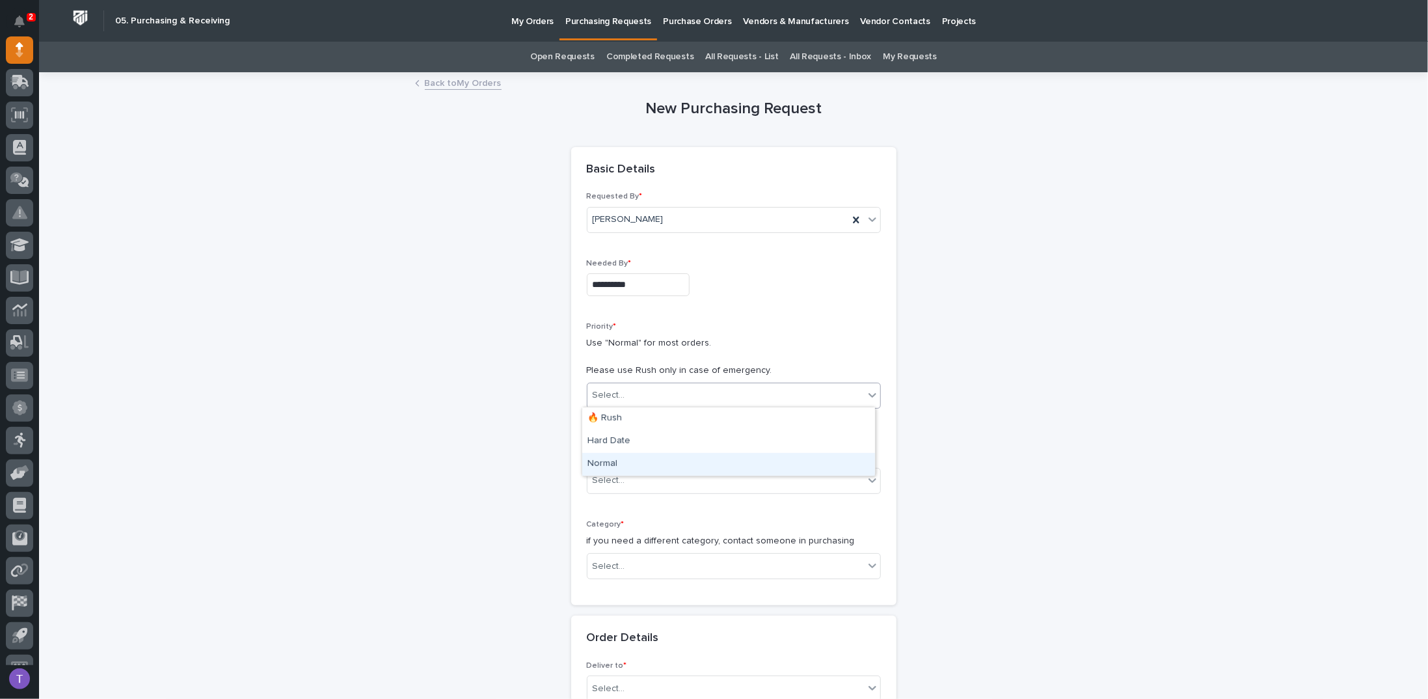
click at [600, 464] on div "Normal" at bounding box center [728, 464] width 293 height 23
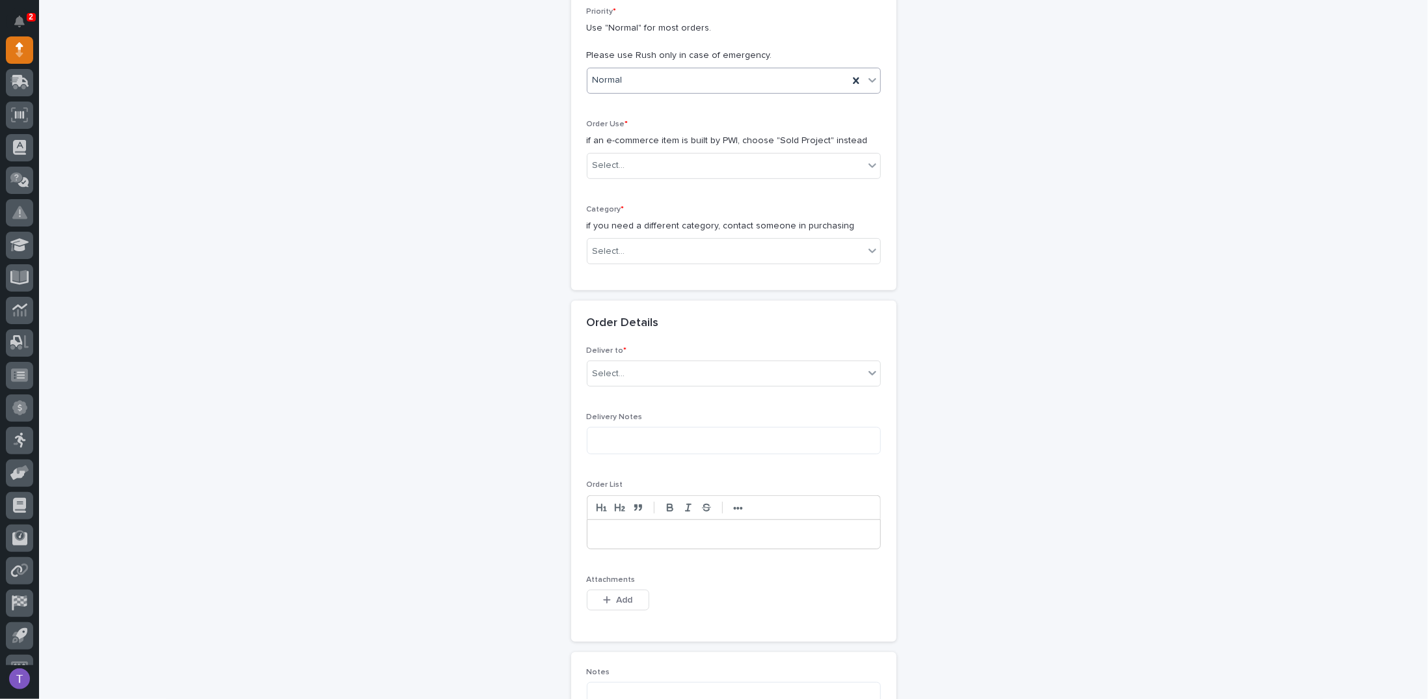
scroll to position [325, 0]
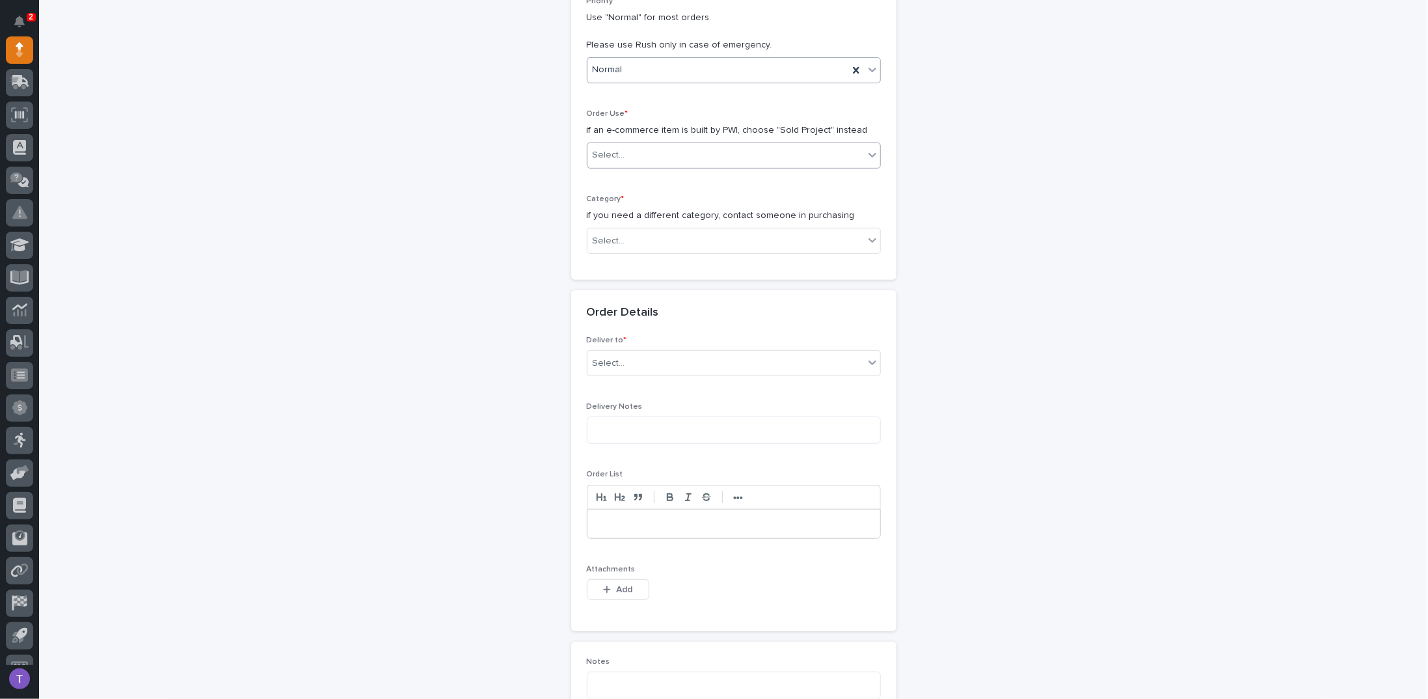
click at [604, 155] on div "Select..." at bounding box center [609, 155] width 33 height 14
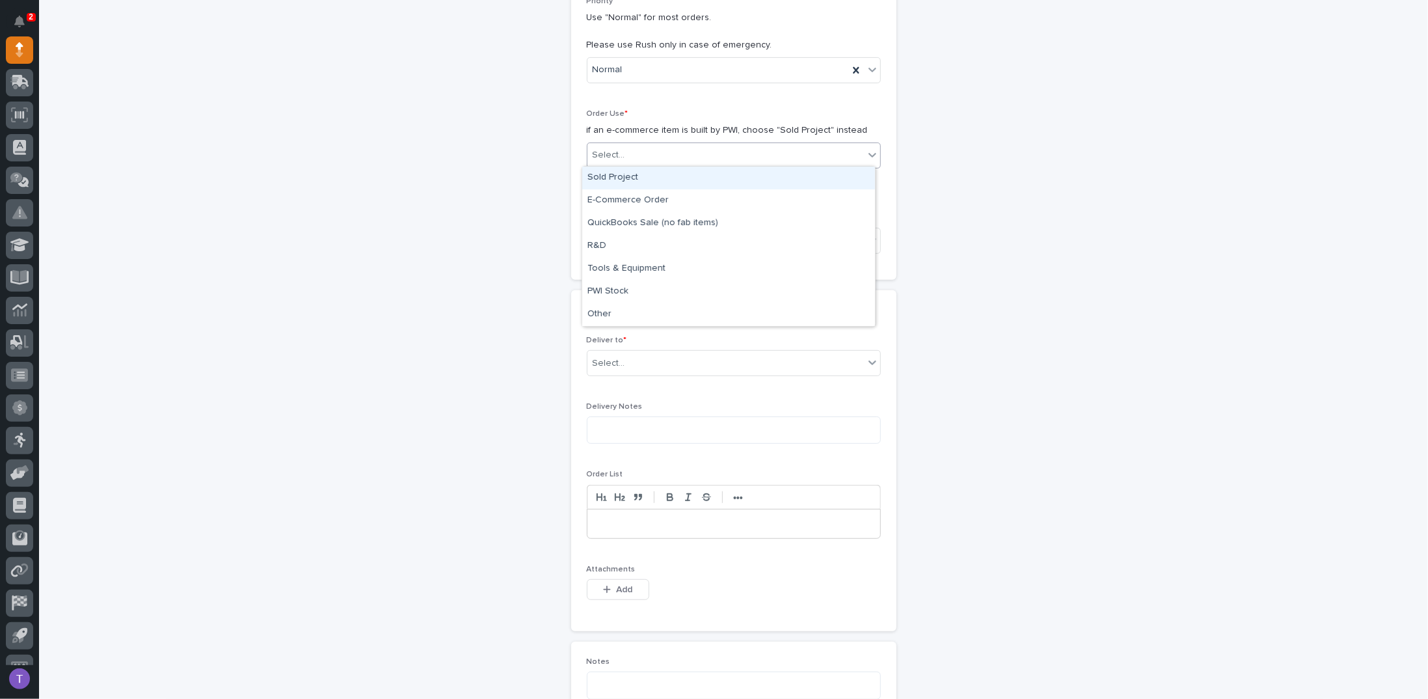
click at [608, 173] on div "Sold Project" at bounding box center [728, 178] width 293 height 23
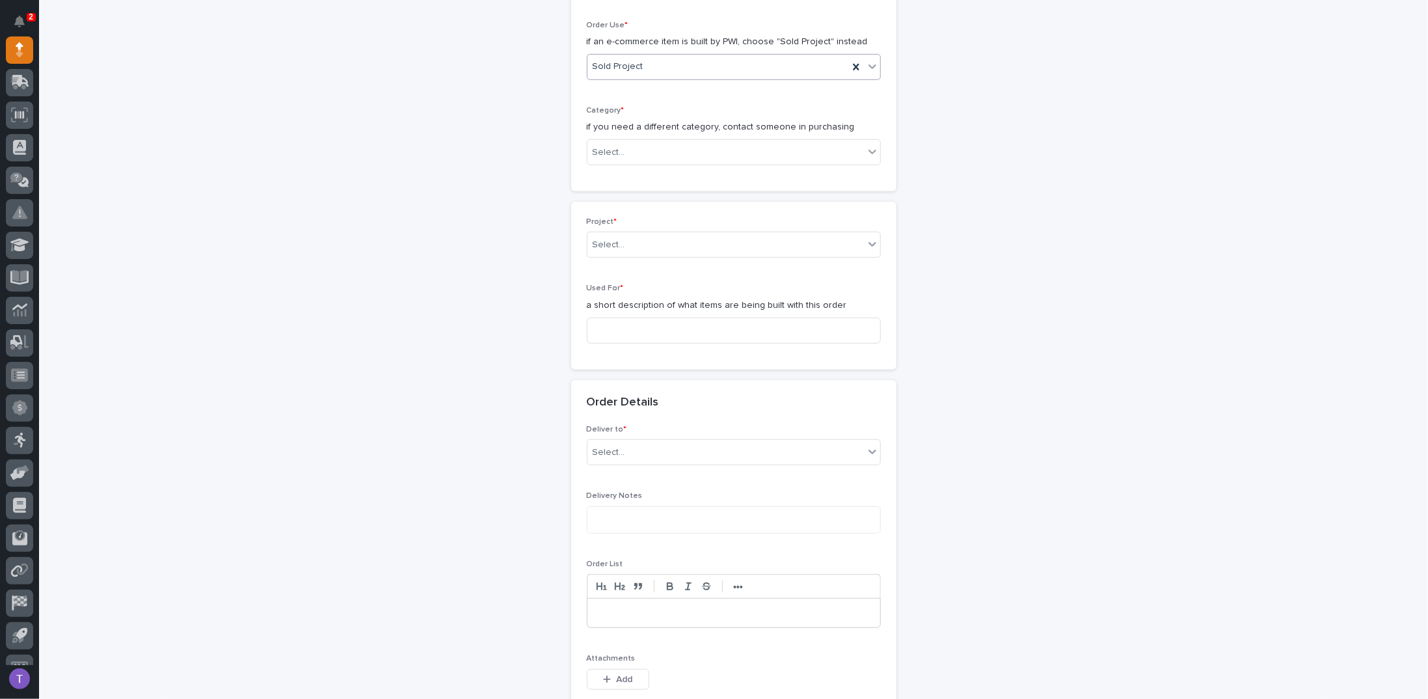
scroll to position [414, 0]
click at [611, 146] on div "Select..." at bounding box center [609, 153] width 33 height 14
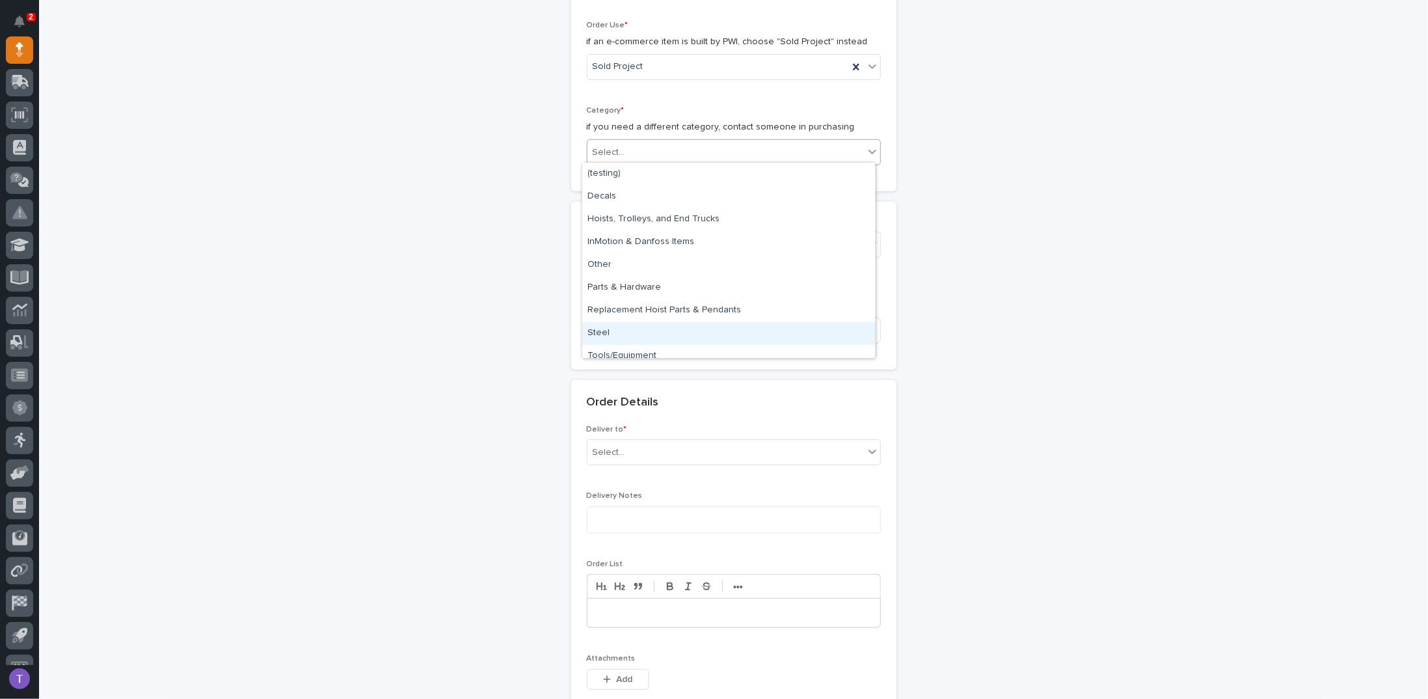
click at [600, 330] on div "Steel" at bounding box center [728, 333] width 293 height 23
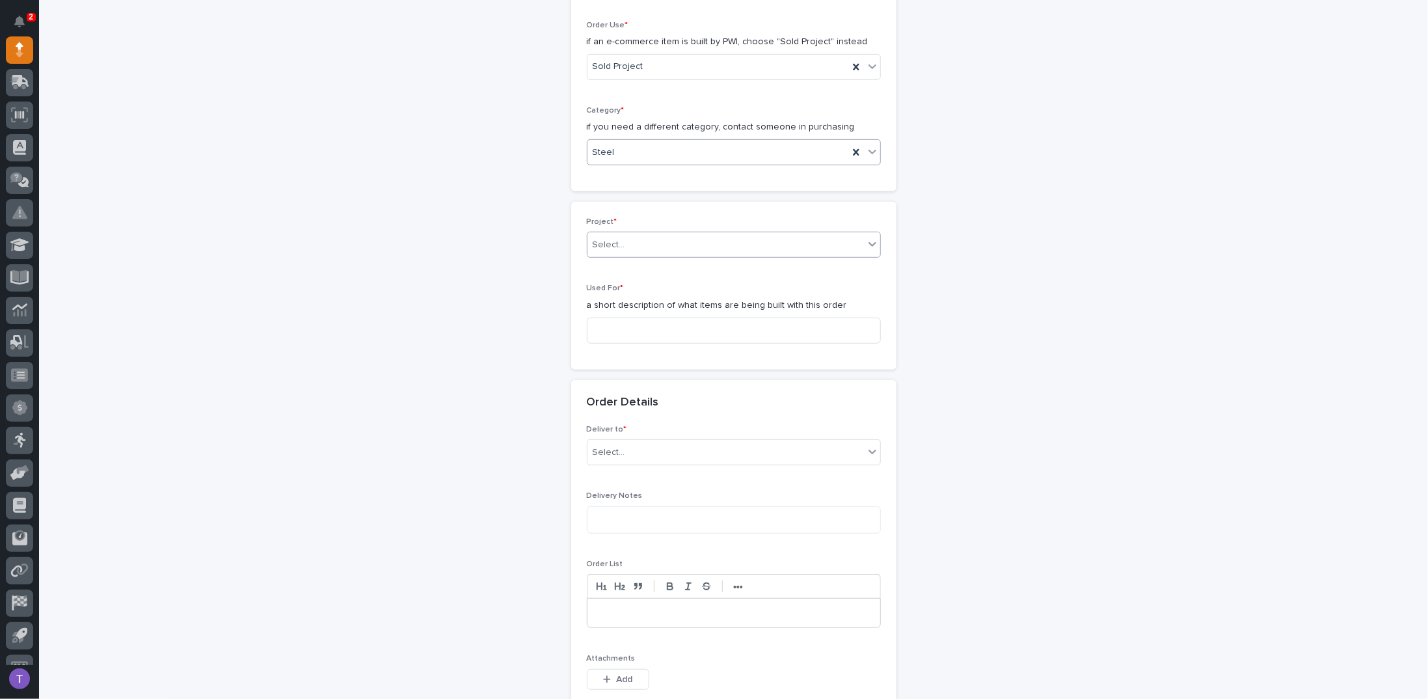
click at [615, 239] on div "Select..." at bounding box center [609, 245] width 33 height 14
type input "*****"
click at [628, 262] on div "26627 - Nexus RV - Plant 4 - Lamination 1-Ton Crane System" at bounding box center [728, 265] width 293 height 23
click at [610, 323] on input at bounding box center [734, 330] width 294 height 26
paste input "1-Ton UHUL Crane System w/ Radios"
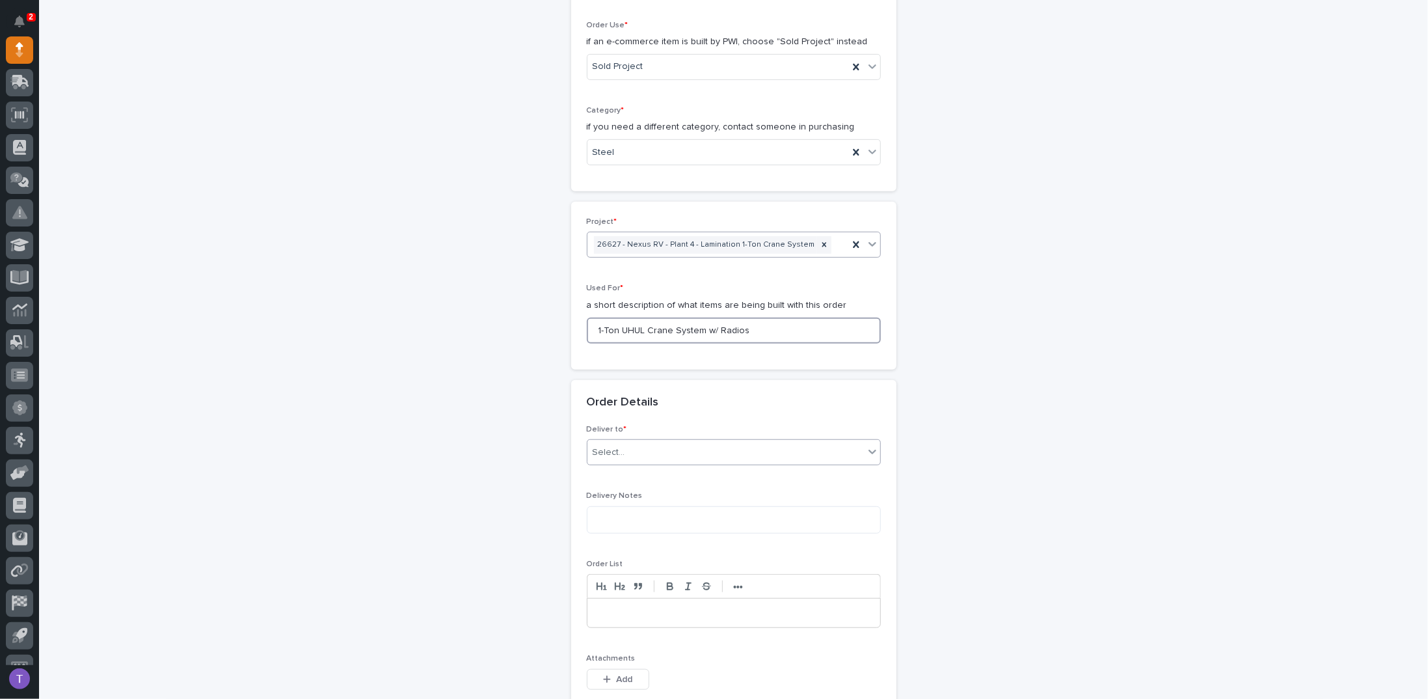
type input "1-Ton UHUL Crane System w/ Radios"
click at [604, 447] on div "Select..." at bounding box center [609, 453] width 33 height 14
click at [597, 472] on div "PWI" at bounding box center [728, 473] width 293 height 23
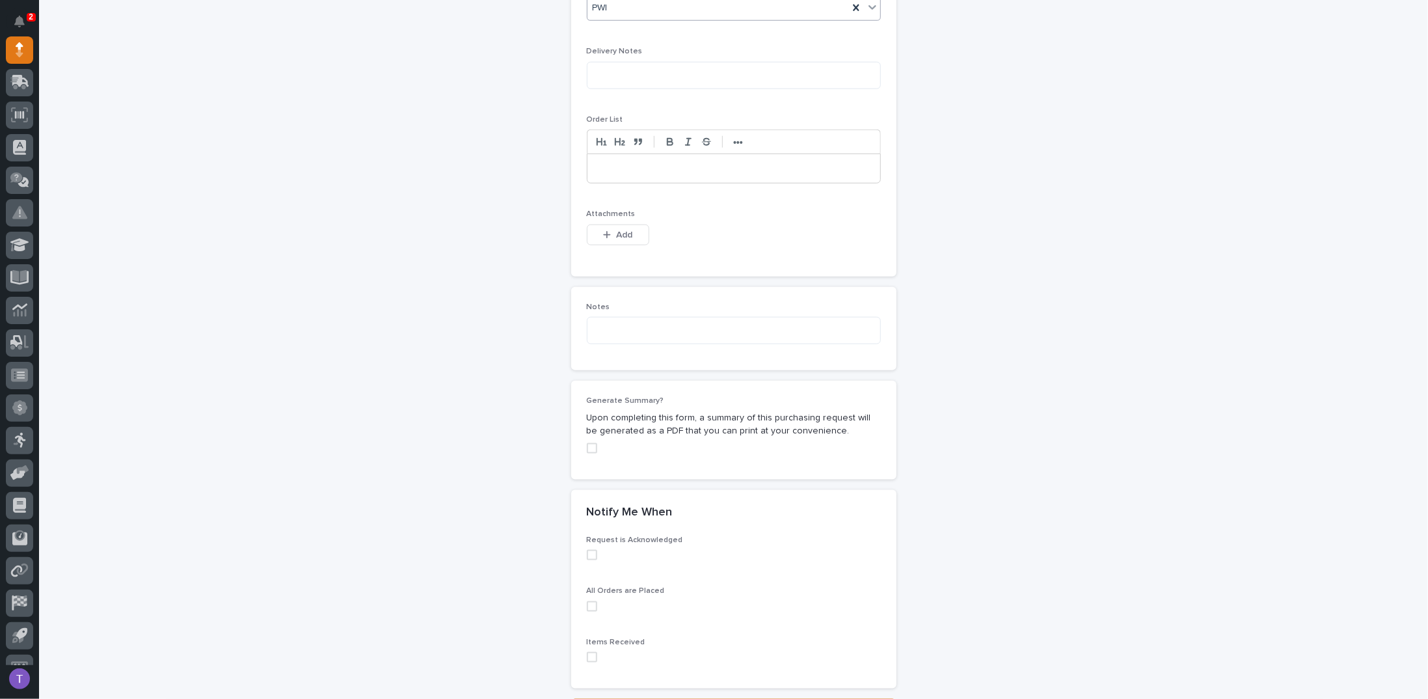
scroll to position [869, 0]
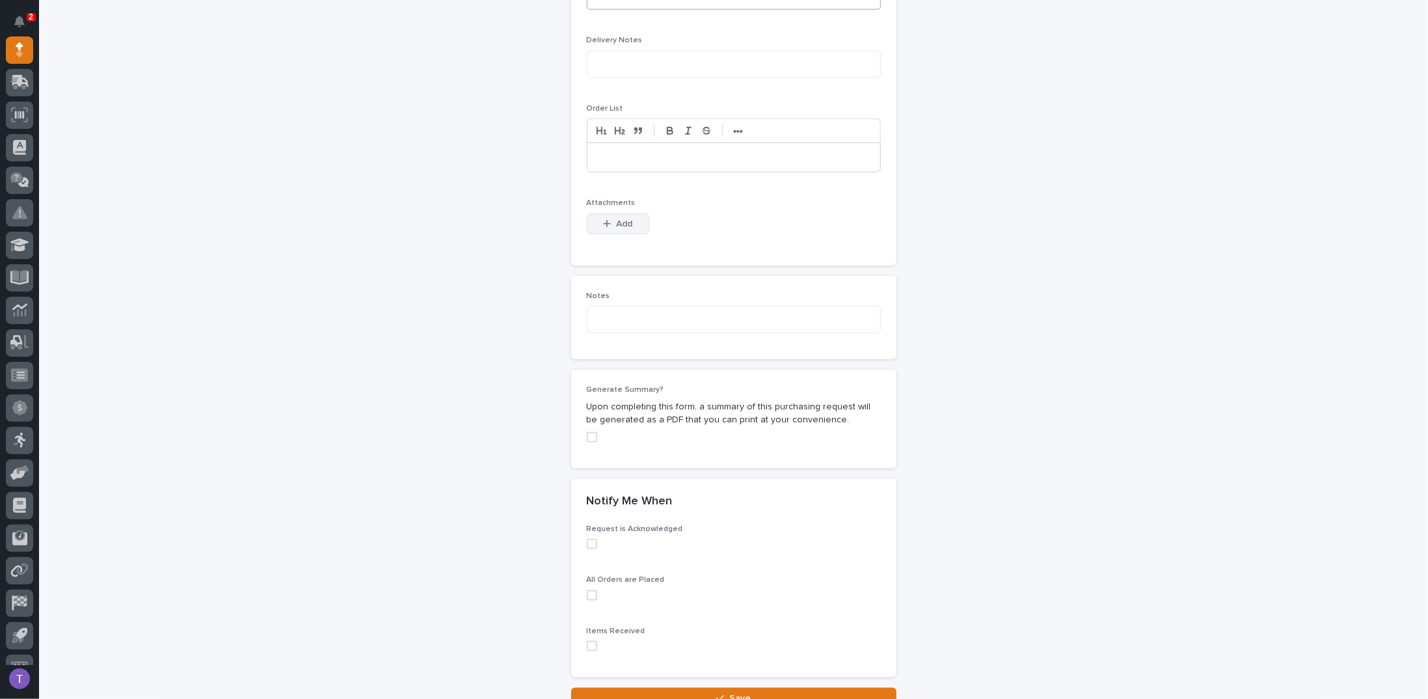
click at [607, 213] on button "Add" at bounding box center [618, 223] width 62 height 21
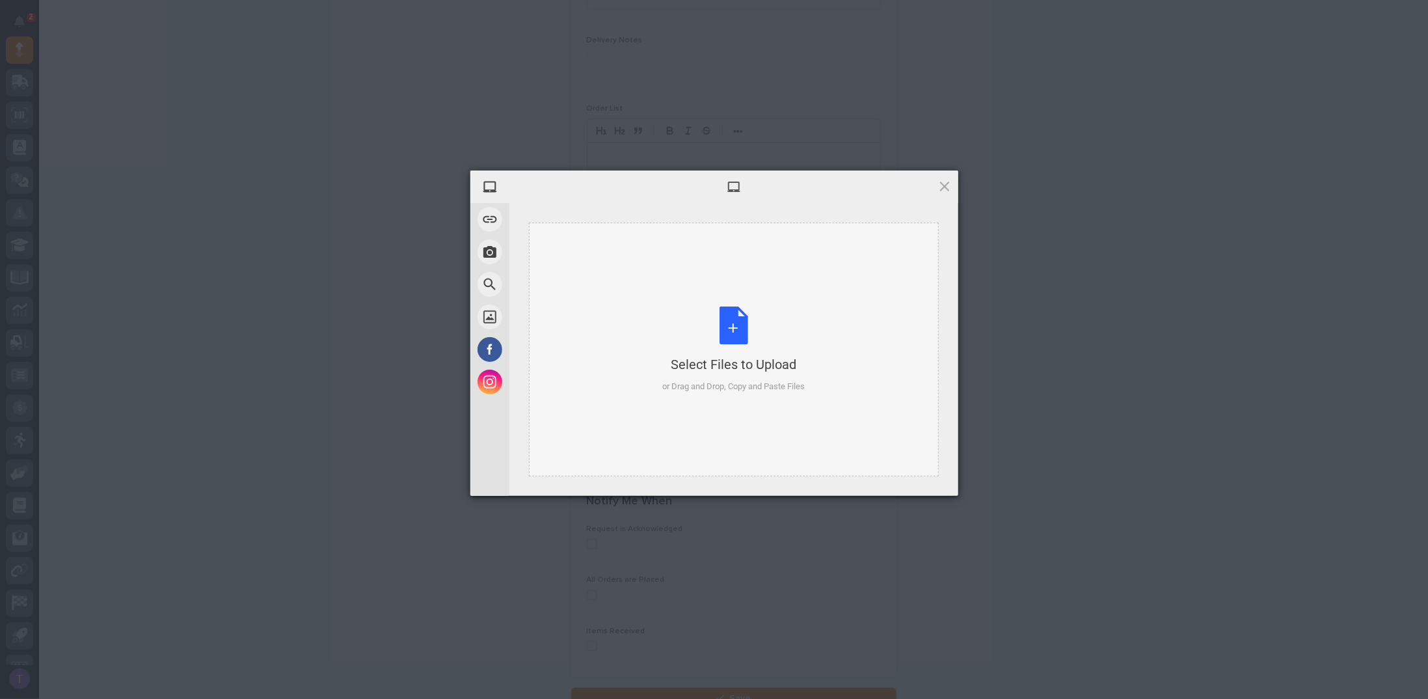
click at [733, 327] on div "Select Files to Upload or Drag and Drop, Copy and Paste Files" at bounding box center [733, 349] width 142 height 87
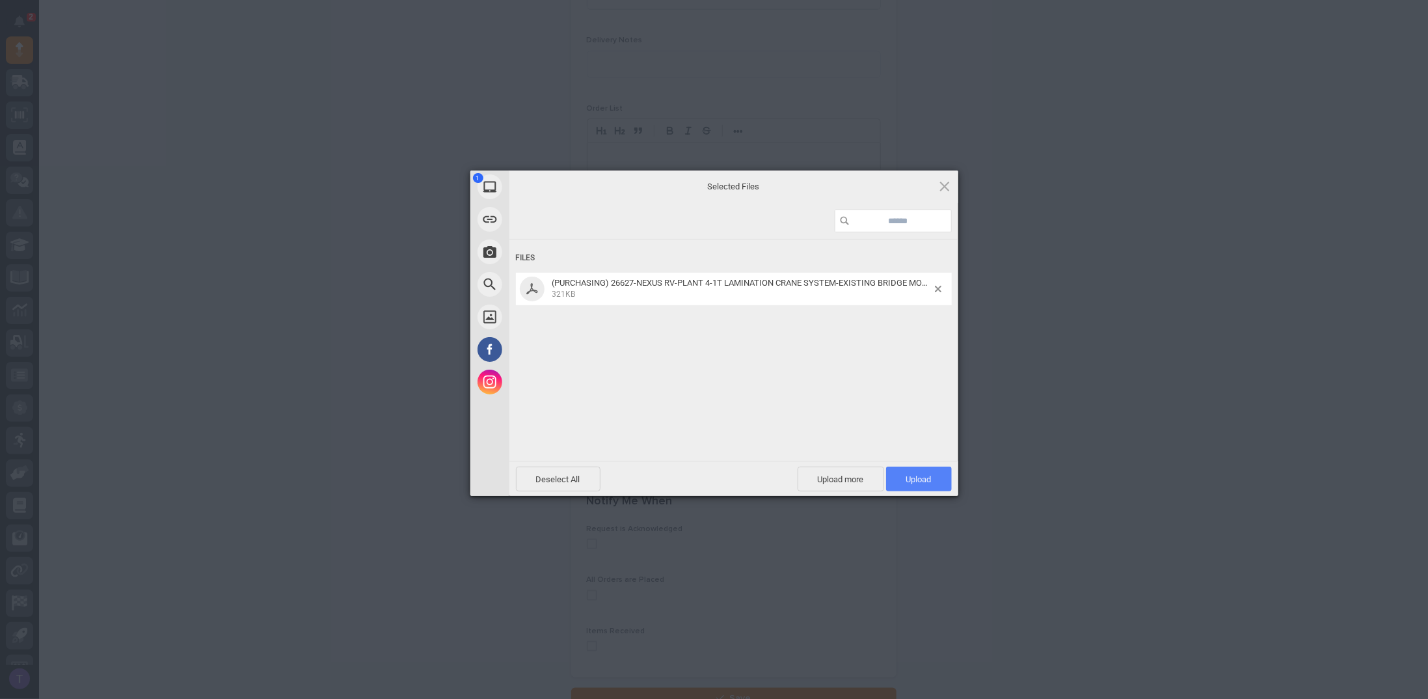
click at [917, 474] on span "Upload 1" at bounding box center [918, 479] width 25 height 10
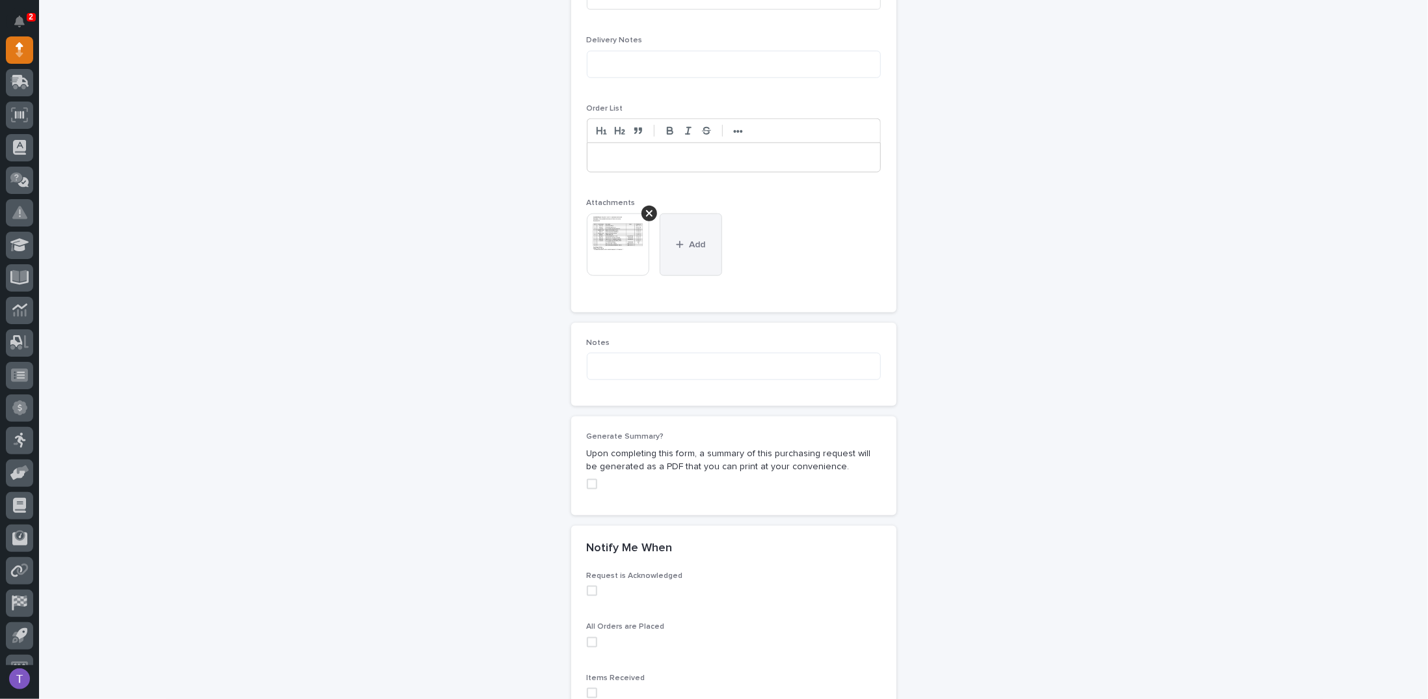
click at [688, 222] on button "Add" at bounding box center [691, 244] width 62 height 62
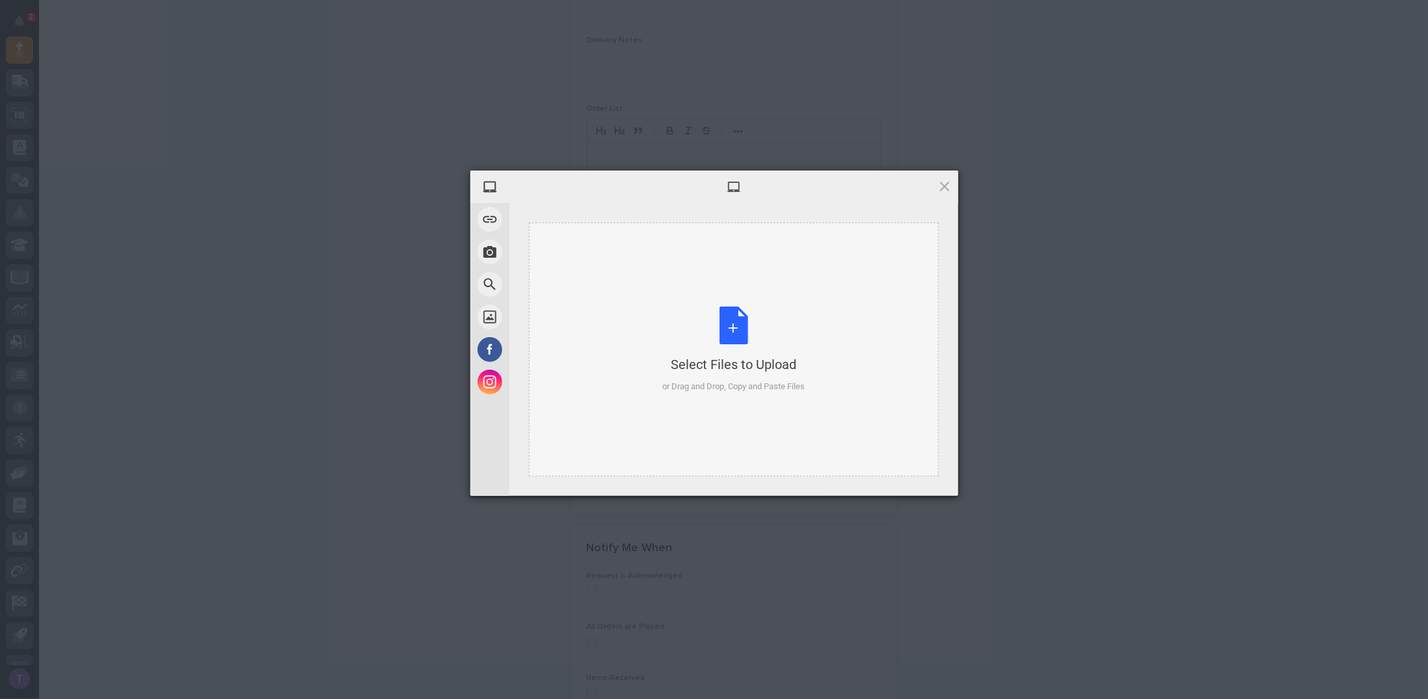
click at [734, 323] on div "Select Files to Upload or Drag and Drop, Copy and Paste Files" at bounding box center [733, 349] width 142 height 87
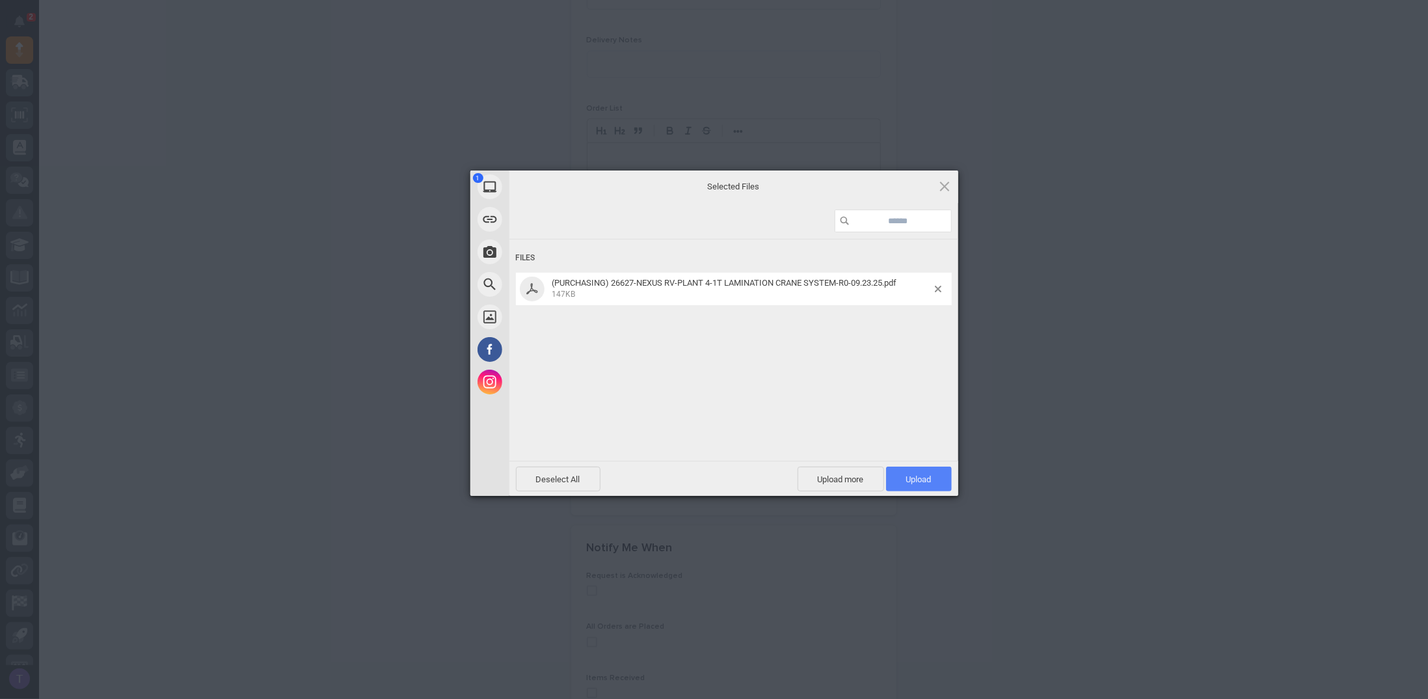
click at [914, 474] on span "Upload 1" at bounding box center [918, 479] width 25 height 10
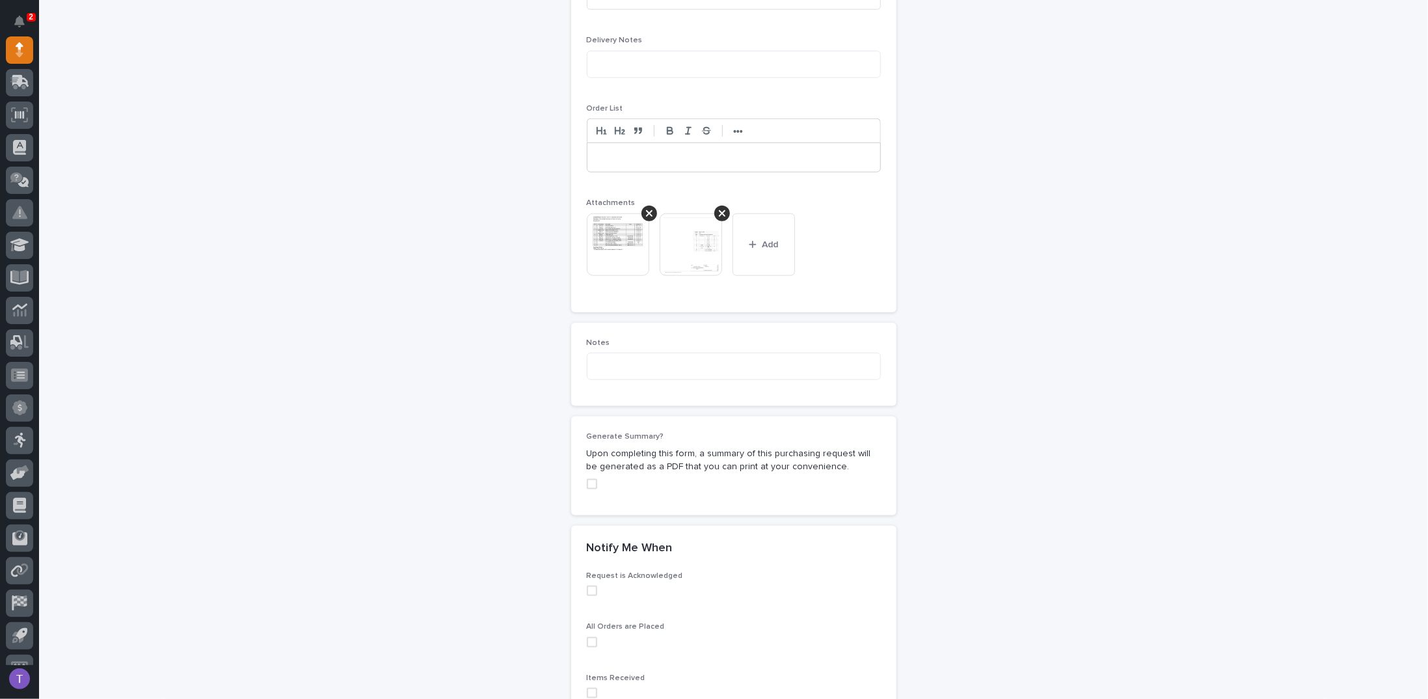
click at [588, 479] on span at bounding box center [592, 484] width 10 height 10
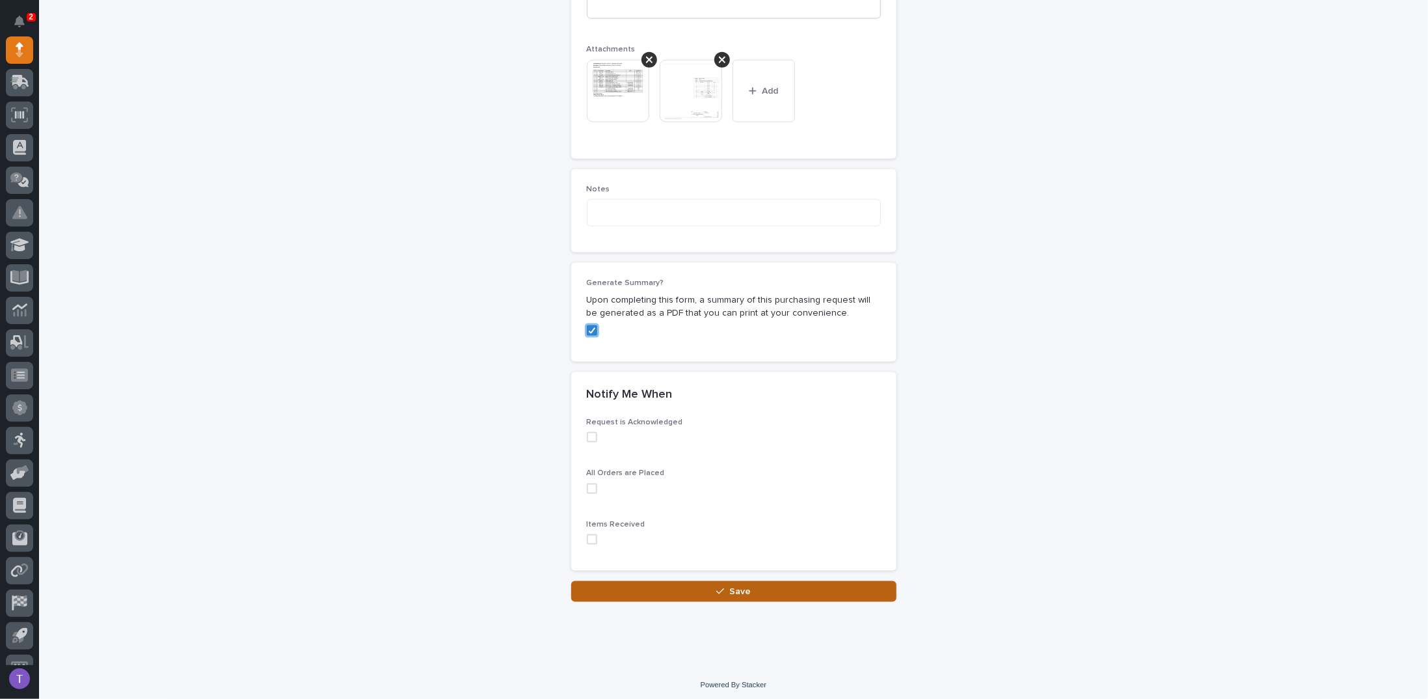
click at [718, 589] on icon "button" at bounding box center [720, 592] width 8 height 6
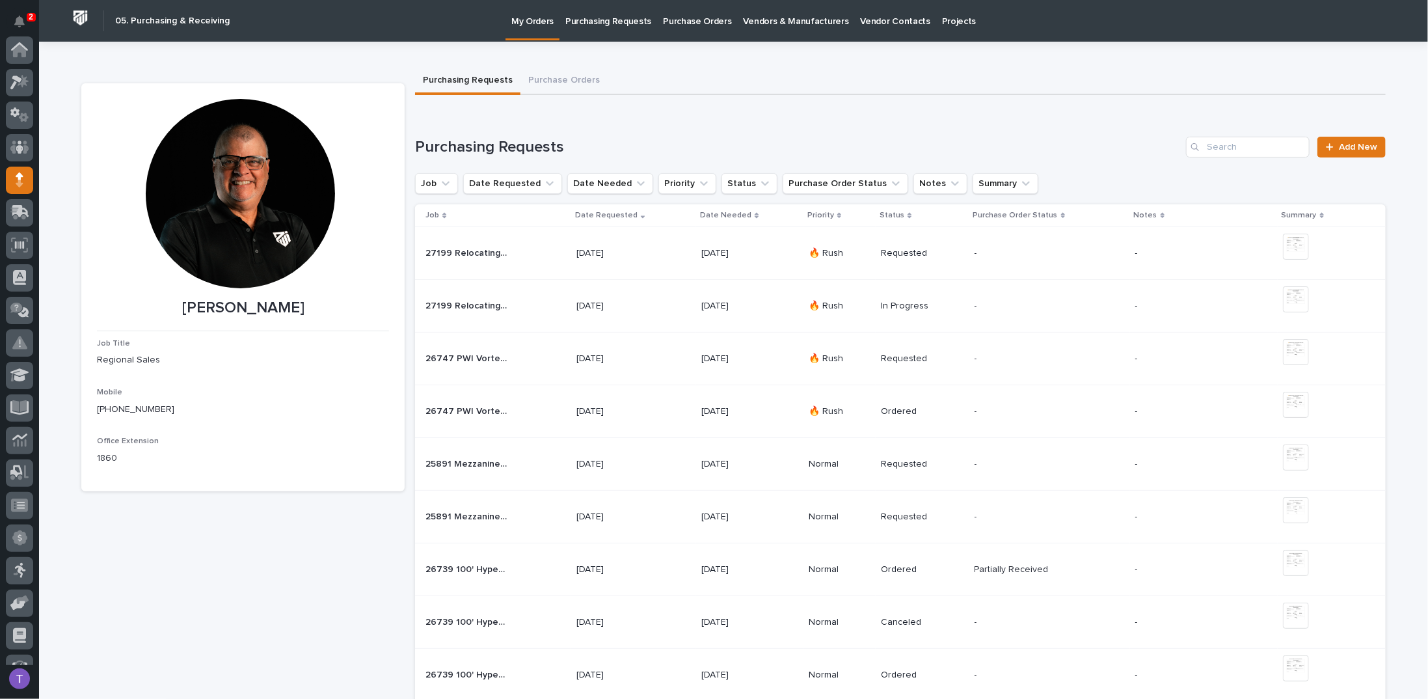
scroll to position [130, 0]
click at [1347, 147] on span "Add New" at bounding box center [1358, 146] width 38 height 9
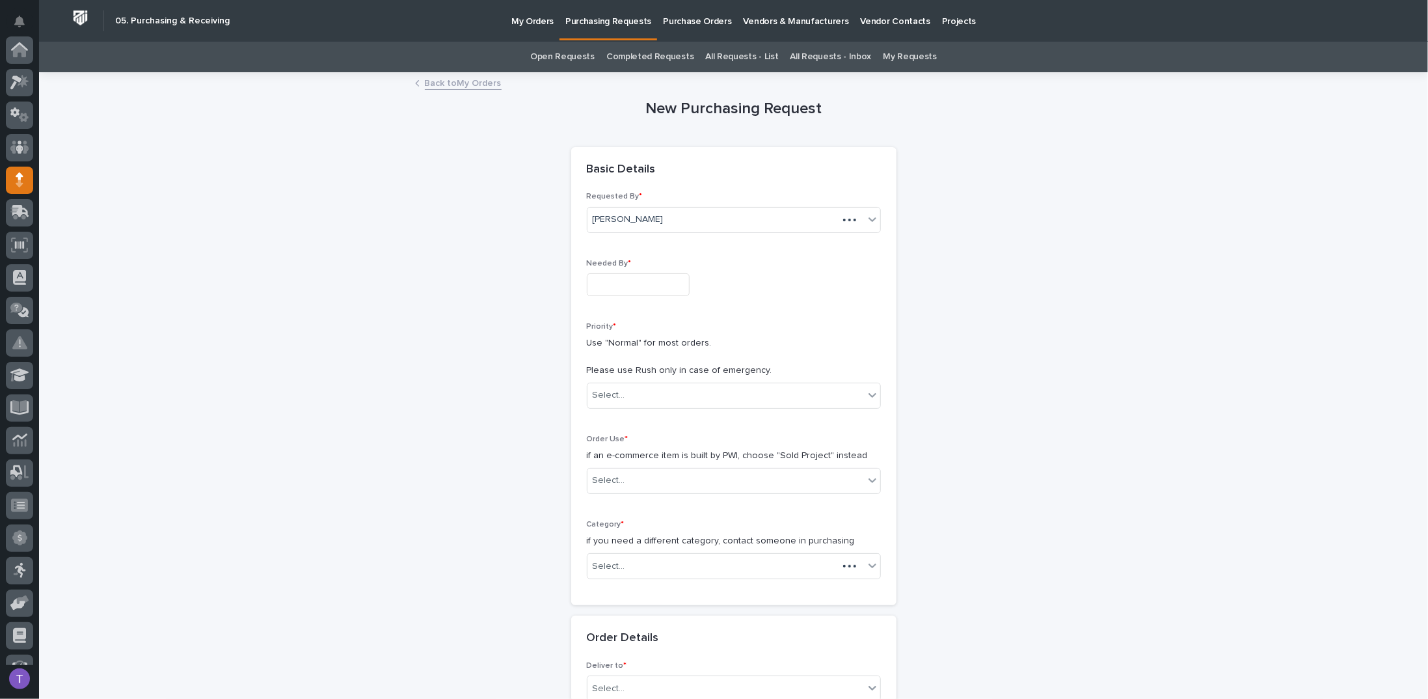
scroll to position [130, 0]
click at [636, 282] on input "text" at bounding box center [638, 284] width 103 height 23
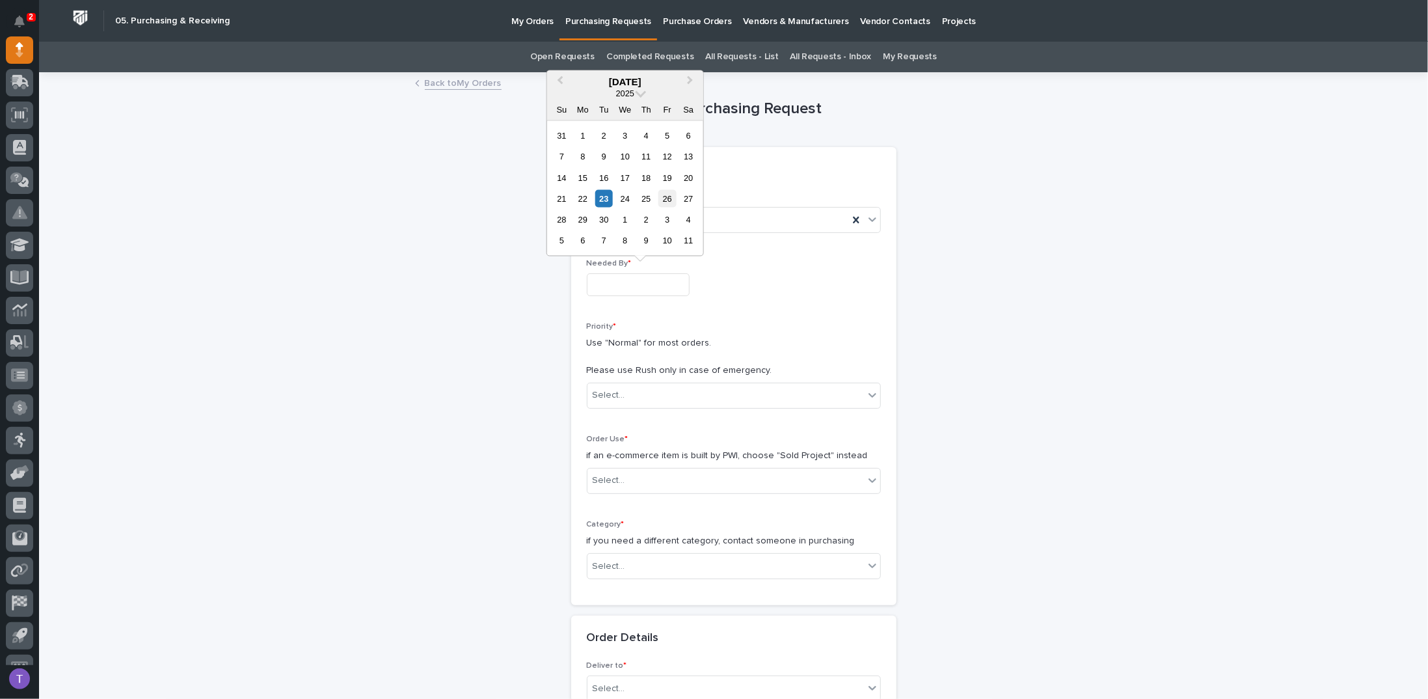
click at [667, 195] on div "26" at bounding box center [667, 199] width 18 height 18
type input "**********"
click at [610, 394] on div "Select..." at bounding box center [609, 395] width 33 height 14
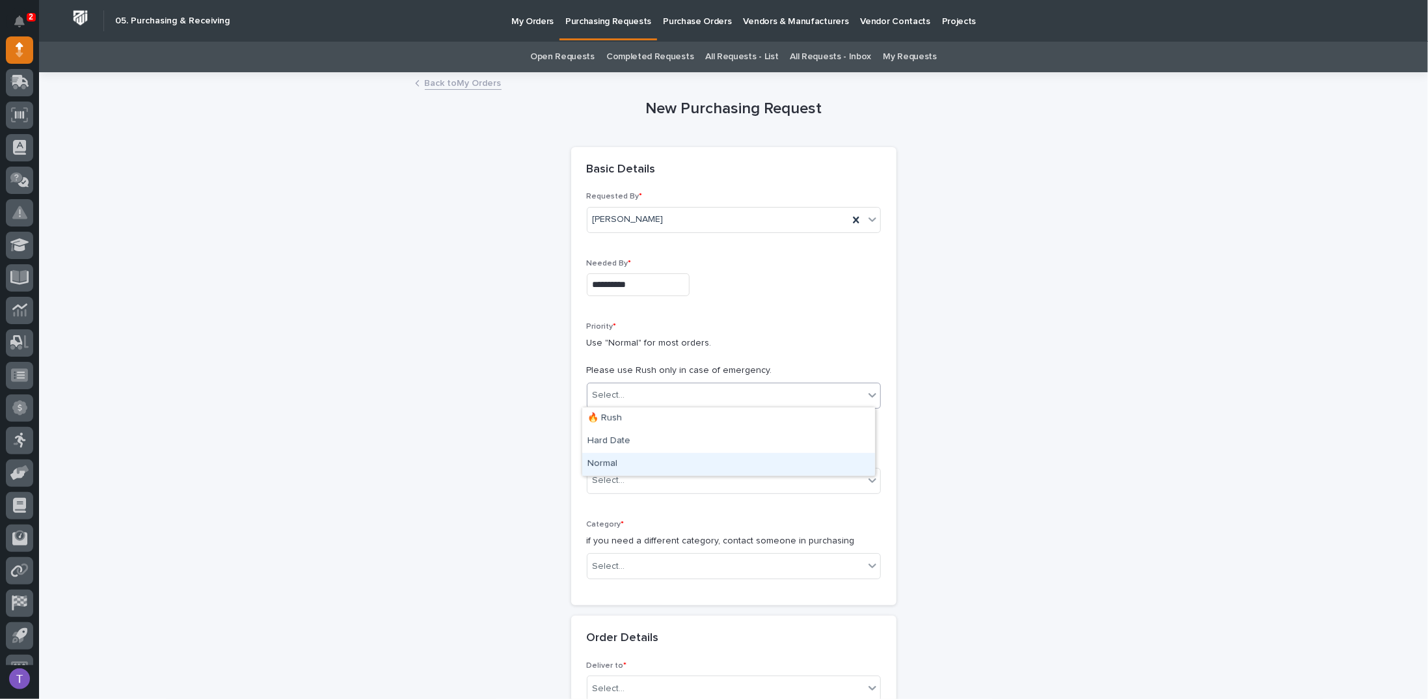
click at [600, 463] on div "Normal" at bounding box center [728, 464] width 293 height 23
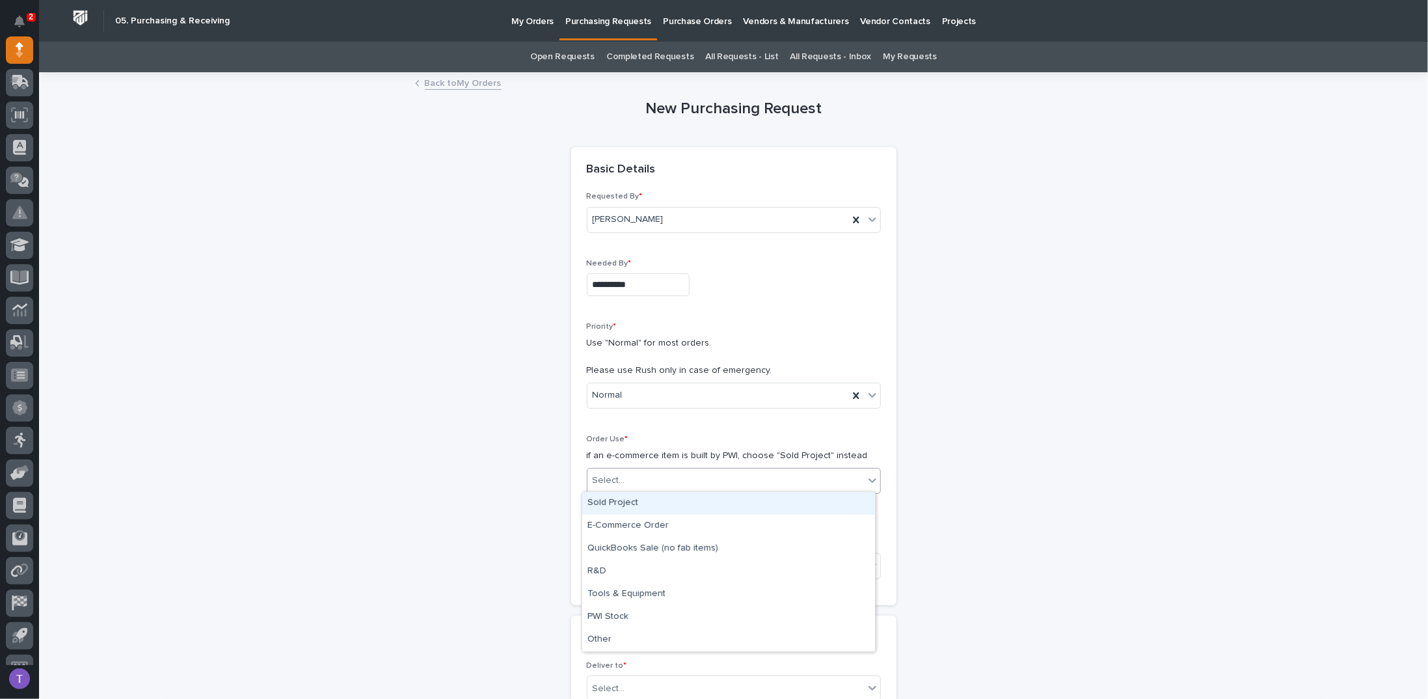
click at [603, 474] on div "Select..." at bounding box center [609, 481] width 33 height 14
click at [602, 500] on div "Sold Project" at bounding box center [728, 503] width 293 height 23
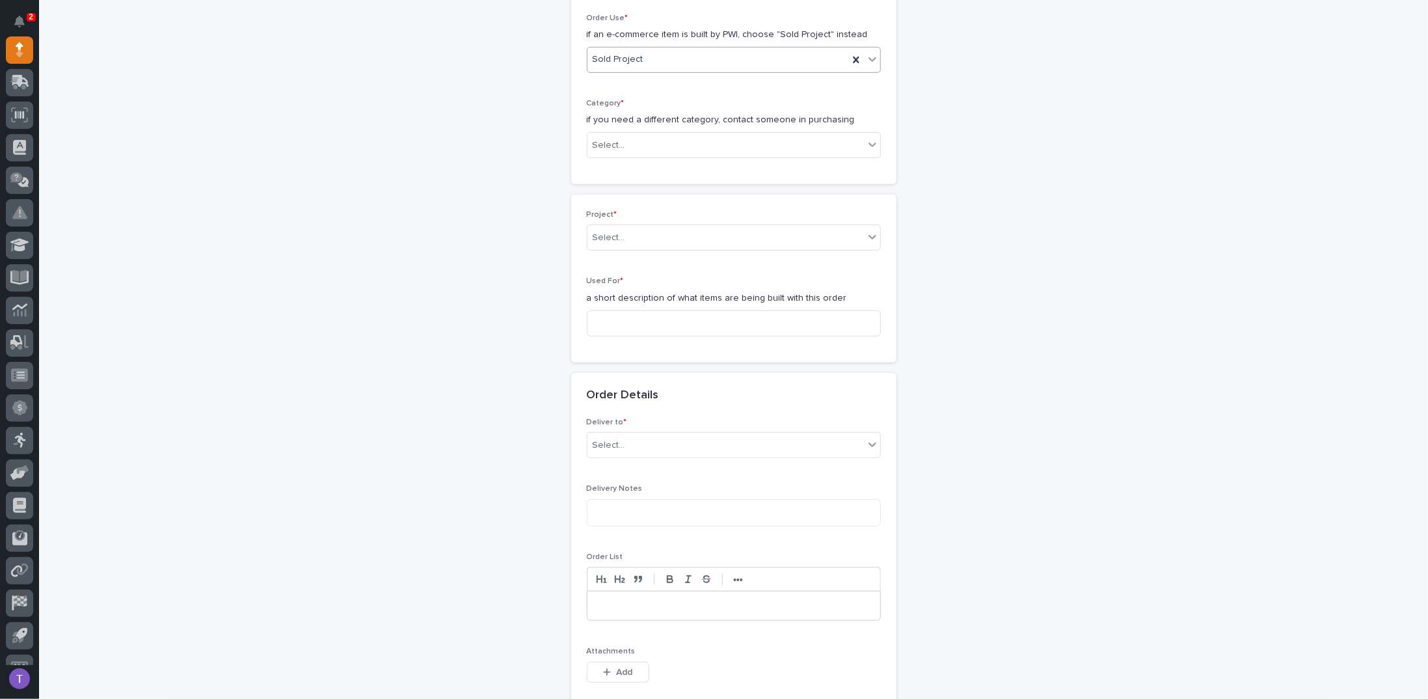
scroll to position [455, 0]
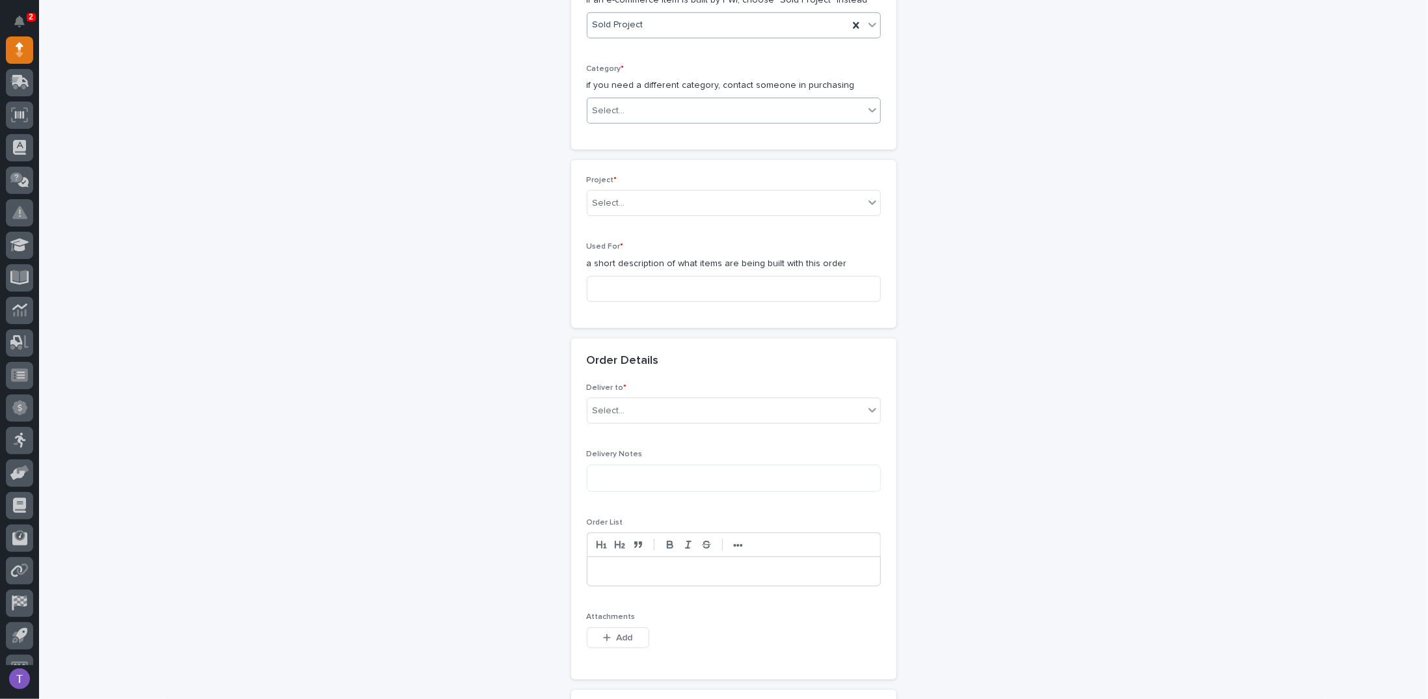
click at [623, 104] on div "Select..." at bounding box center [725, 110] width 276 height 21
click at [614, 242] on div "Parts & Hardware" at bounding box center [728, 246] width 293 height 23
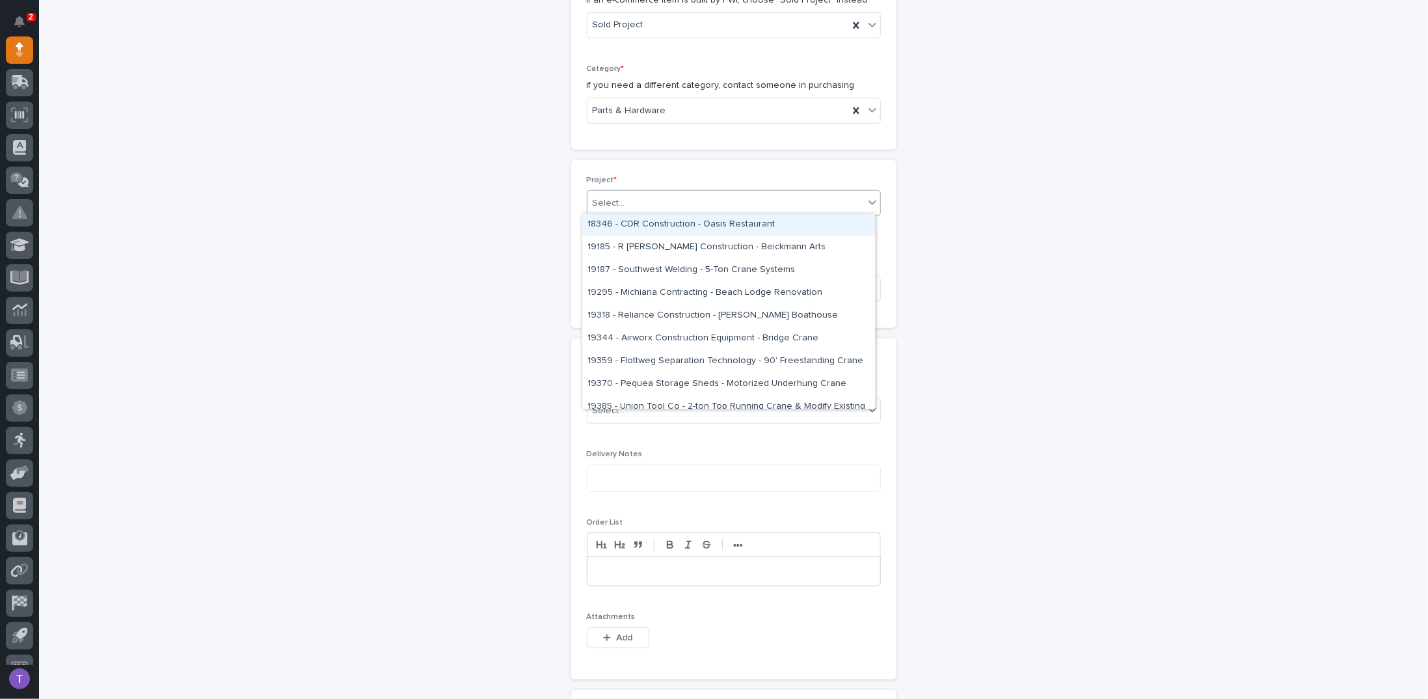
click at [612, 200] on div "Select..." at bounding box center [609, 203] width 33 height 14
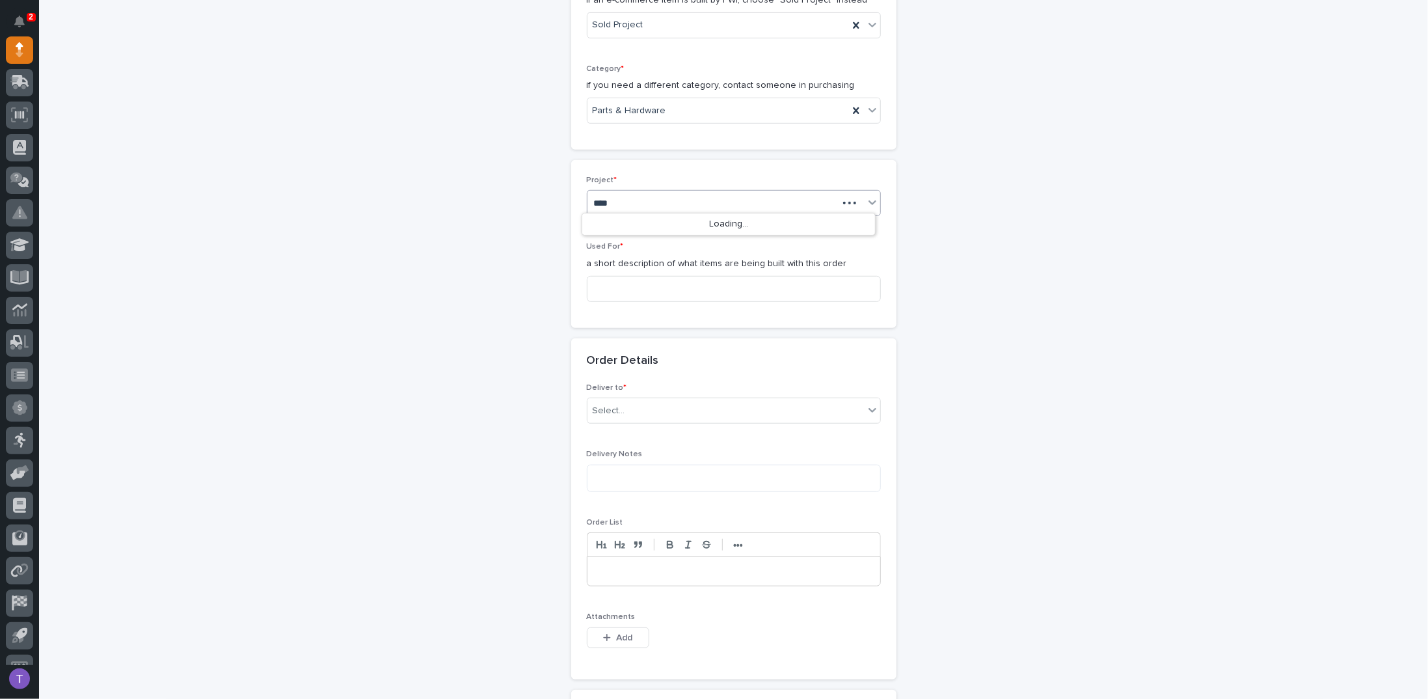
type input "*****"
click at [630, 221] on div "26627 - Nexus RV - Plant 4 - Lamination 1-Ton Crane System" at bounding box center [728, 224] width 293 height 23
click at [612, 284] on input at bounding box center [734, 289] width 294 height 26
paste input "1-Ton UHUL Crane System w/ Radios"
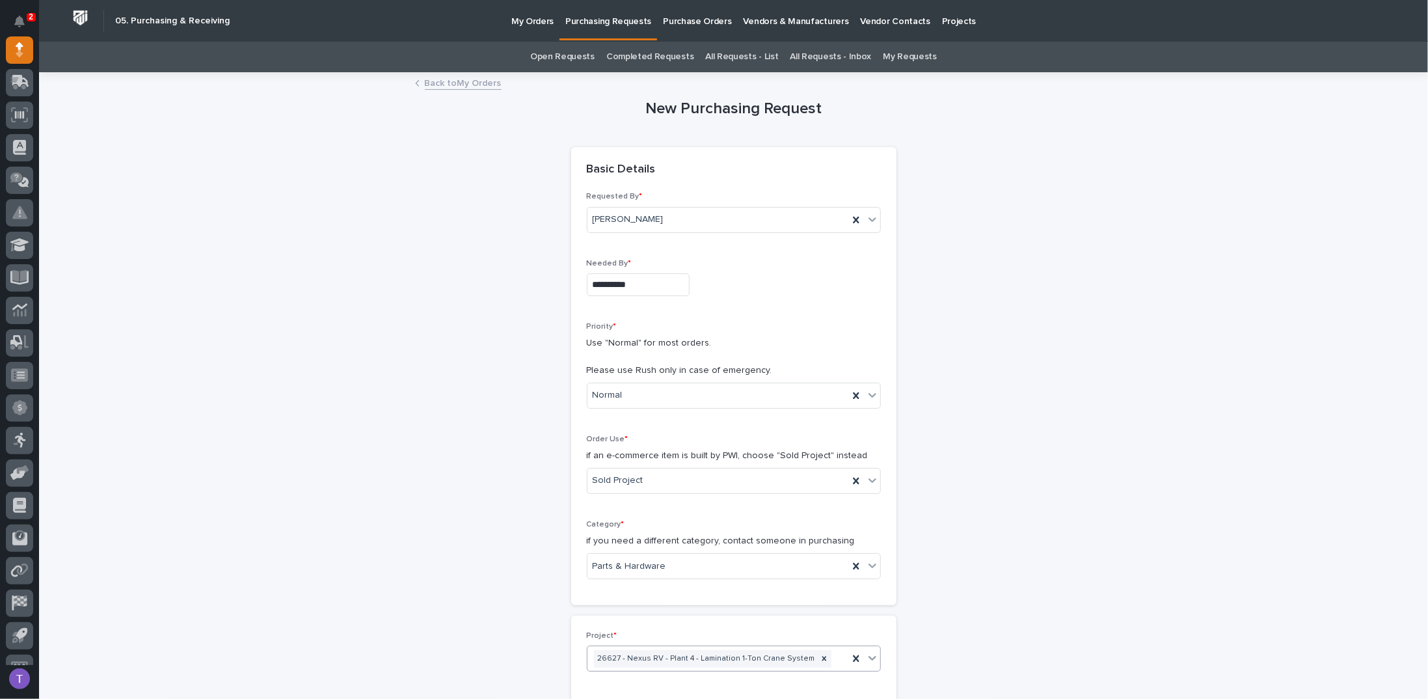
type input "1-Ton UHUL Crane System w/ Radios"
click at [462, 85] on link "Back to My Orders" at bounding box center [463, 82] width 77 height 15
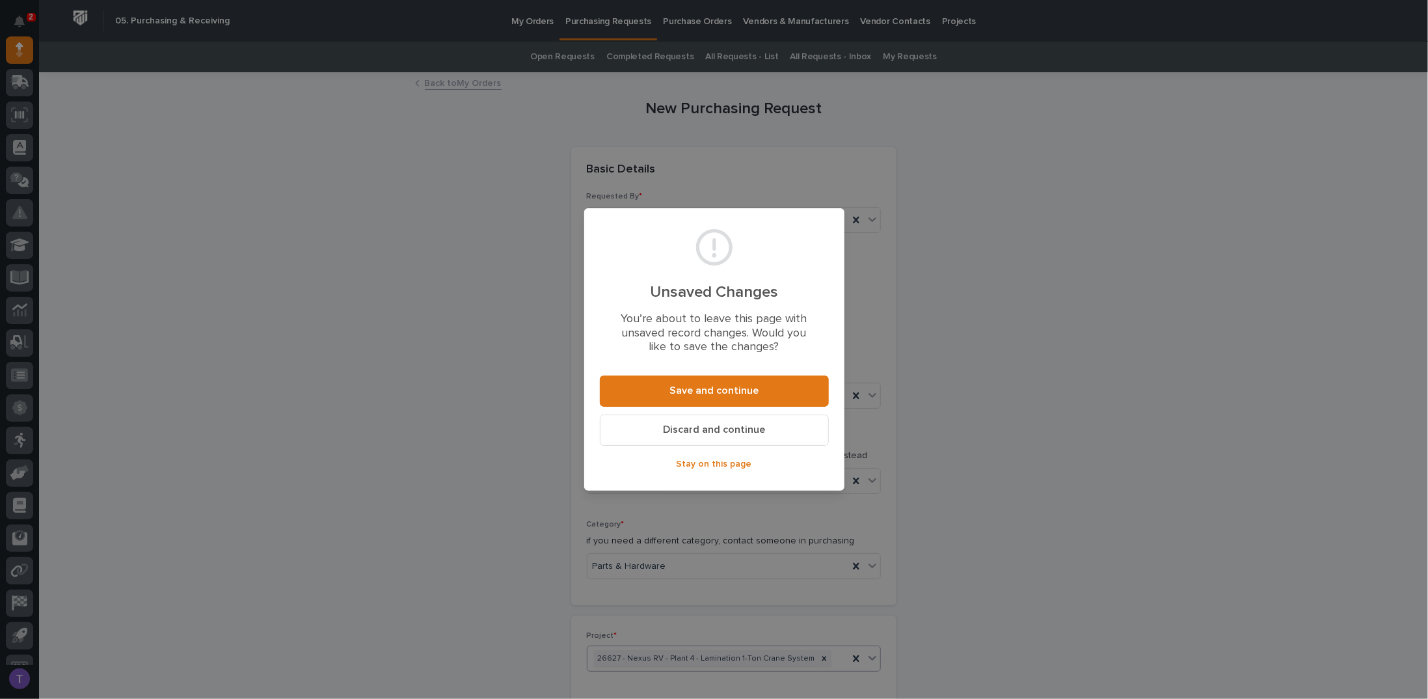
click at [710, 427] on span "Discard and continue" at bounding box center [714, 430] width 102 height 14
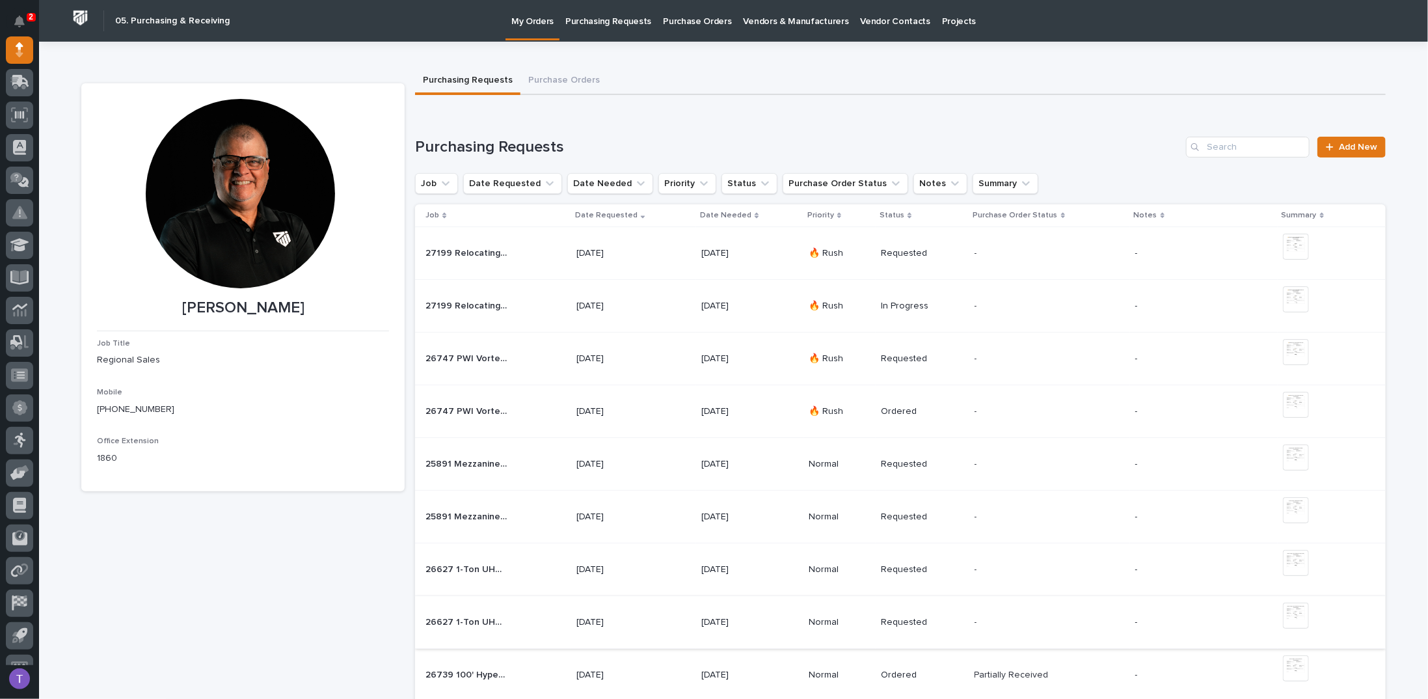
scroll to position [65, 0]
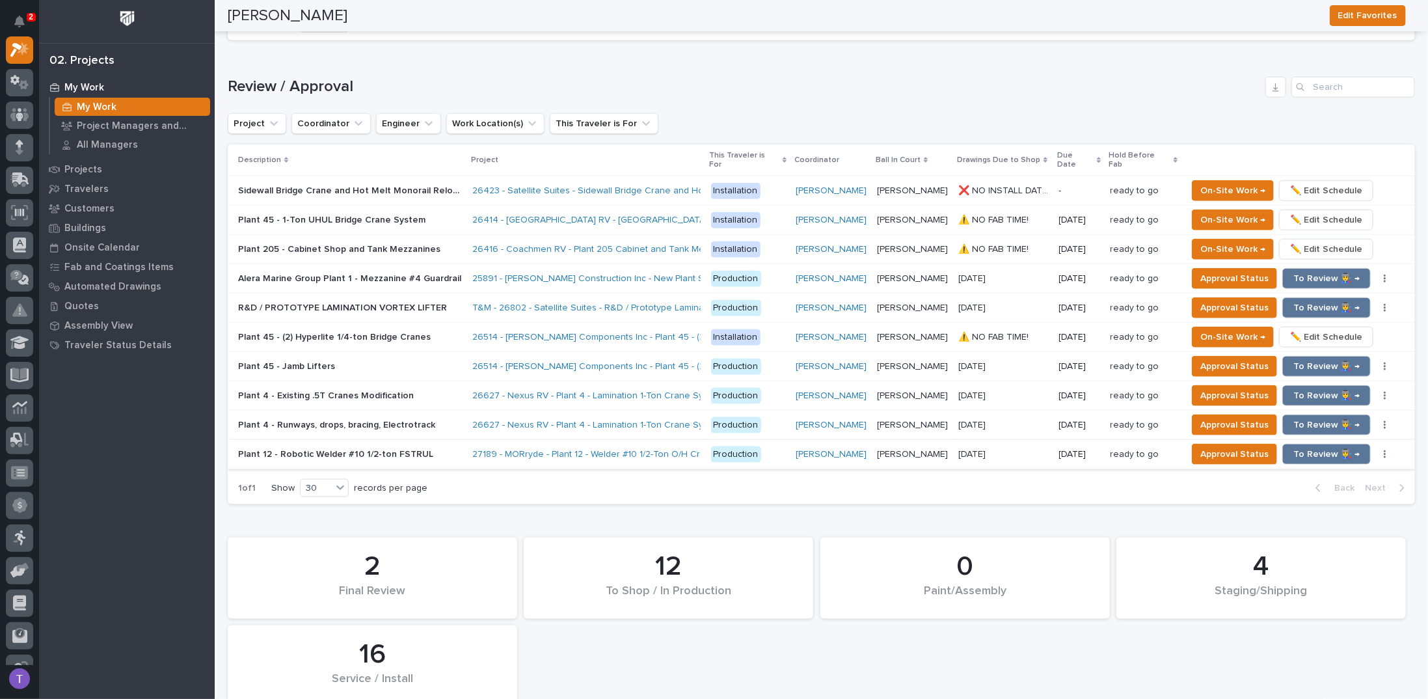
scroll to position [846, 0]
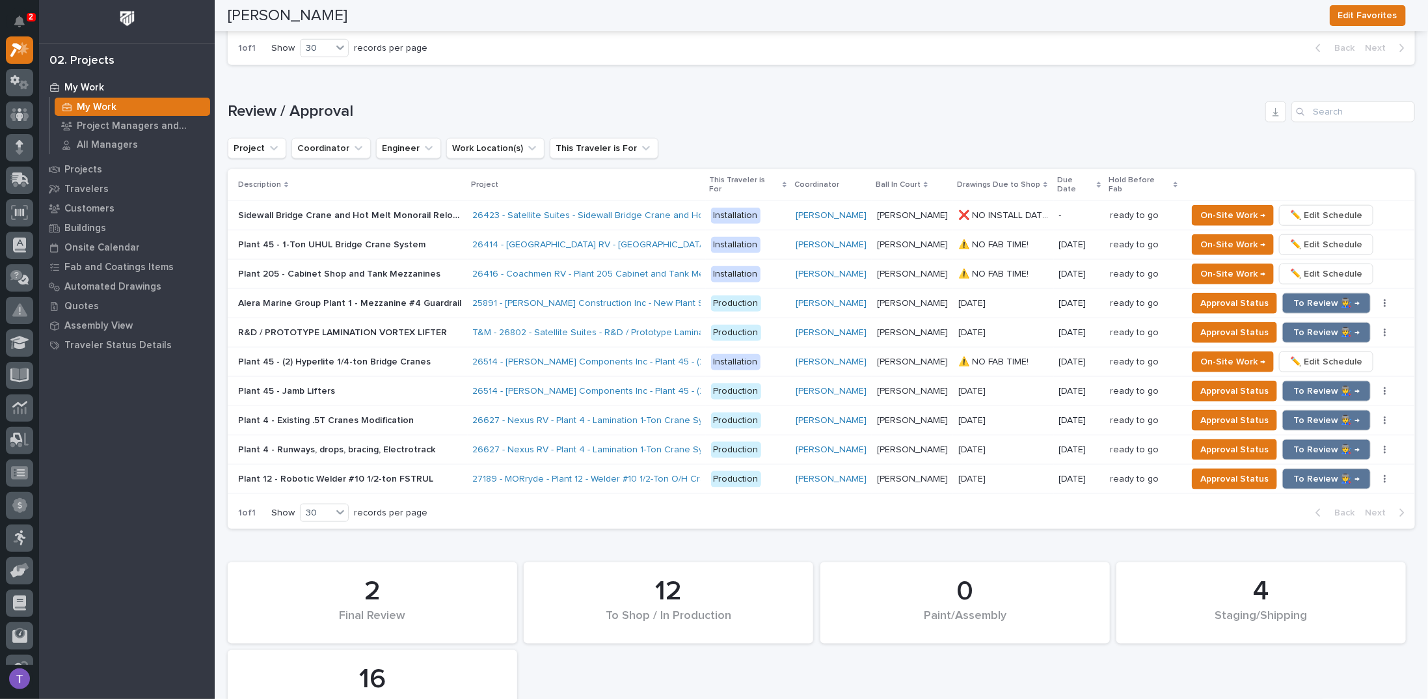
click at [336, 412] on p "Plant 4 - Existing .5T Cranes Modification" at bounding box center [327, 419] width 178 height 14
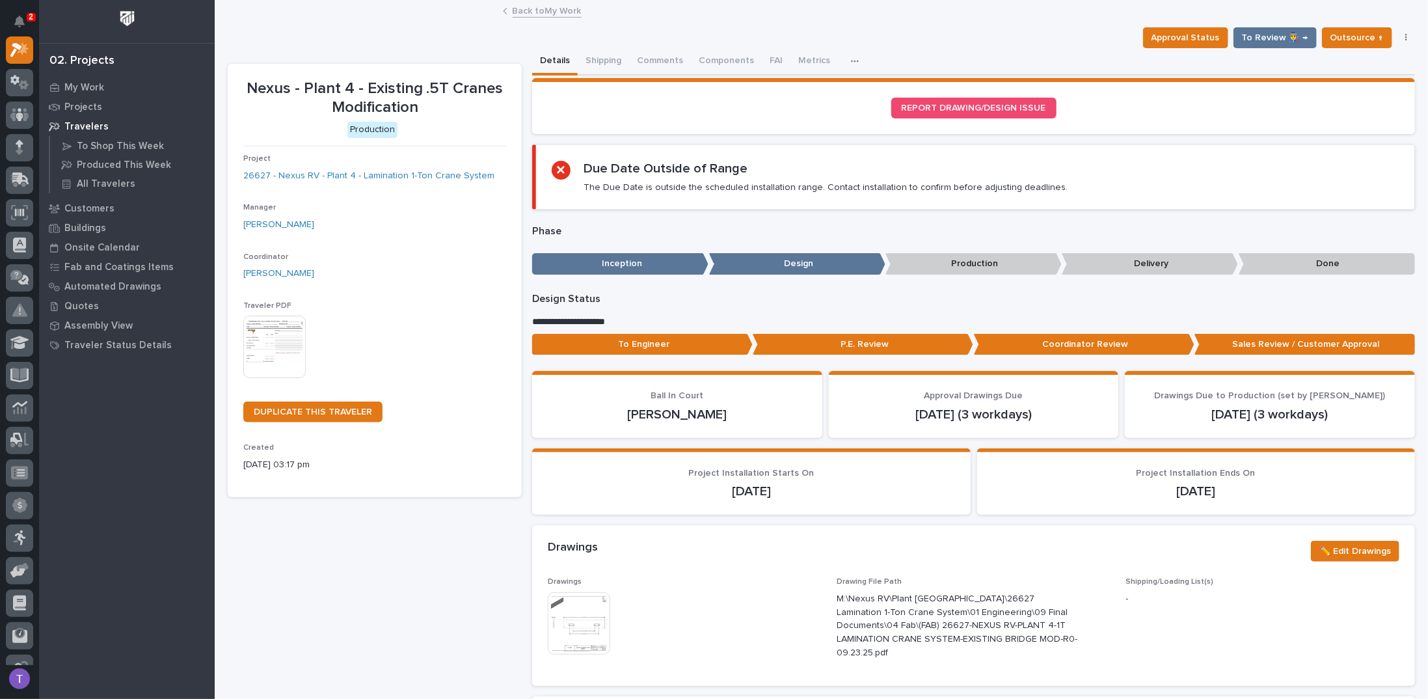
click at [519, 11] on link "Back to My Work" at bounding box center [547, 10] width 69 height 15
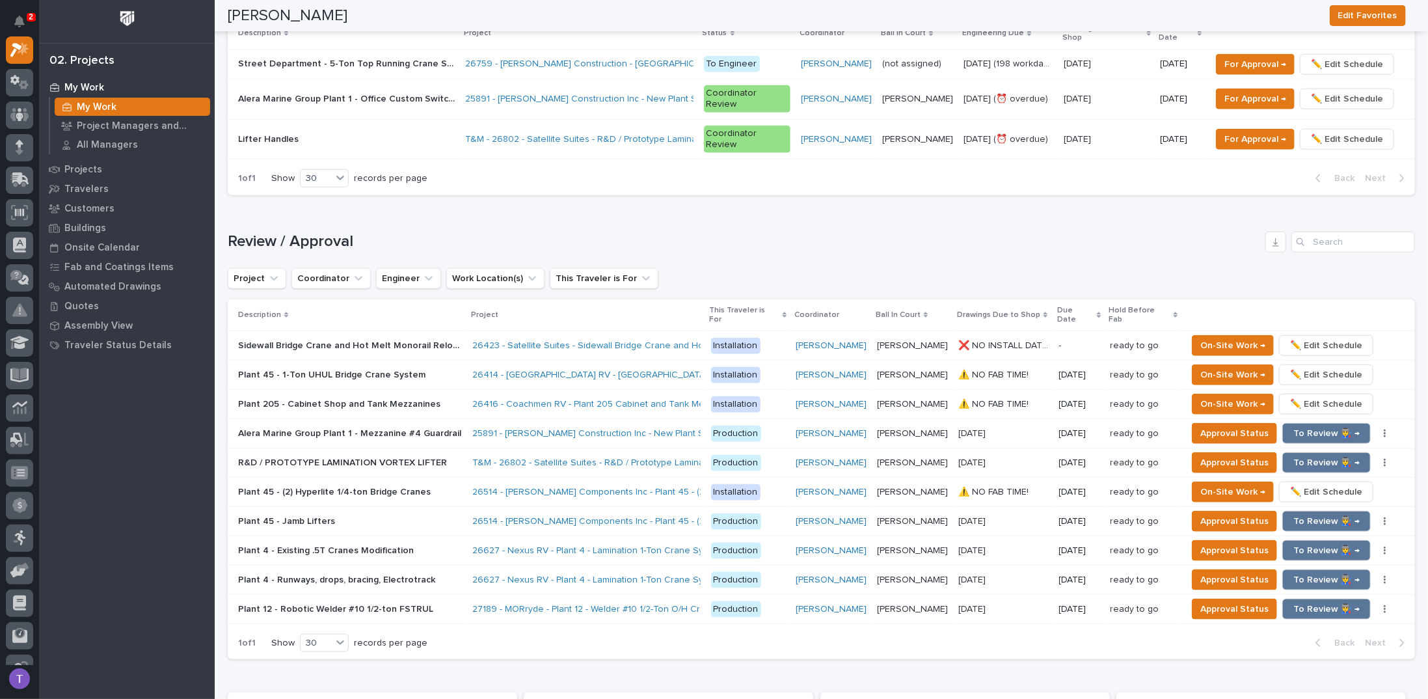
scroll to position [781, 0]
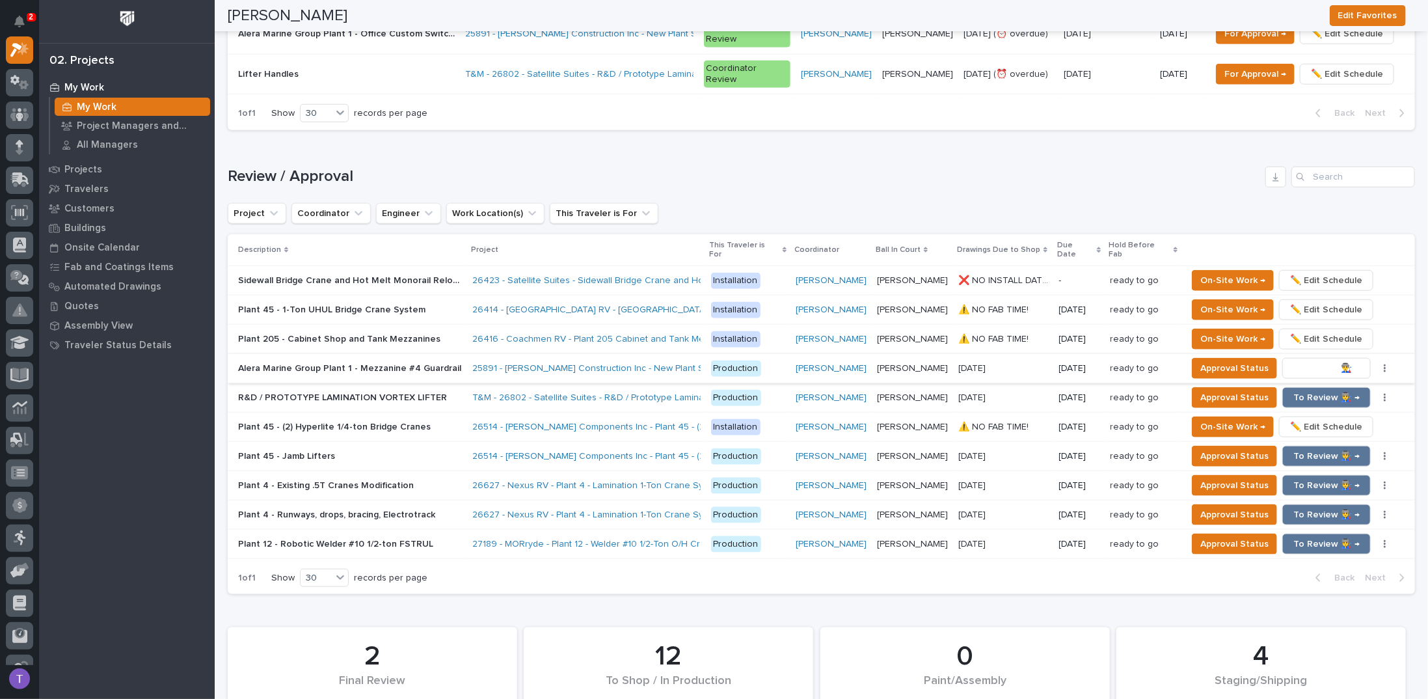
click at [1315, 360] on span "To Review 👨‍🏭 →" at bounding box center [1326, 368] width 66 height 16
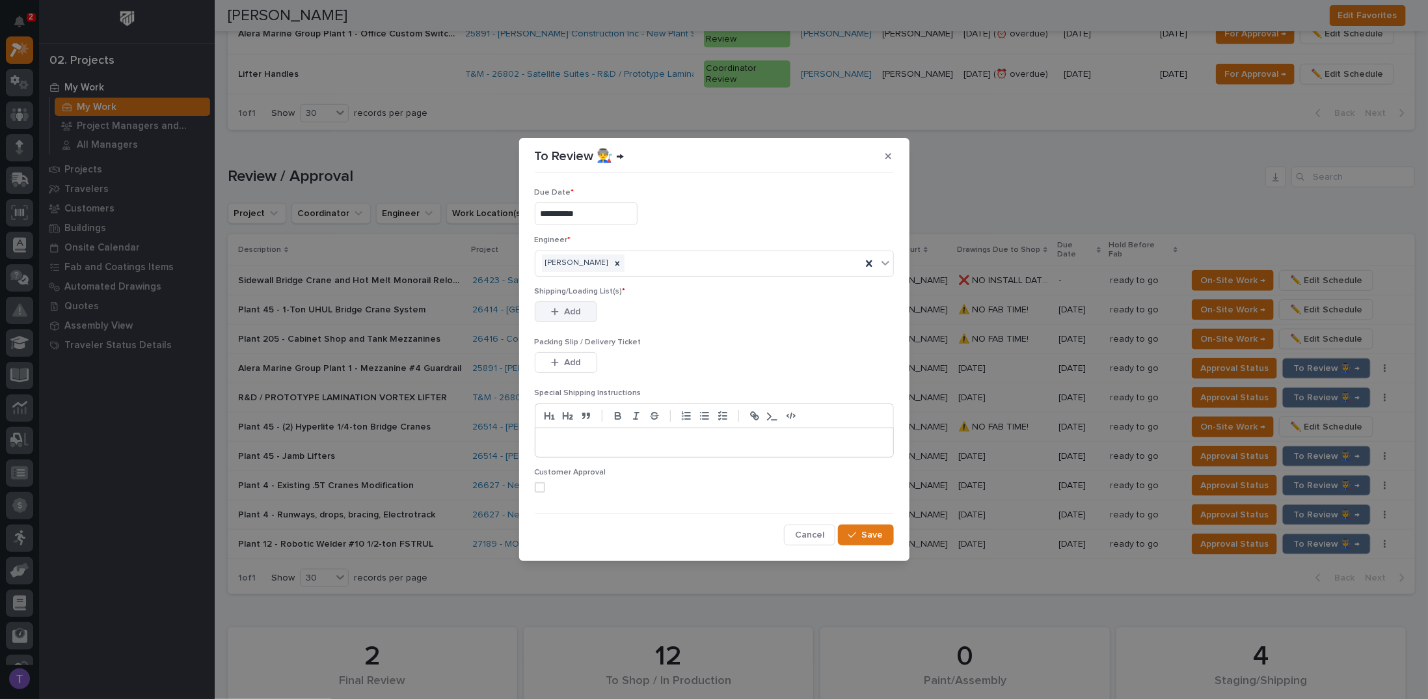
click at [563, 308] on button "Add" at bounding box center [566, 311] width 62 height 21
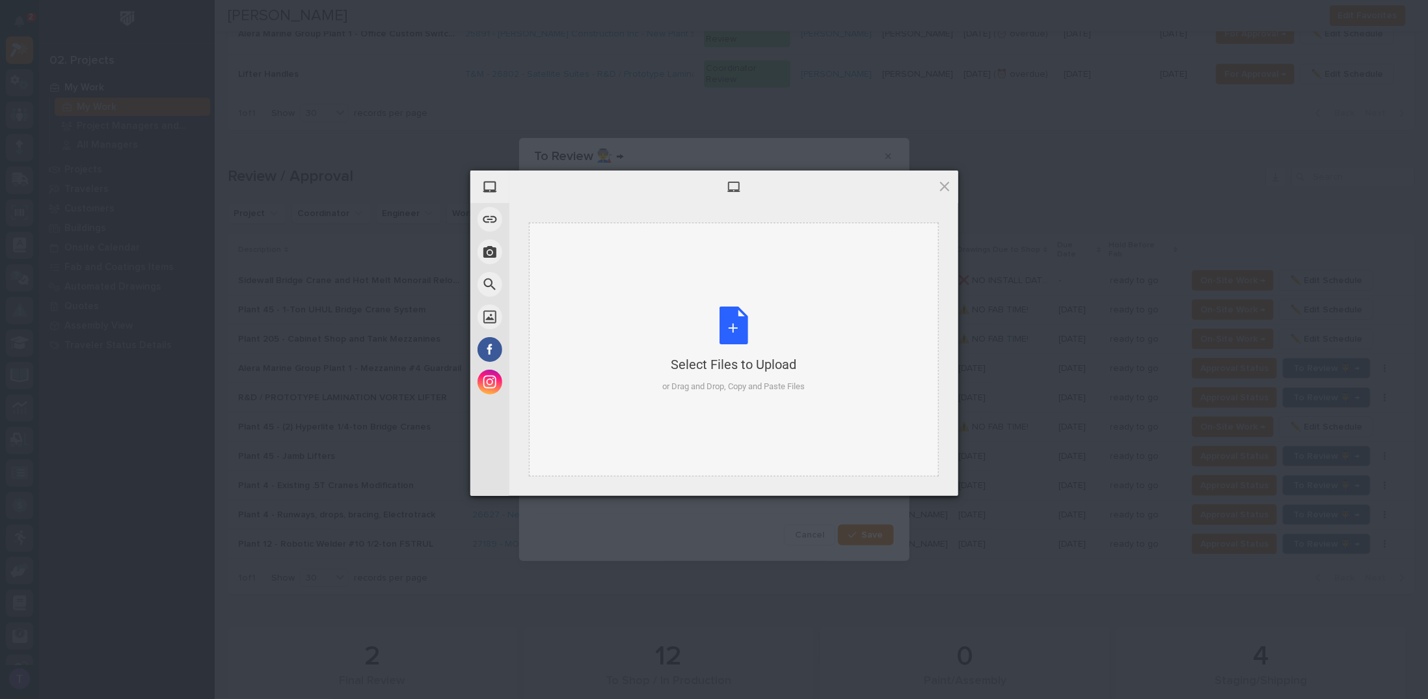
click at [735, 316] on div "Select Files to Upload or Drag and Drop, Copy and Paste Files" at bounding box center [733, 349] width 142 height 87
click at [943, 185] on span at bounding box center [944, 186] width 14 height 14
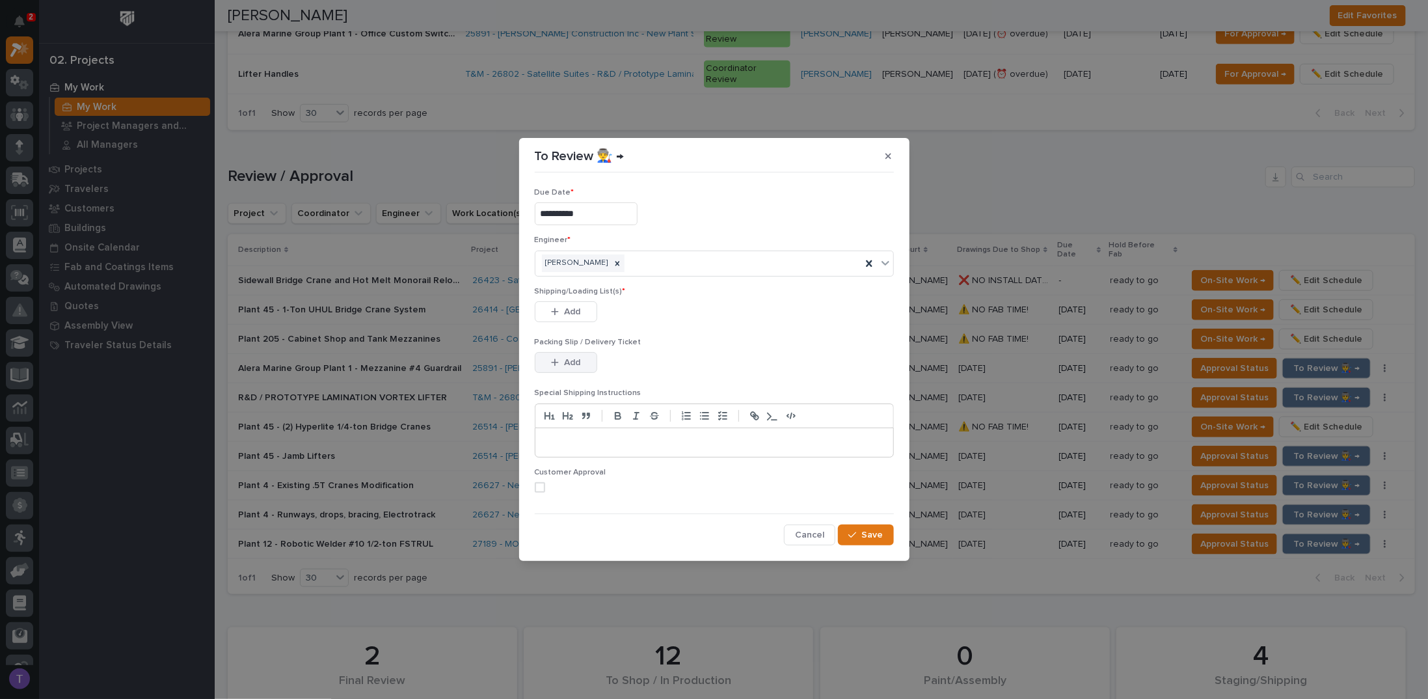
click at [567, 360] on span "Add" at bounding box center [572, 363] width 16 height 12
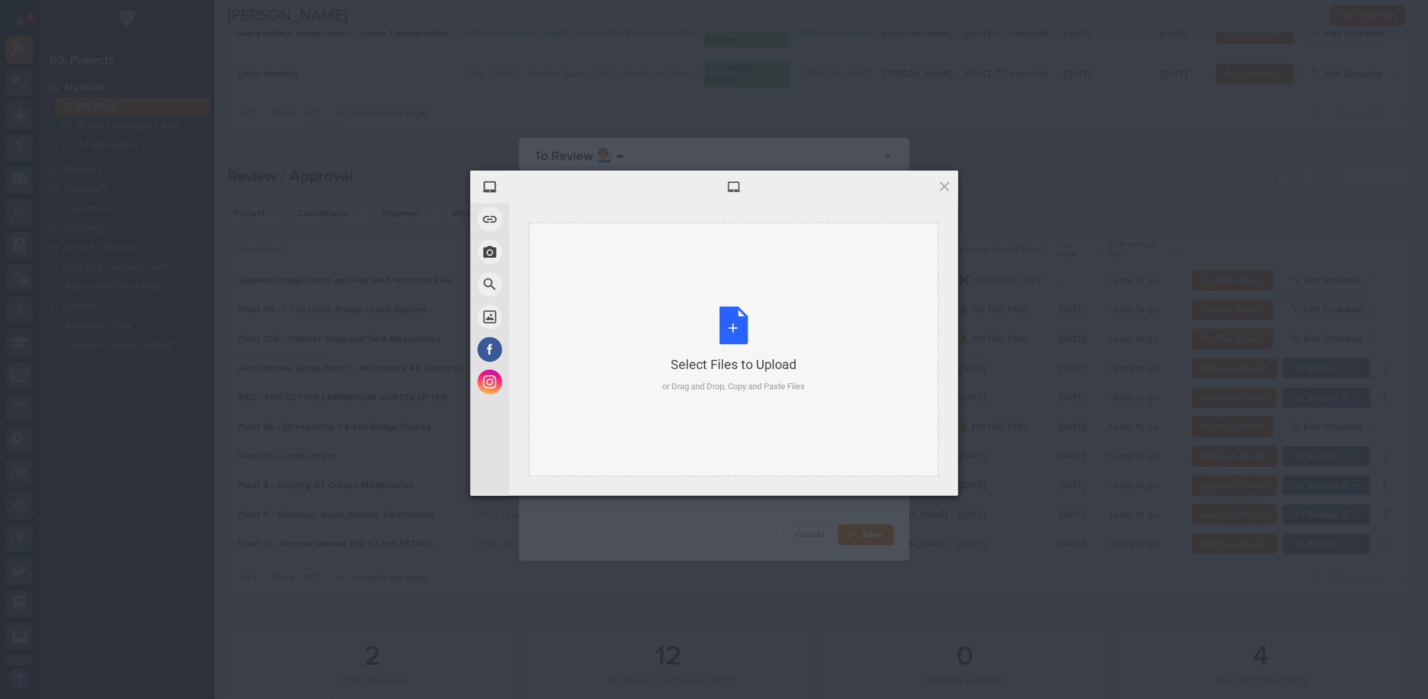
click at [727, 318] on div "Select Files to Upload or Drag and Drop, Copy and Paste Files" at bounding box center [733, 349] width 142 height 87
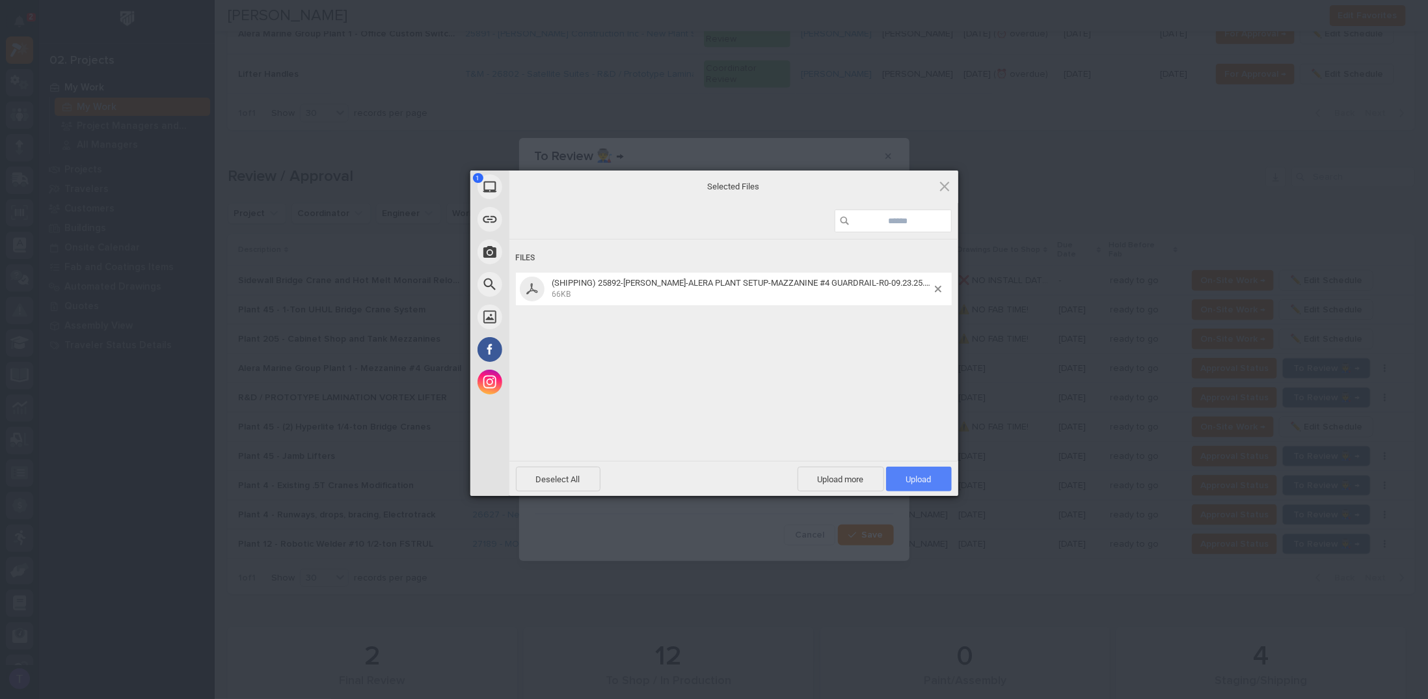
click at [918, 471] on span "Upload 1" at bounding box center [919, 478] width 66 height 25
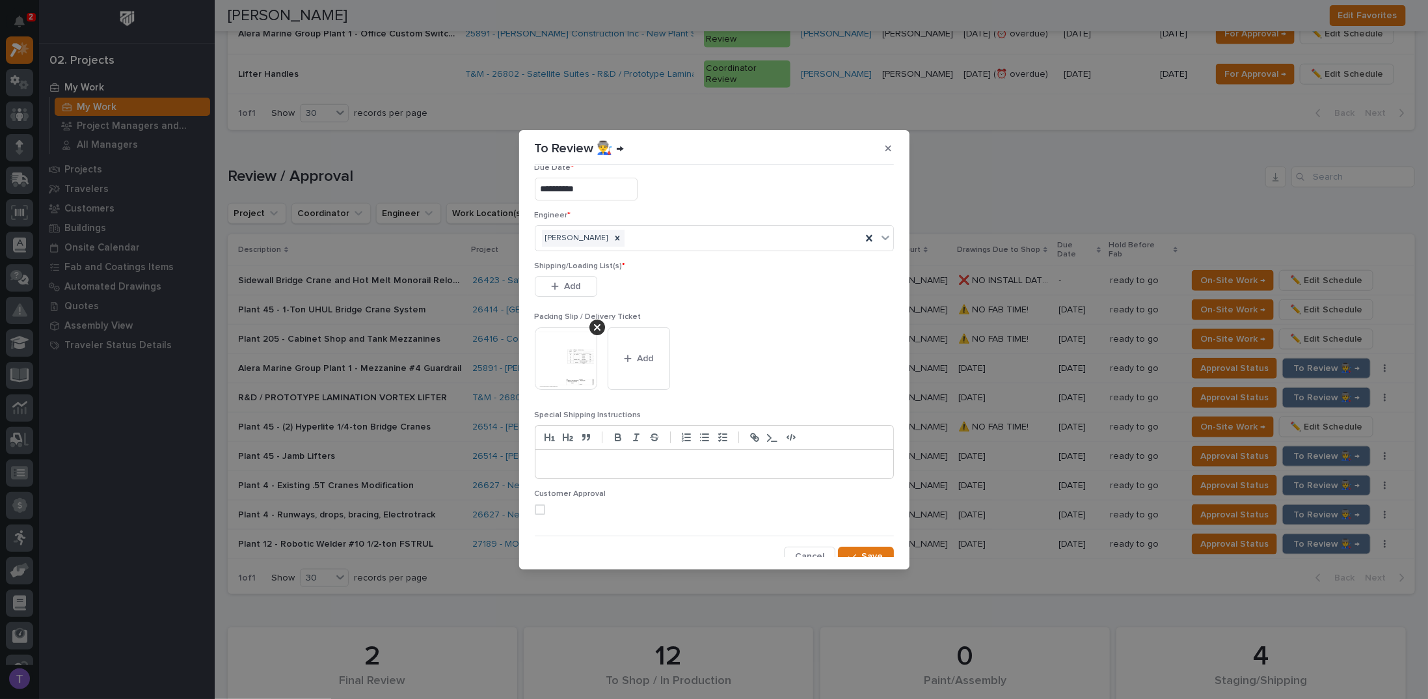
scroll to position [25, 0]
click at [862, 543] on span "Save" at bounding box center [872, 549] width 21 height 12
click at [565, 275] on span "Add" at bounding box center [572, 279] width 16 height 12
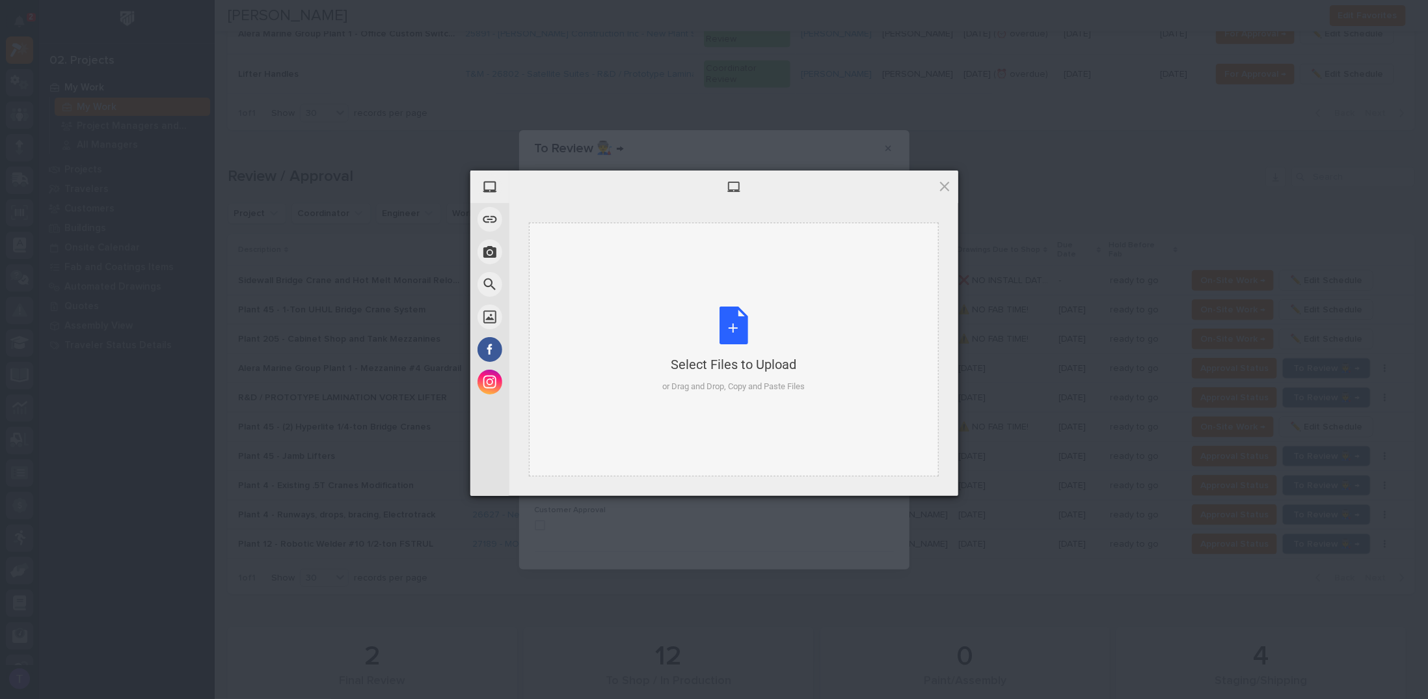
click at [729, 319] on div "Select Files to Upload or Drag and Drop, Copy and Paste Files" at bounding box center [733, 349] width 142 height 87
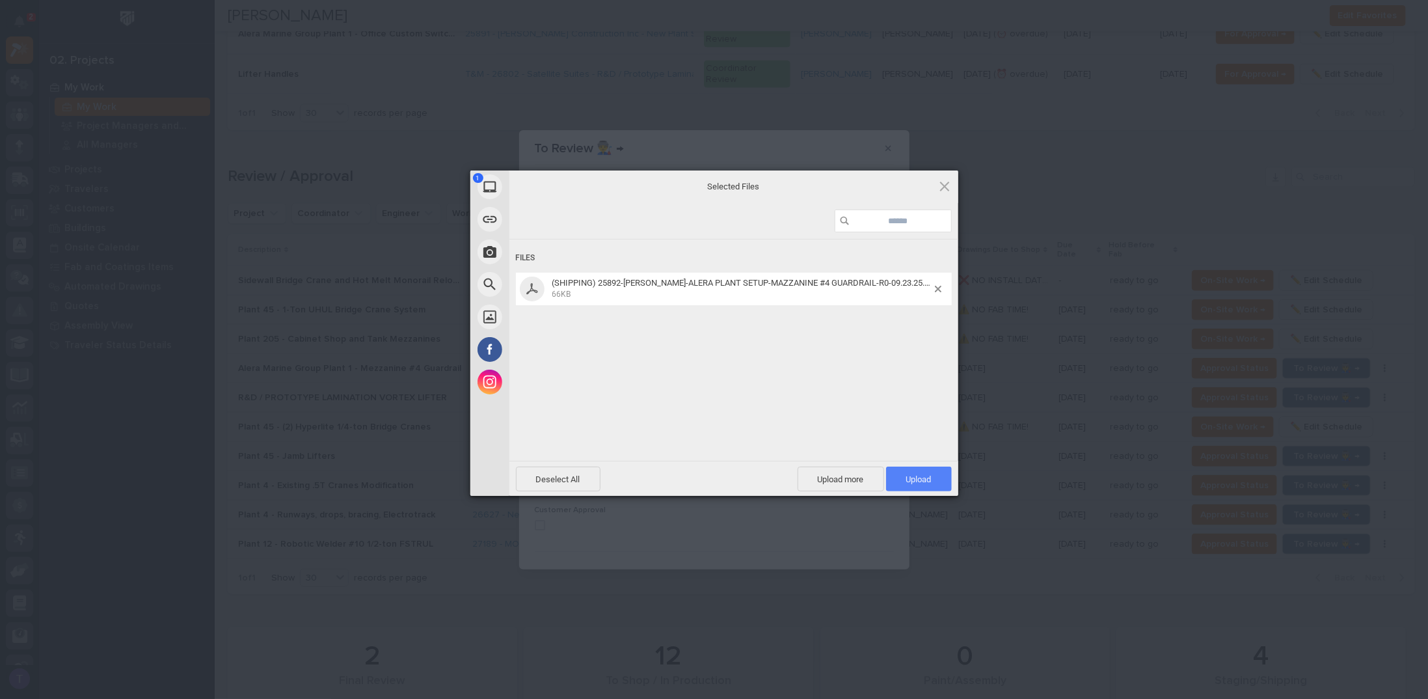
click at [922, 476] on span "Upload 1" at bounding box center [918, 479] width 25 height 10
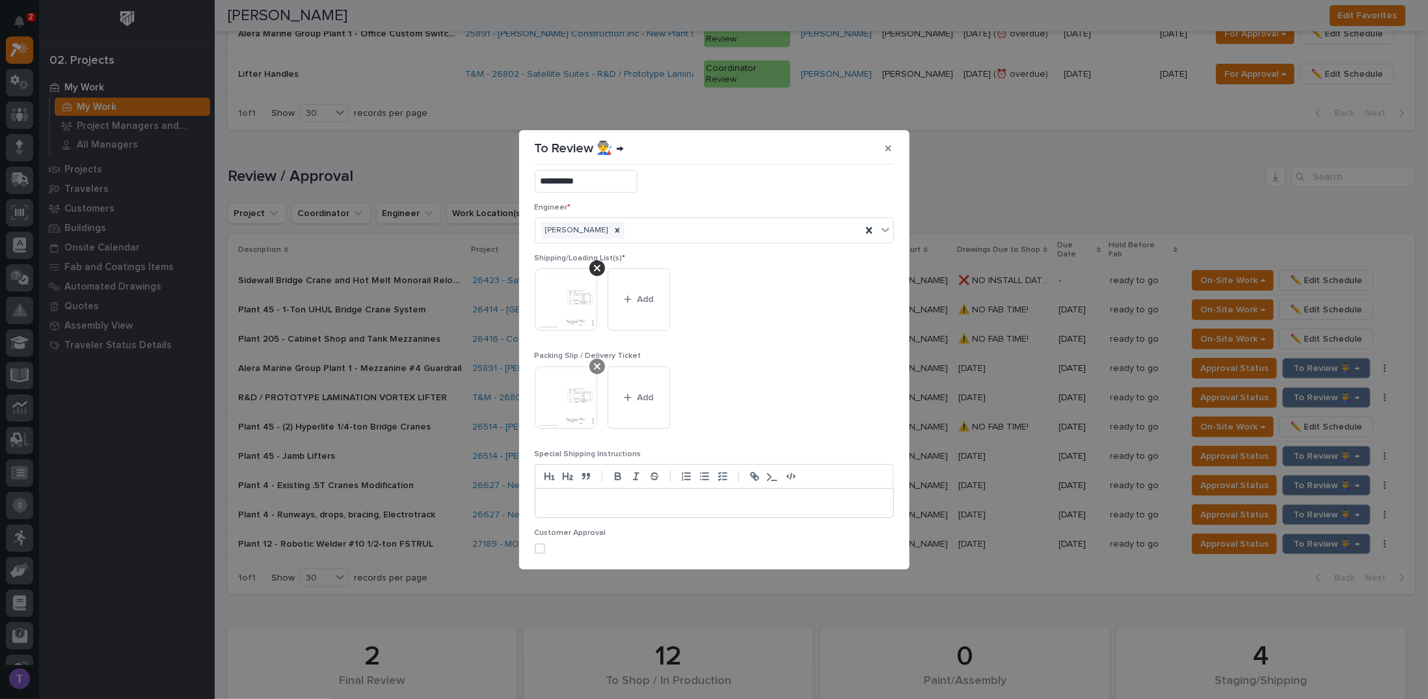
click at [596, 362] on icon at bounding box center [597, 366] width 7 height 10
click at [862, 543] on span "Save" at bounding box center [872, 549] width 21 height 12
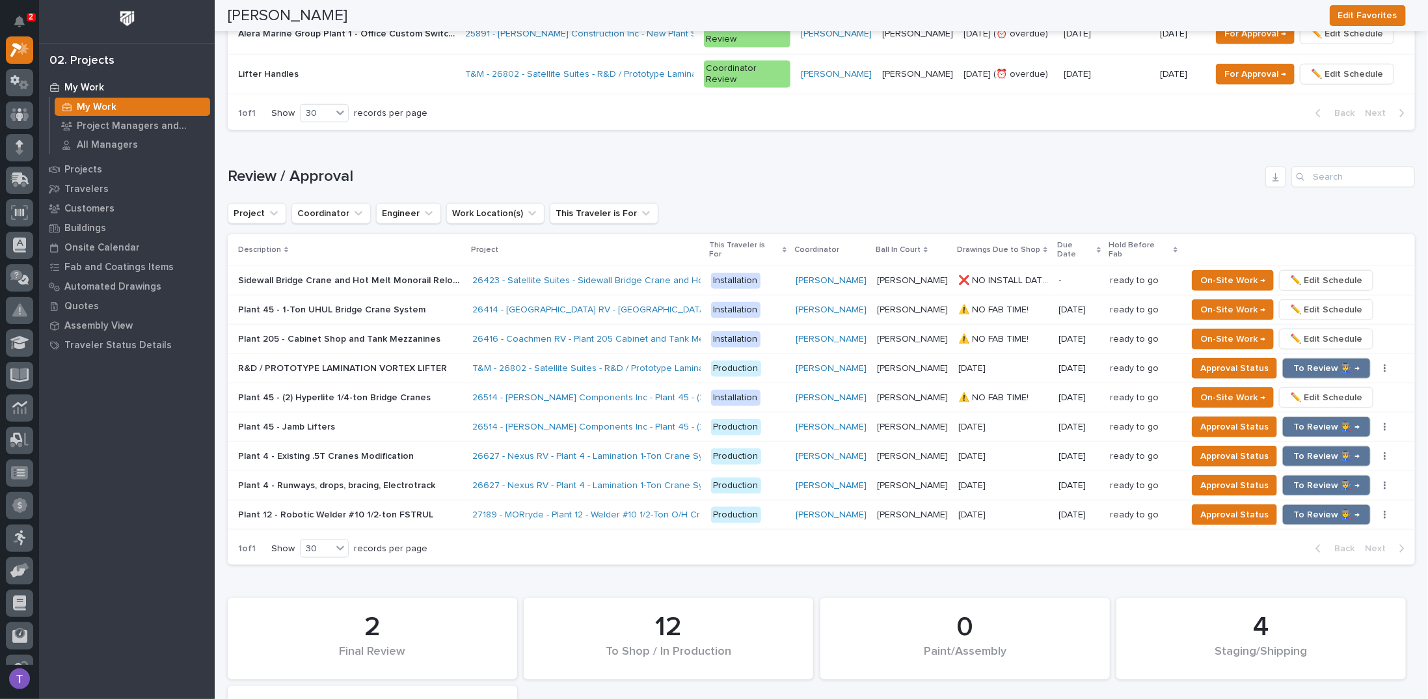
scroll to position [766, 0]
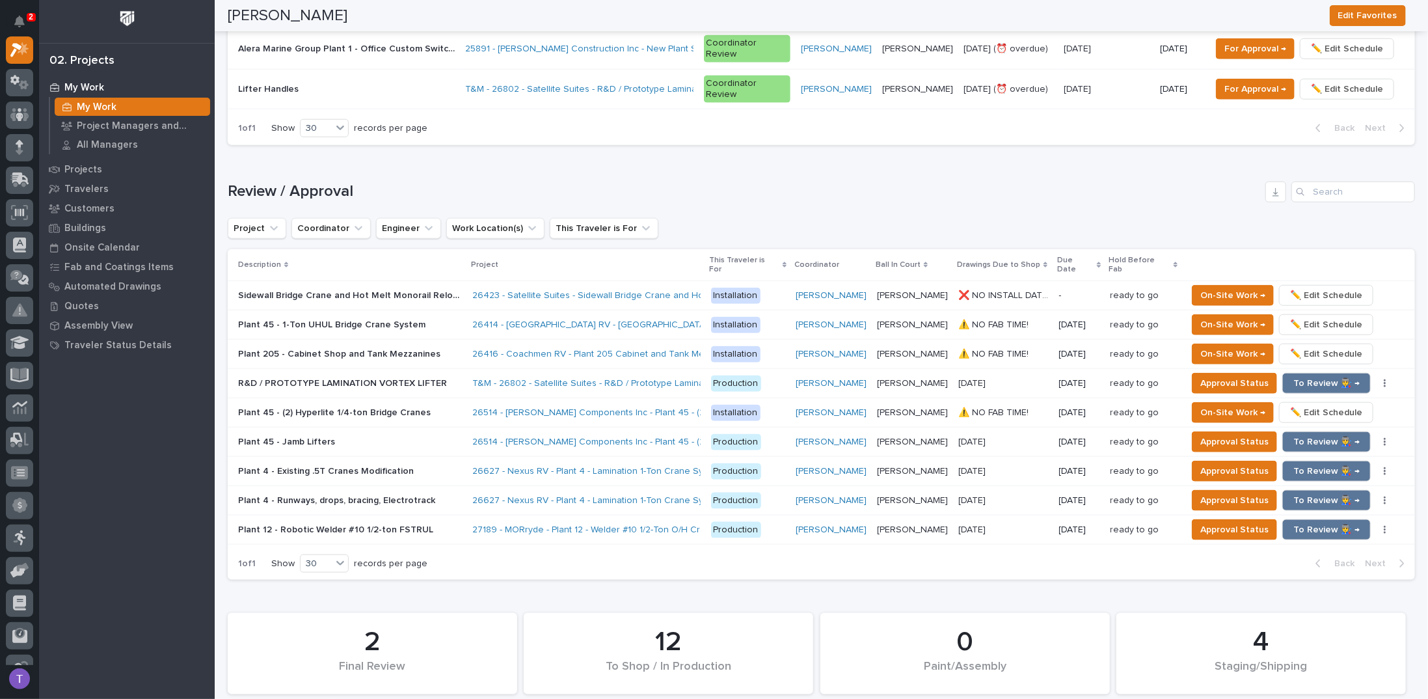
click at [351, 492] on p "Plant 4 - Runways, drops, bracing, Electrotrack" at bounding box center [338, 499] width 200 height 14
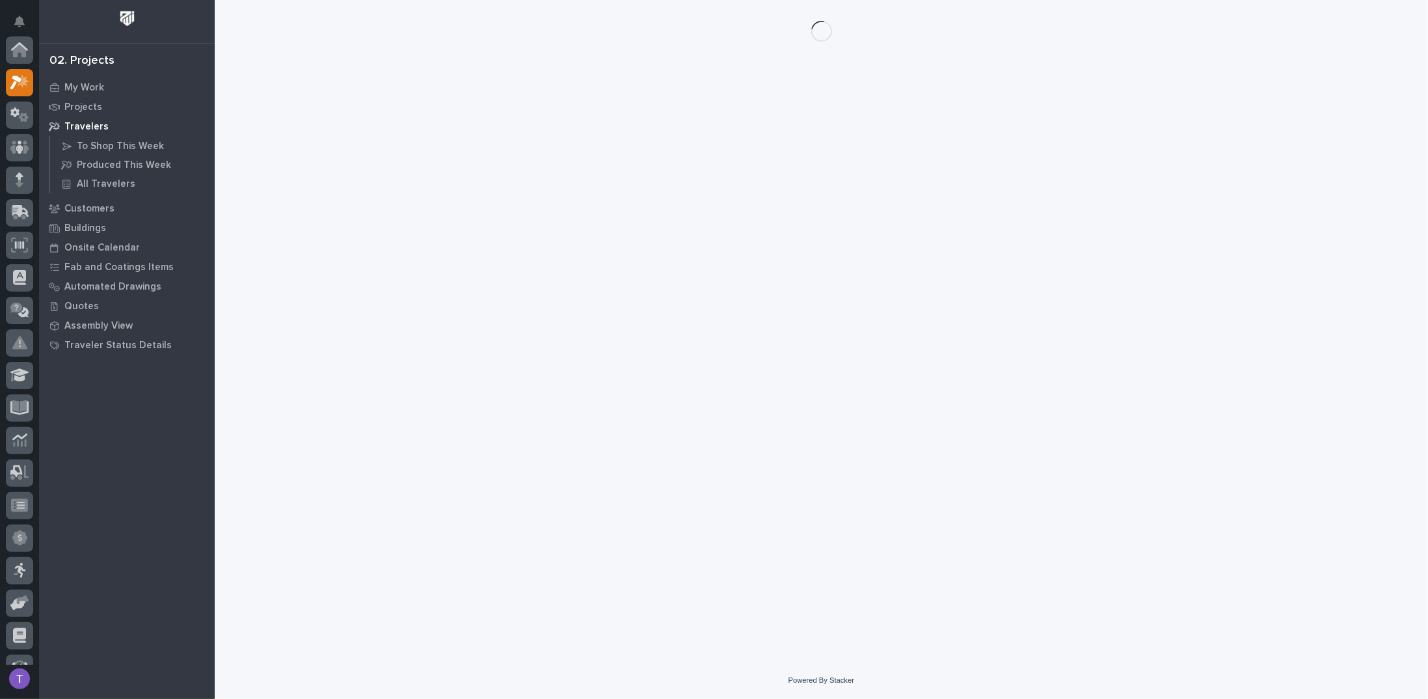
scroll to position [33, 0]
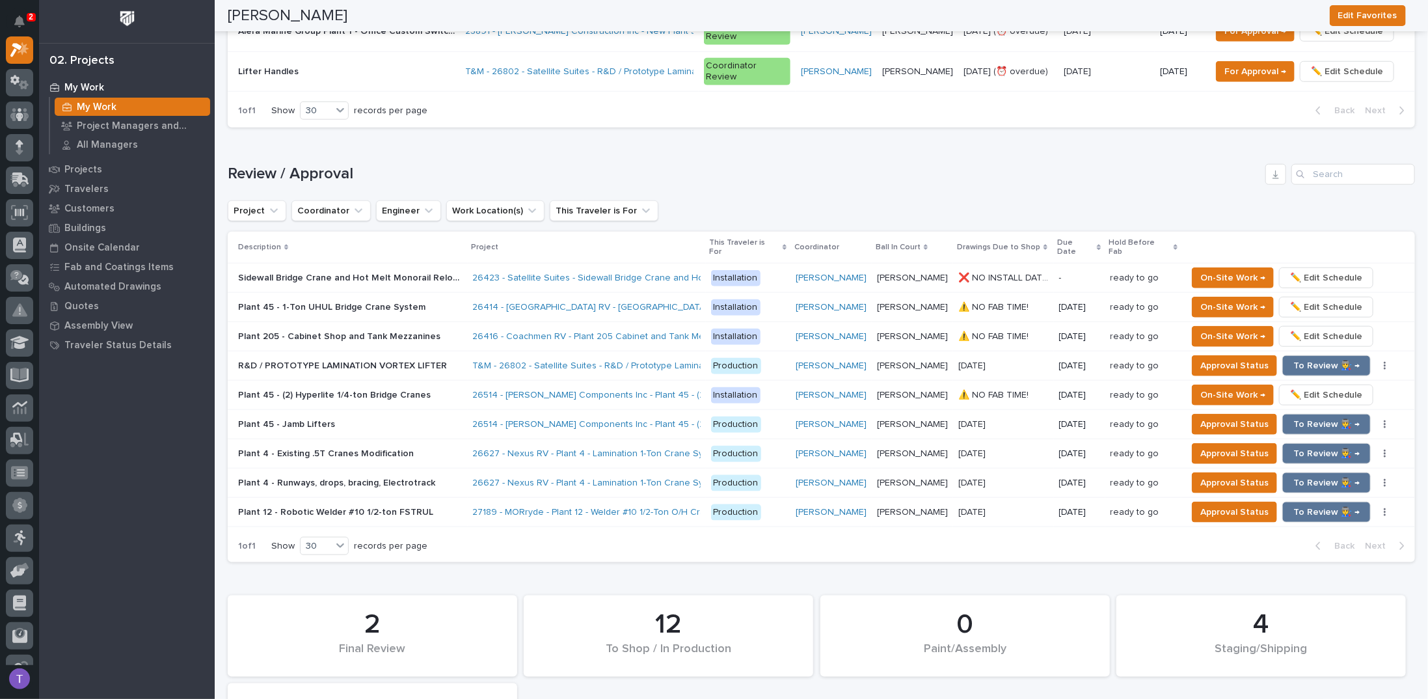
scroll to position [846, 0]
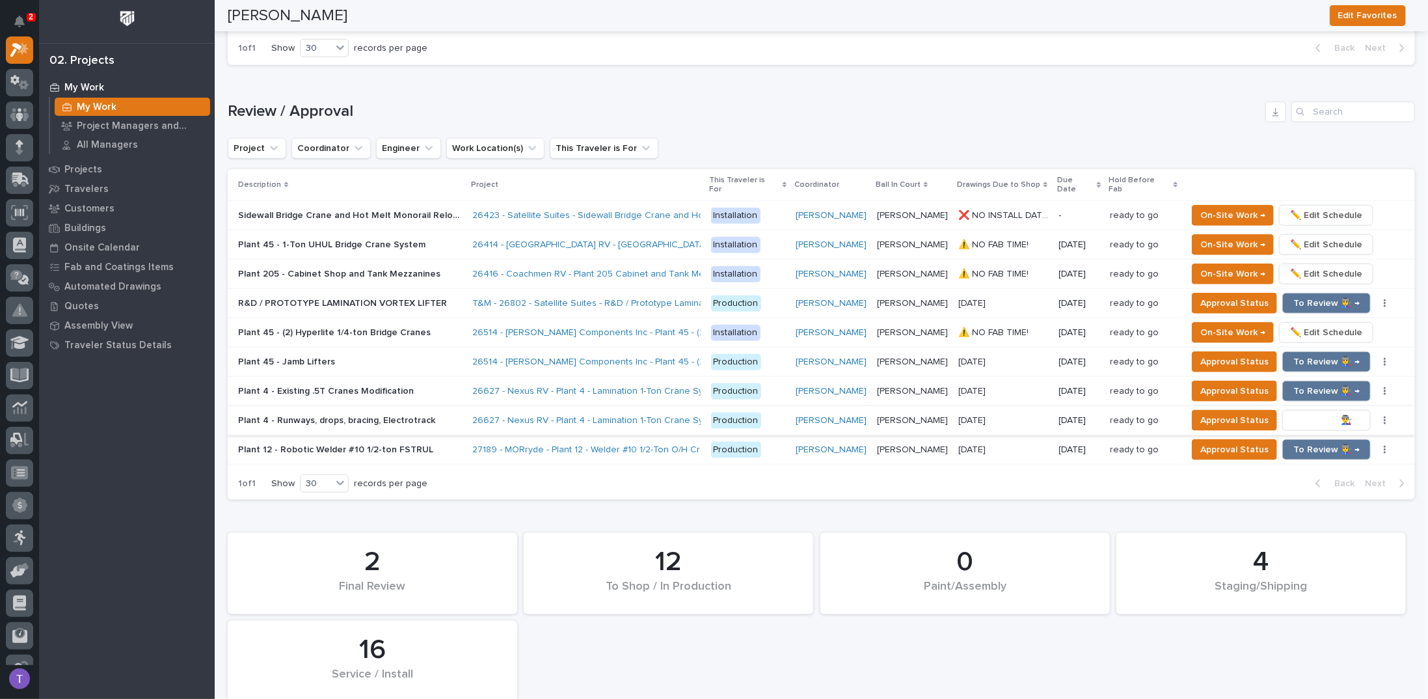
click at [1316, 412] on span "To Review 👨‍🏭 →" at bounding box center [1326, 420] width 66 height 16
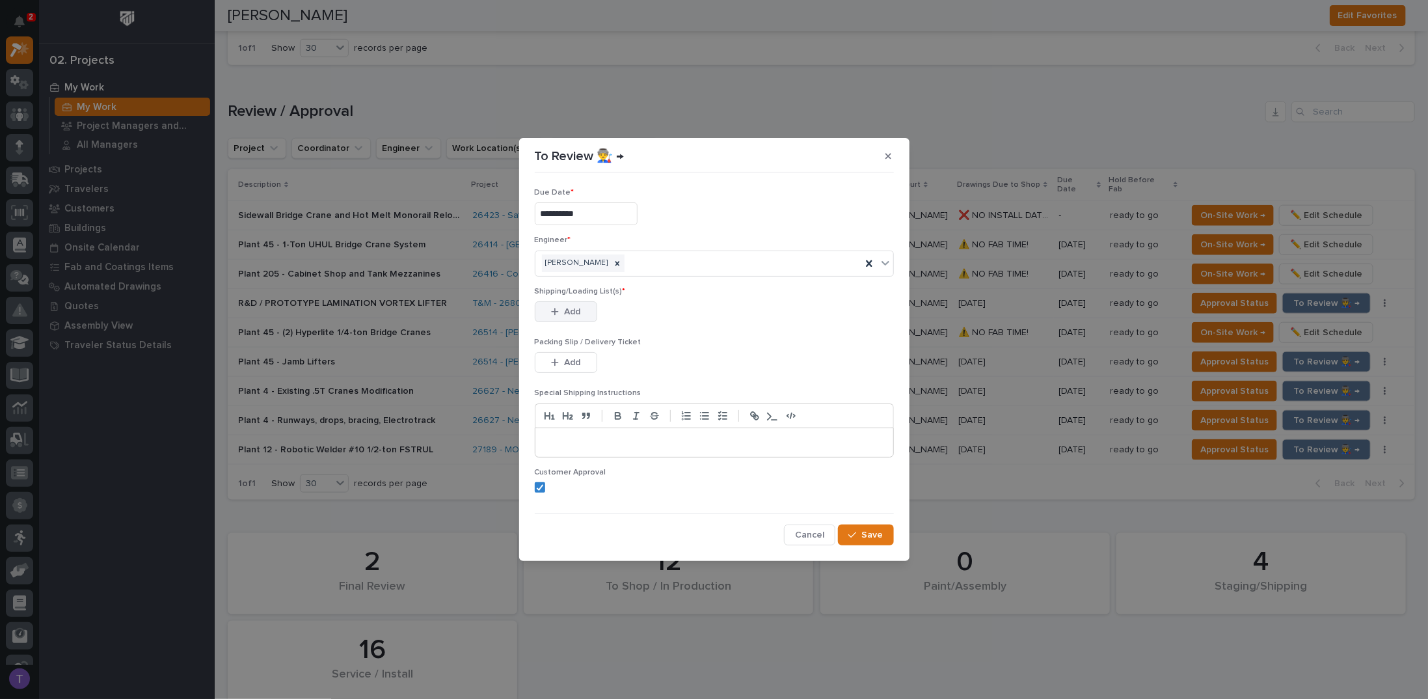
click at [570, 313] on span "Add" at bounding box center [572, 312] width 16 height 12
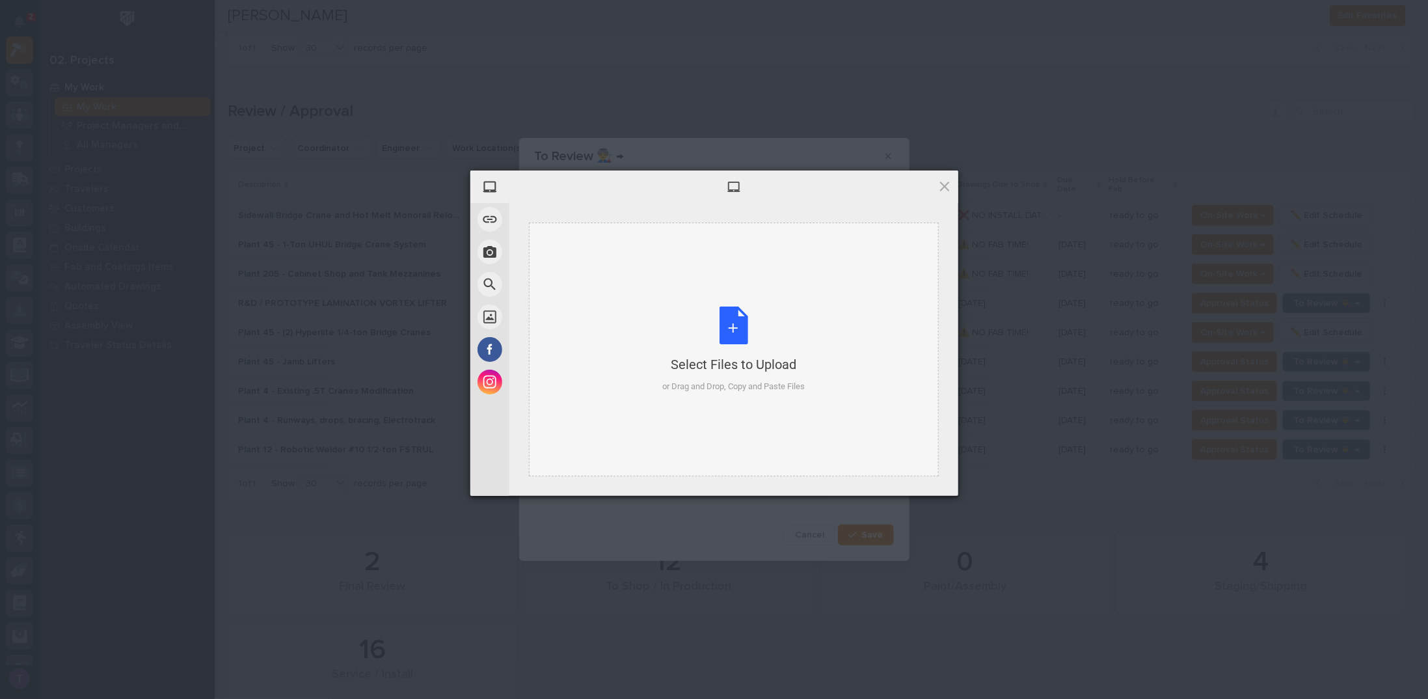
click at [731, 324] on div "Select Files to Upload or Drag and Drop, Copy and Paste Files" at bounding box center [733, 349] width 142 height 87
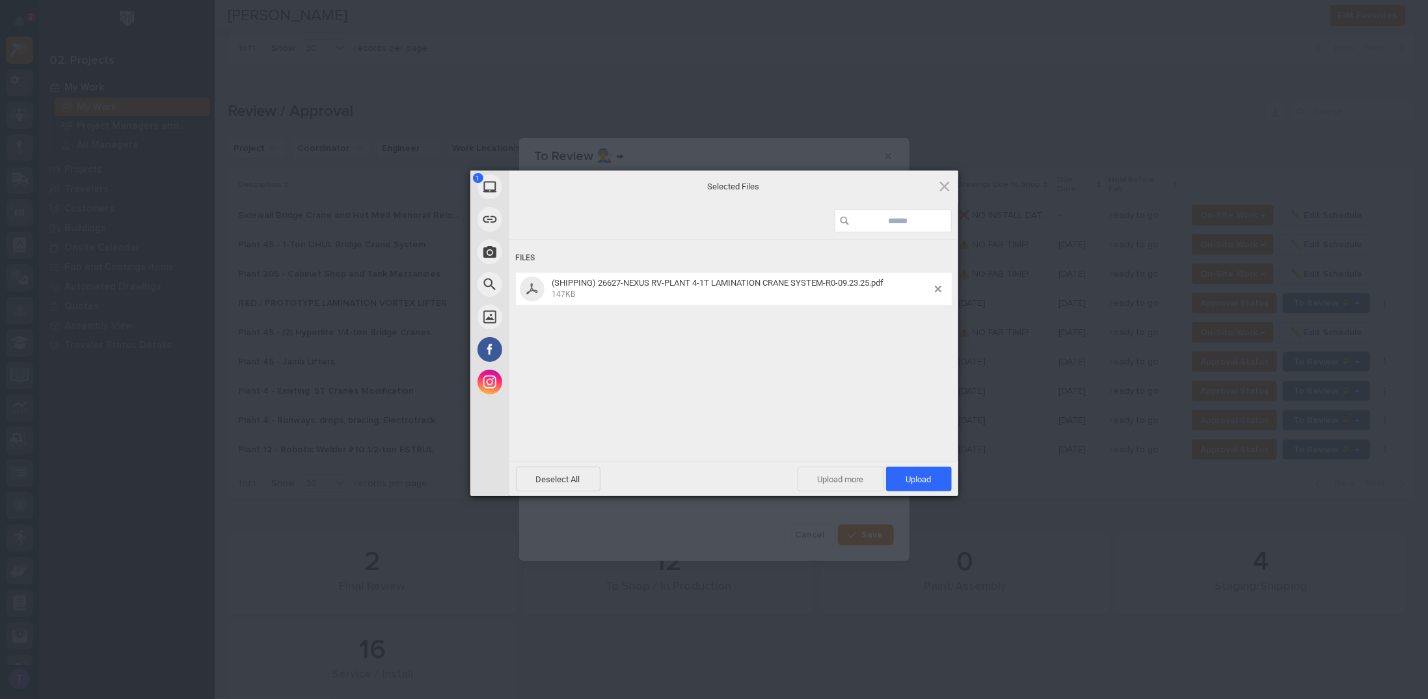
click at [818, 472] on span "Upload more" at bounding box center [841, 478] width 87 height 25
click at [729, 315] on div "Select Files to Upload or Drag and Drop, Copy and Paste Files" at bounding box center [733, 349] width 142 height 87
click at [898, 473] on span "Upload 2" at bounding box center [912, 478] width 80 height 25
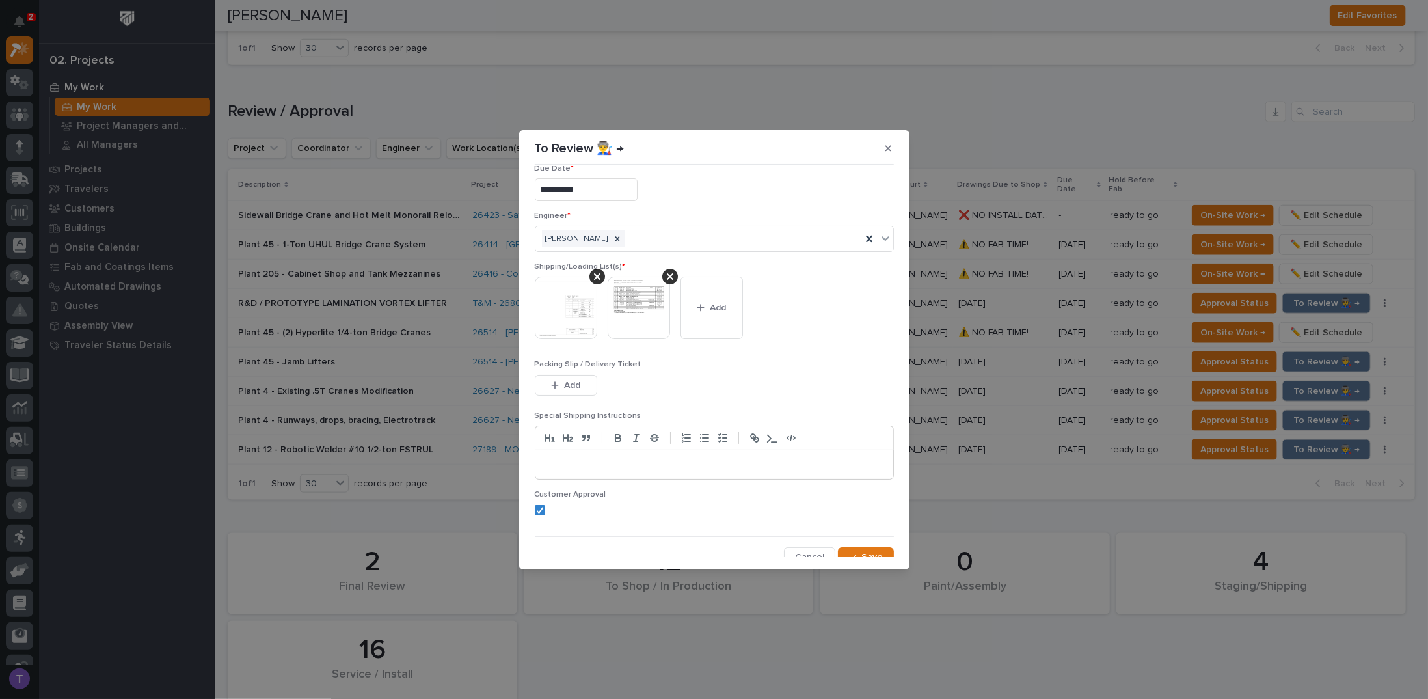
scroll to position [25, 0]
click at [862, 544] on span "Save" at bounding box center [872, 549] width 21 height 12
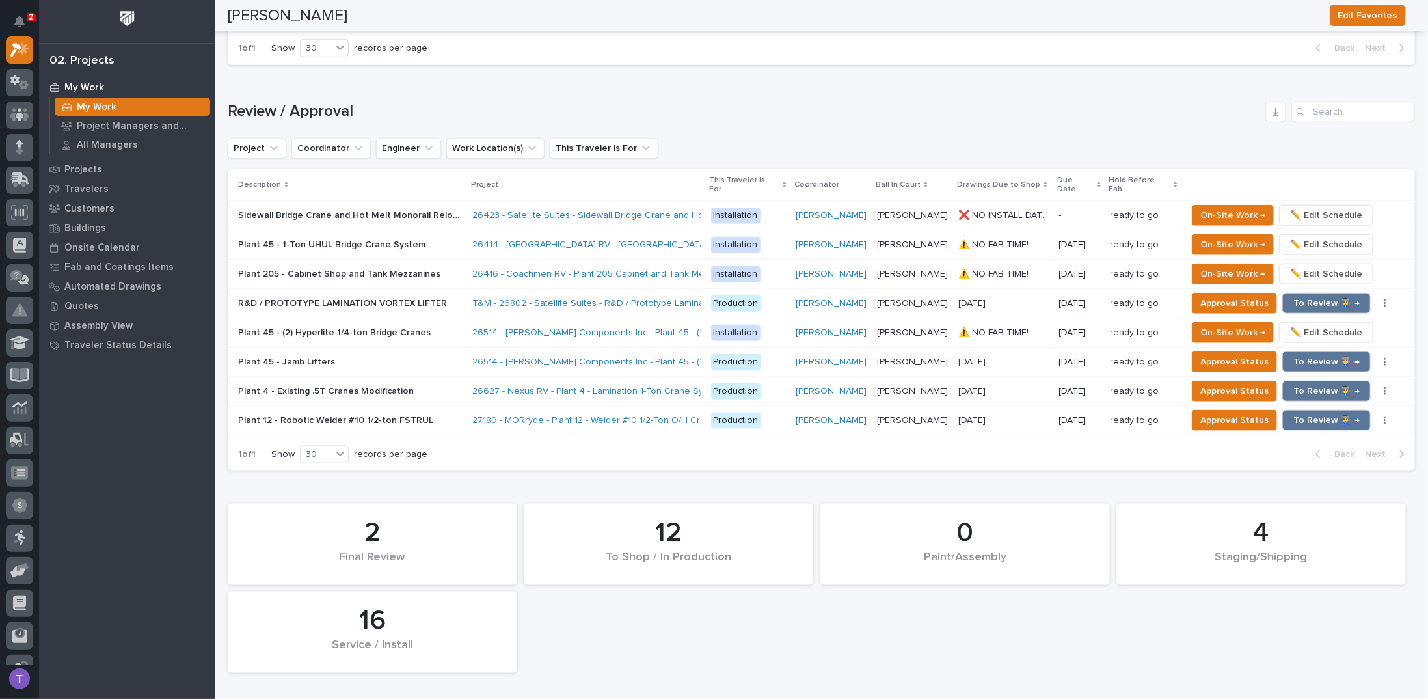
scroll to position [831, 0]
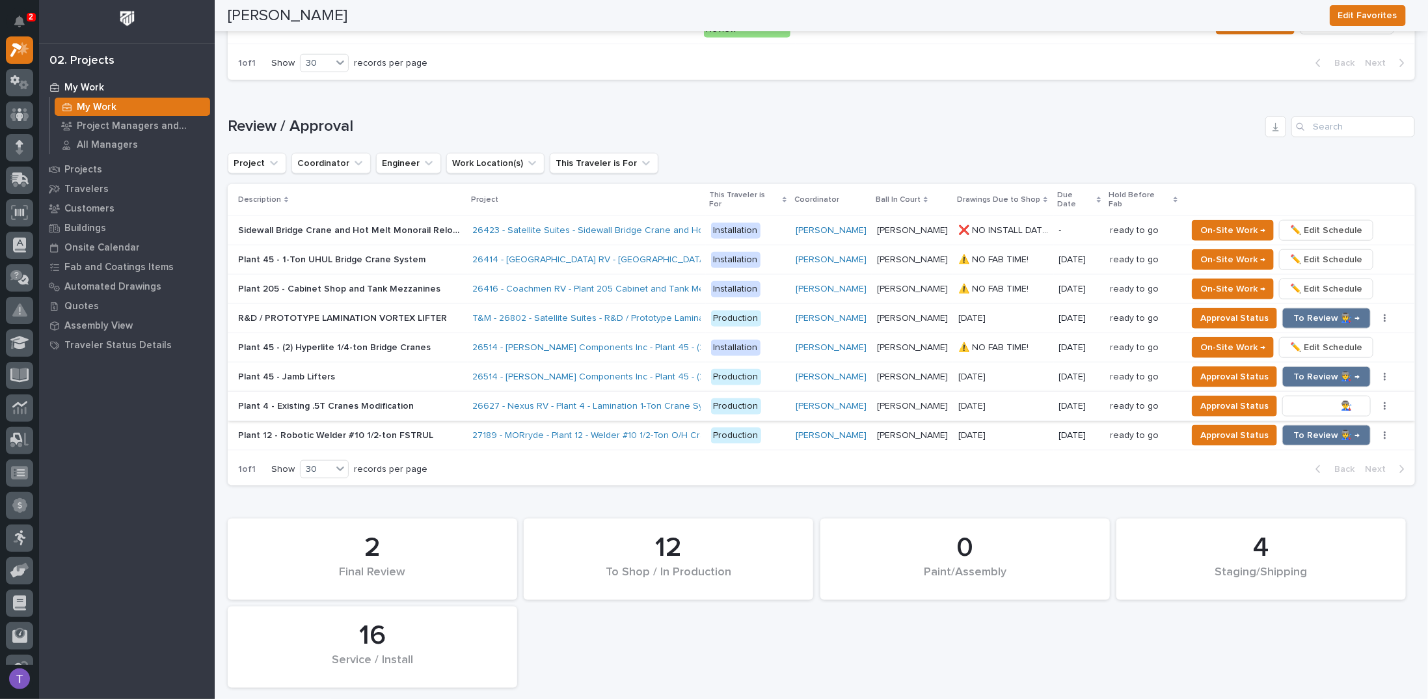
click at [1314, 398] on span "To Review 👨‍🏭 →" at bounding box center [1326, 406] width 66 height 16
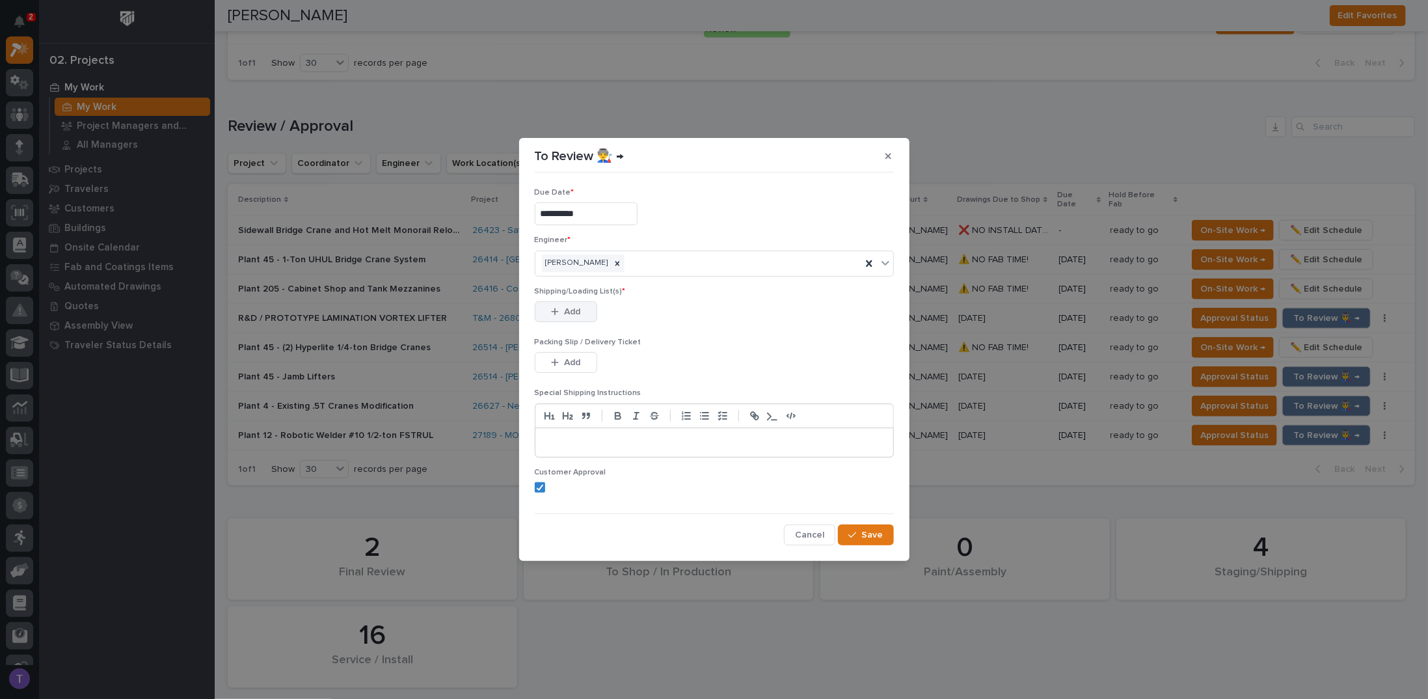
click at [566, 304] on button "Add" at bounding box center [566, 311] width 62 height 21
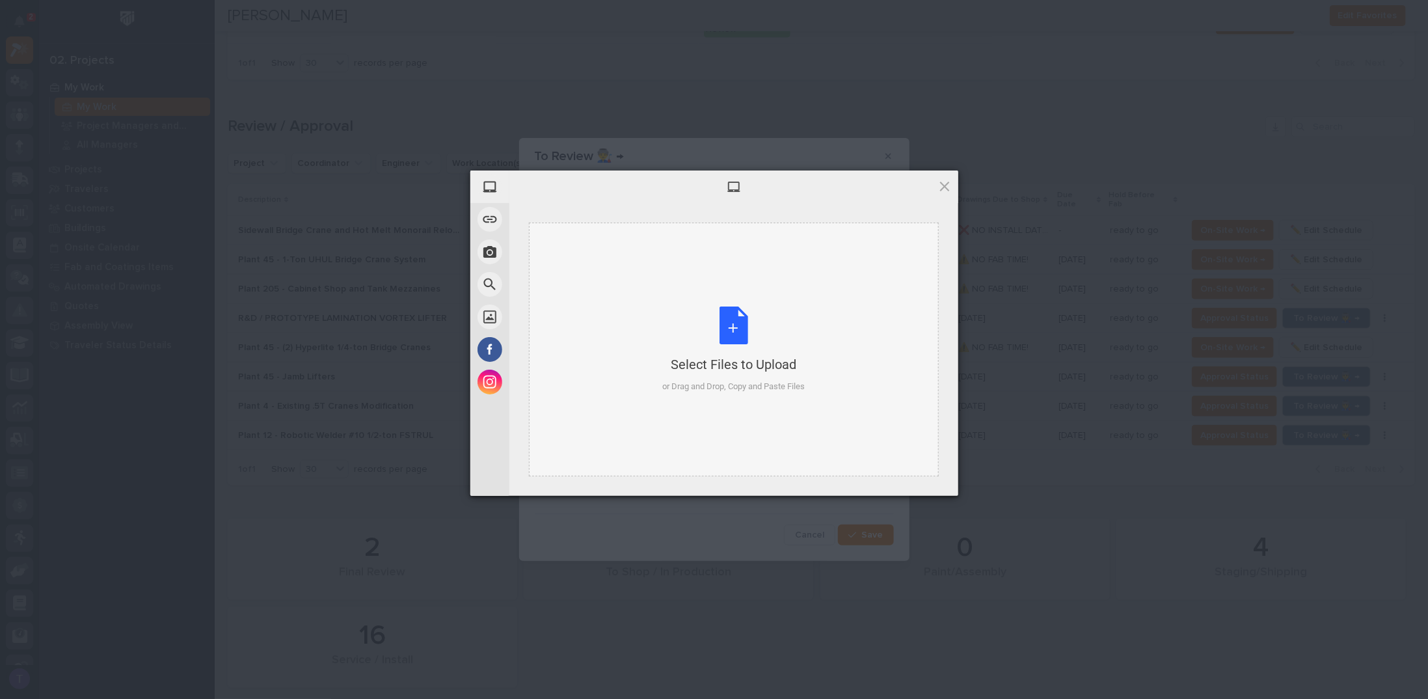
click at [734, 327] on div "Select Files to Upload or Drag and Drop, Copy and Paste Files" at bounding box center [733, 349] width 142 height 87
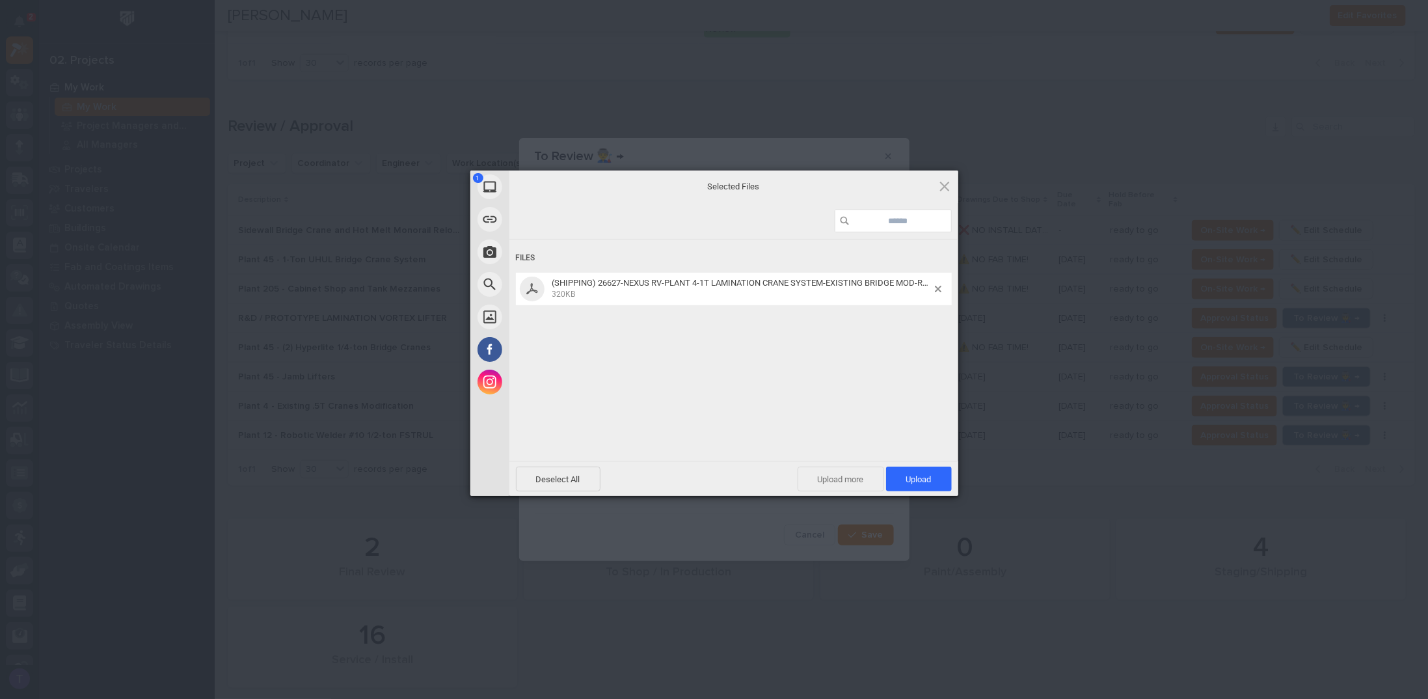
click at [842, 479] on span "Upload more" at bounding box center [841, 478] width 87 height 25
click at [729, 320] on div "Select Files to Upload or Drag and Drop, Copy and Paste Files" at bounding box center [733, 349] width 142 height 87
click at [899, 477] on span "Upload 2" at bounding box center [912, 479] width 40 height 10
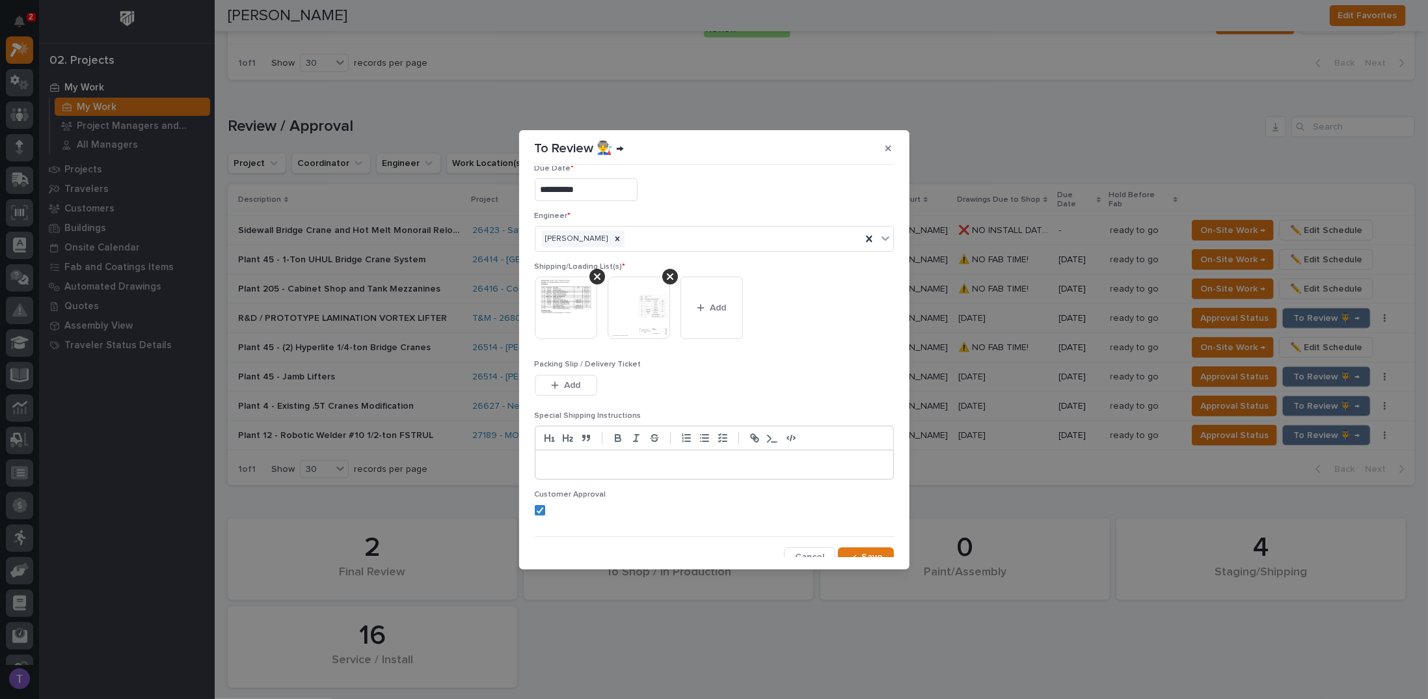
scroll to position [25, 0]
click at [863, 548] on span "Save" at bounding box center [872, 549] width 21 height 12
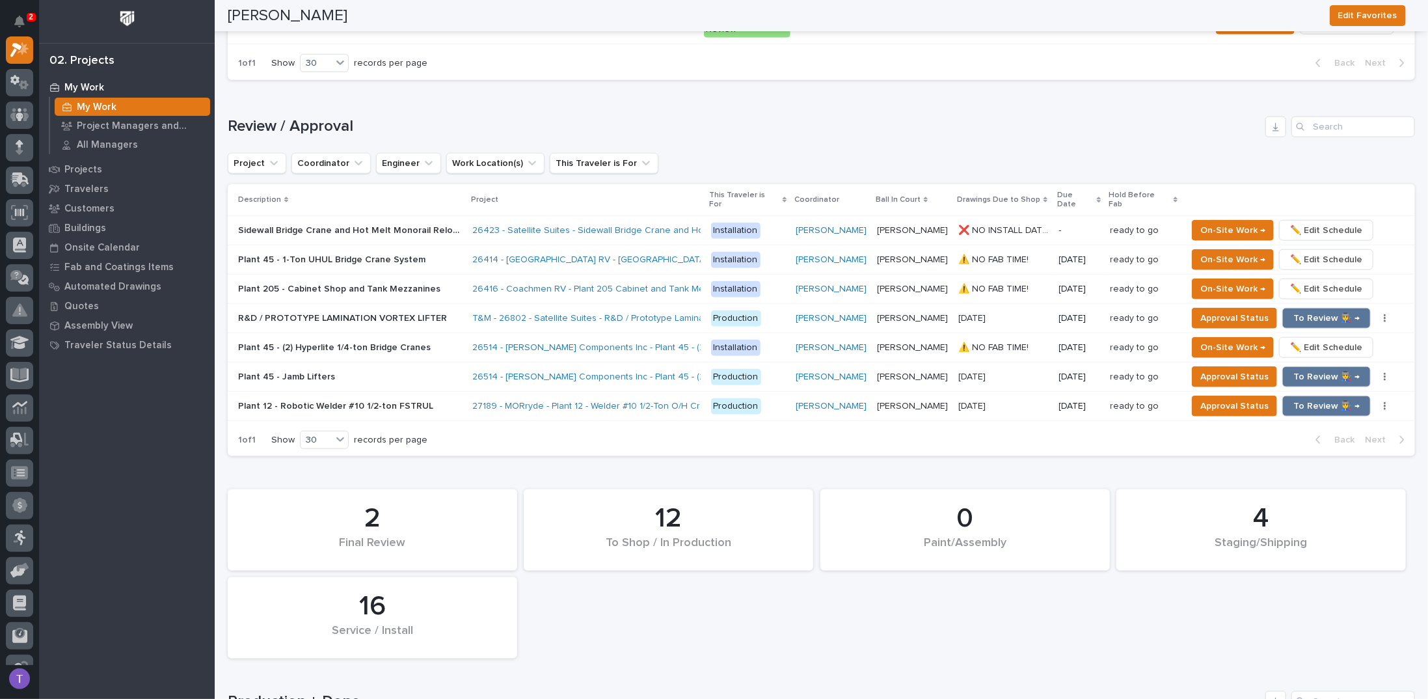
scroll to position [816, 0]
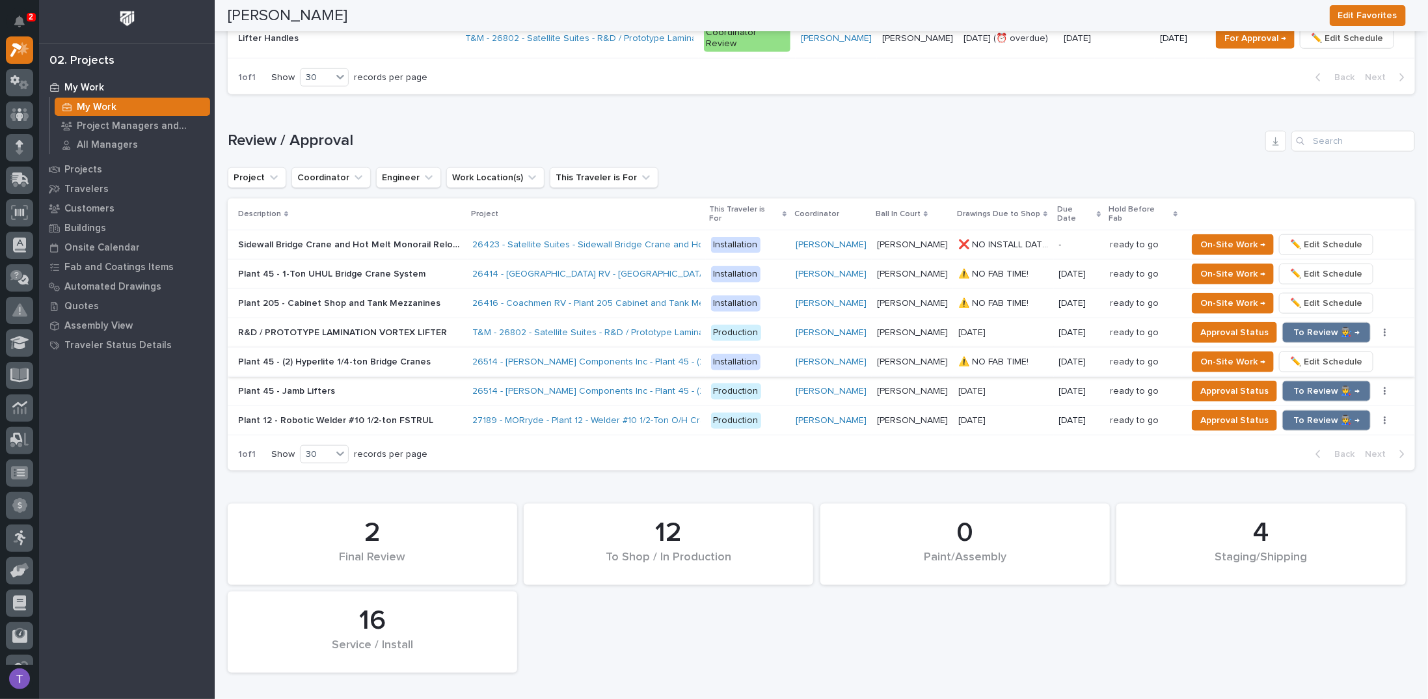
click at [1317, 354] on span "✏️ Edit Schedule" at bounding box center [1326, 362] width 72 height 16
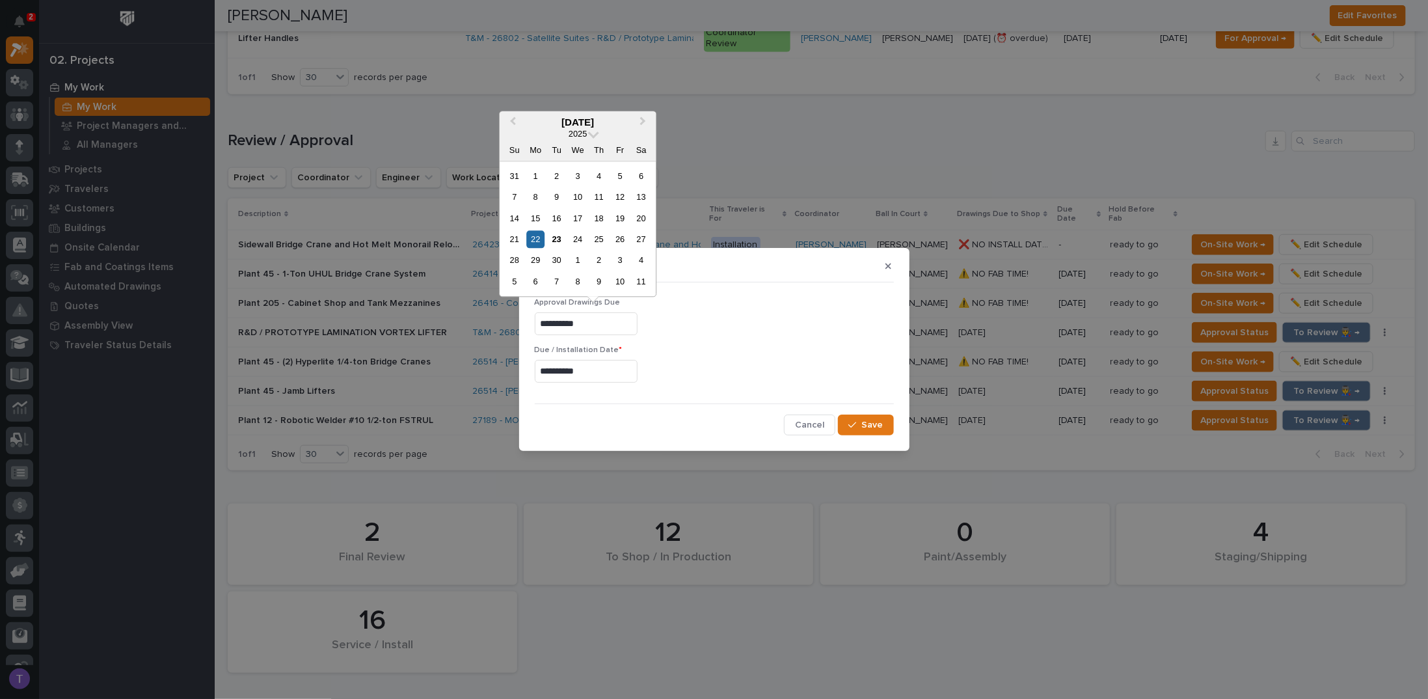
click at [602, 322] on input "**********" at bounding box center [586, 323] width 103 height 23
click at [533, 278] on div "6" at bounding box center [536, 282] width 18 height 18
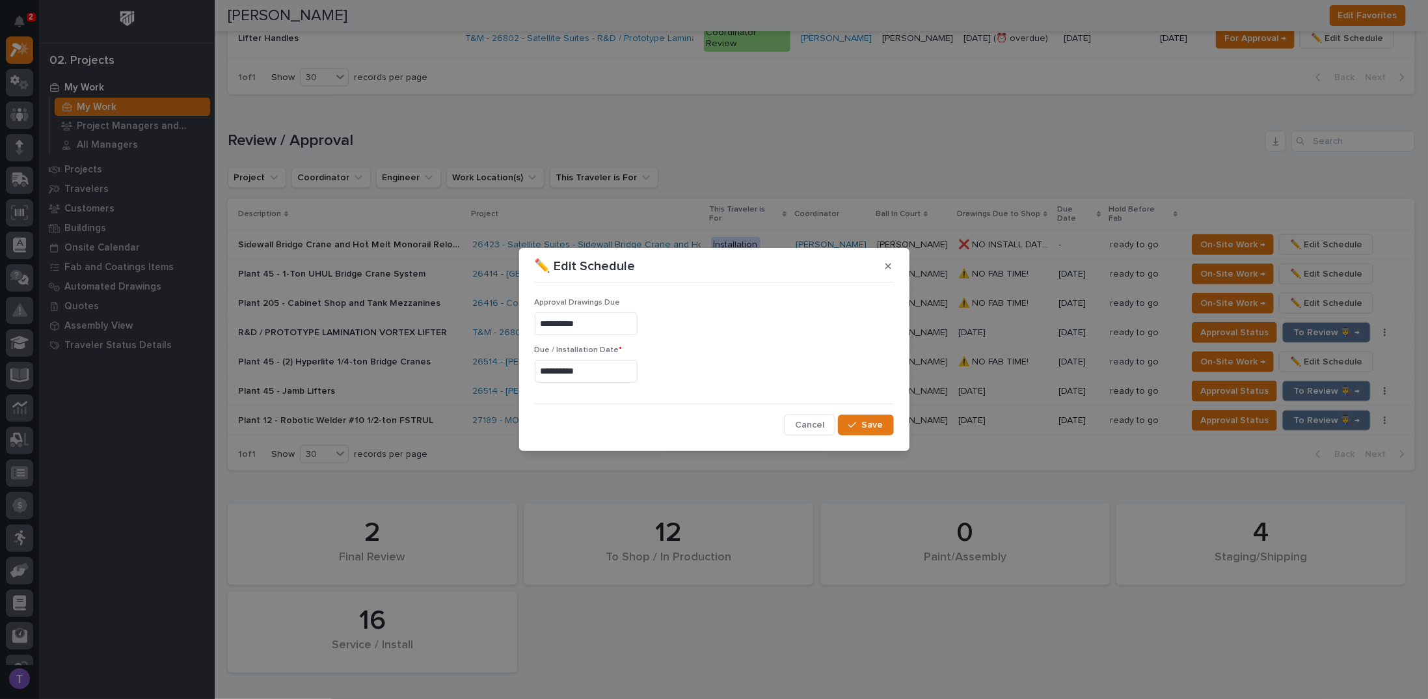
type input "**********"
click at [870, 421] on span "Save" at bounding box center [872, 425] width 21 height 12
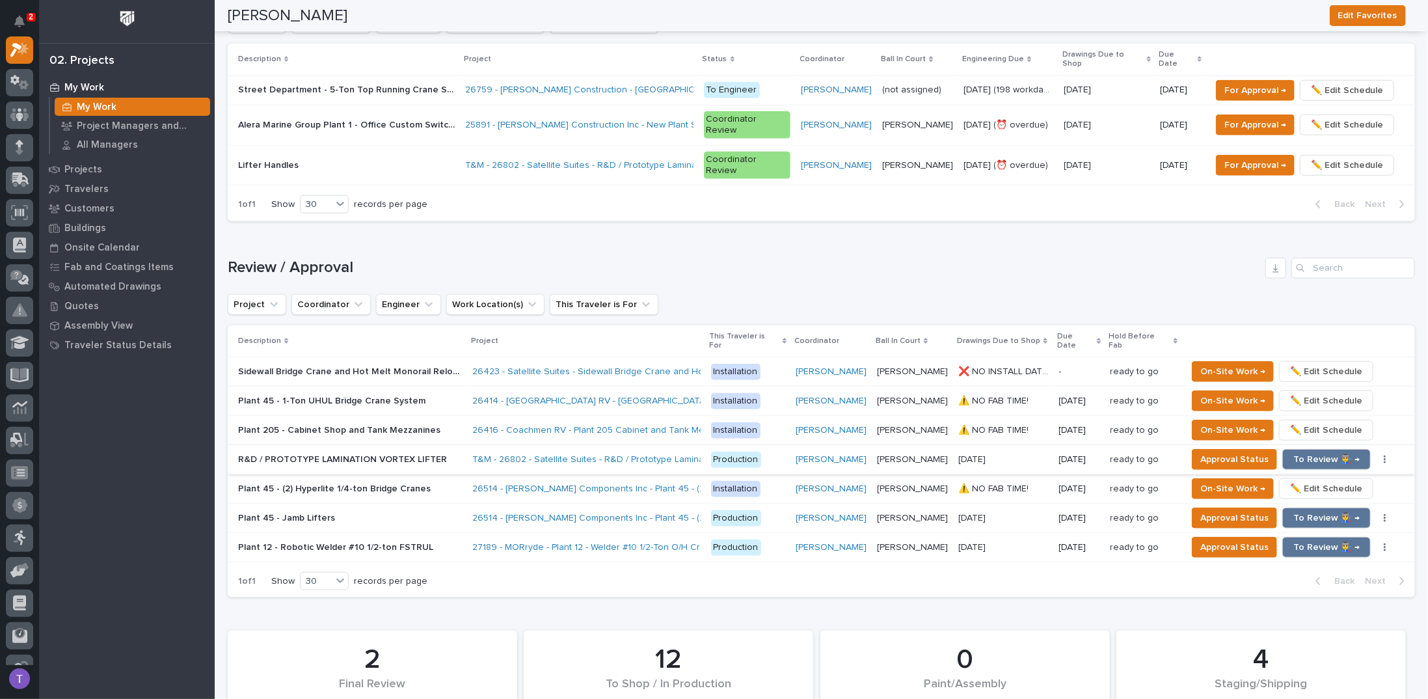
scroll to position [686, 0]
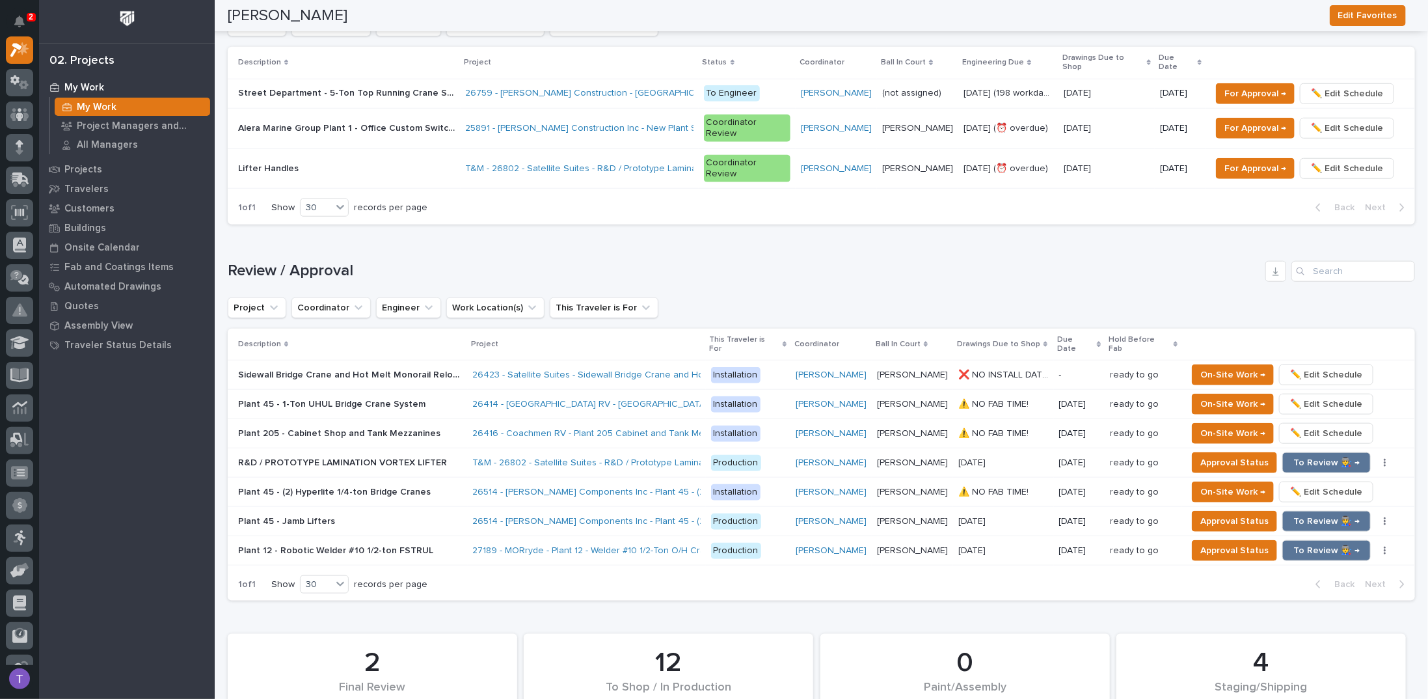
click at [572, 249] on div "Loading... Saving… Review / Approval Project Coordinator Engineer Work Location…" at bounding box center [821, 423] width 1187 height 377
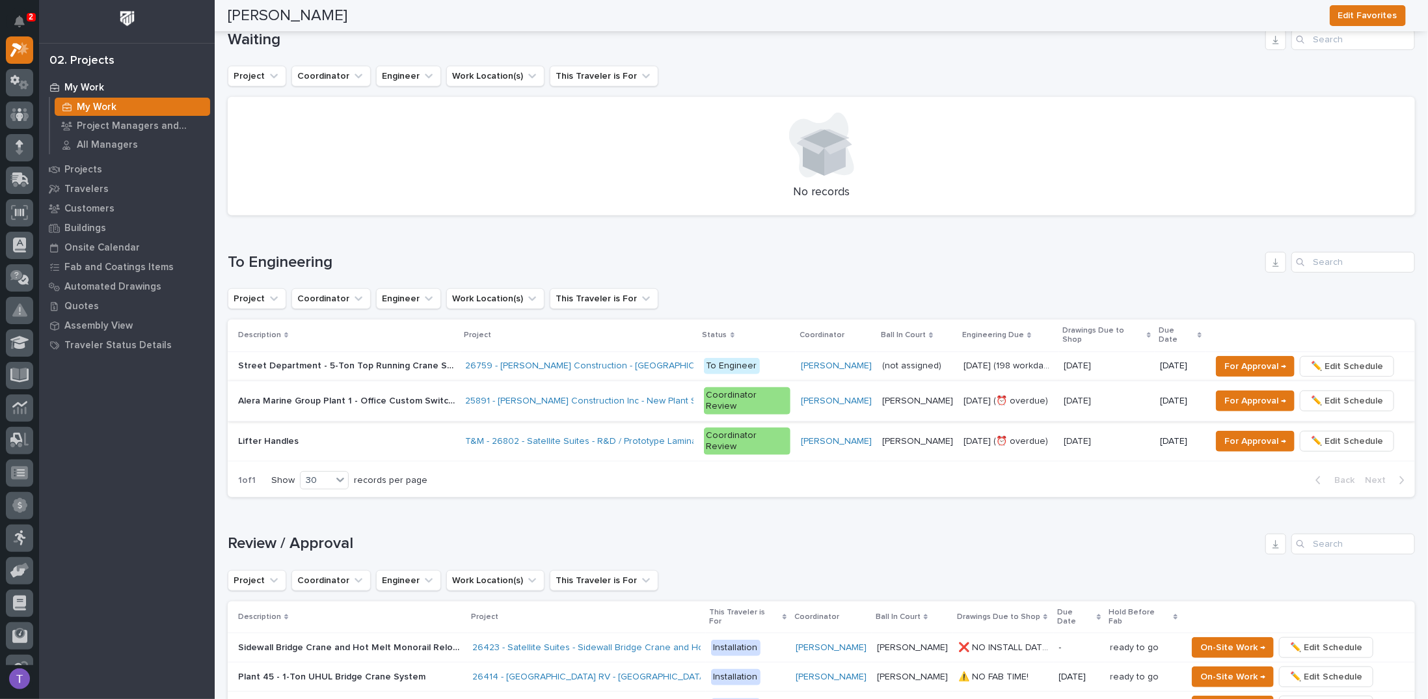
scroll to position [0, 0]
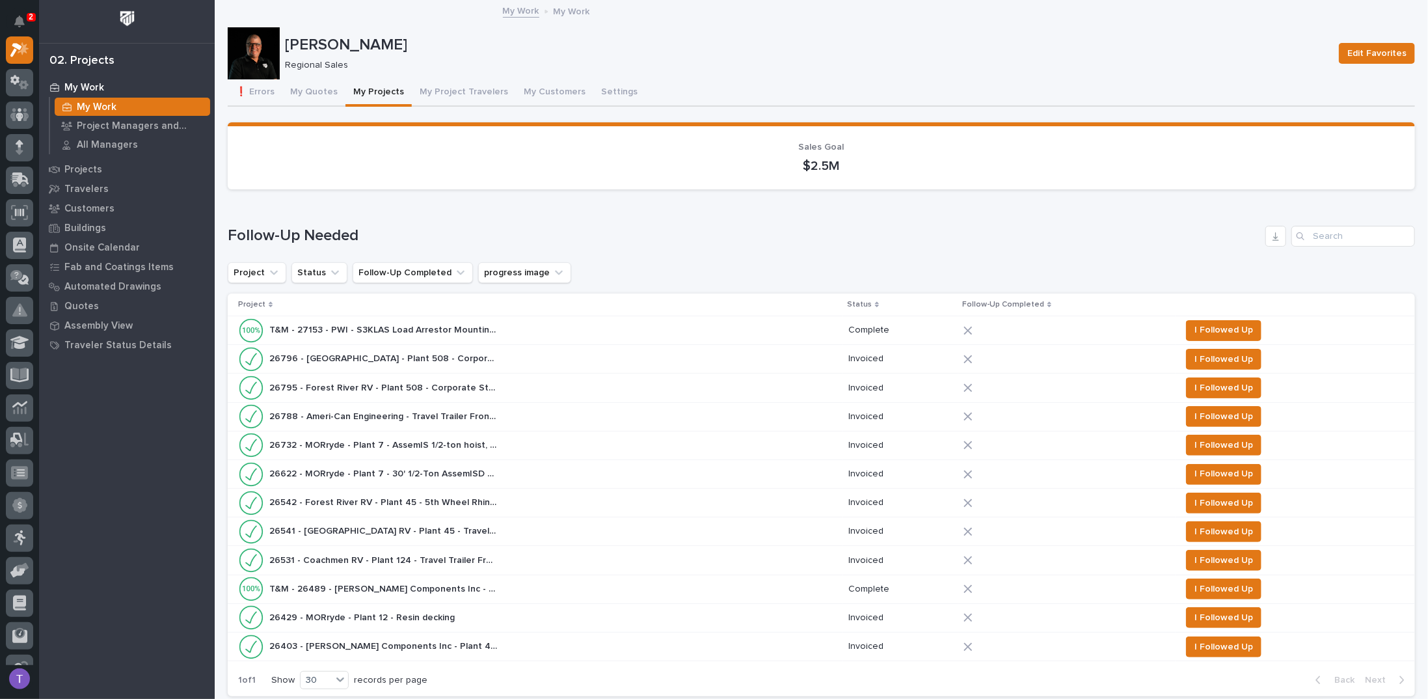
drag, startPoint x: 1219, startPoint y: 5, endPoint x: 733, endPoint y: 40, distance: 487.2
click at [733, 40] on p "[PERSON_NAME]" at bounding box center [807, 45] width 1044 height 19
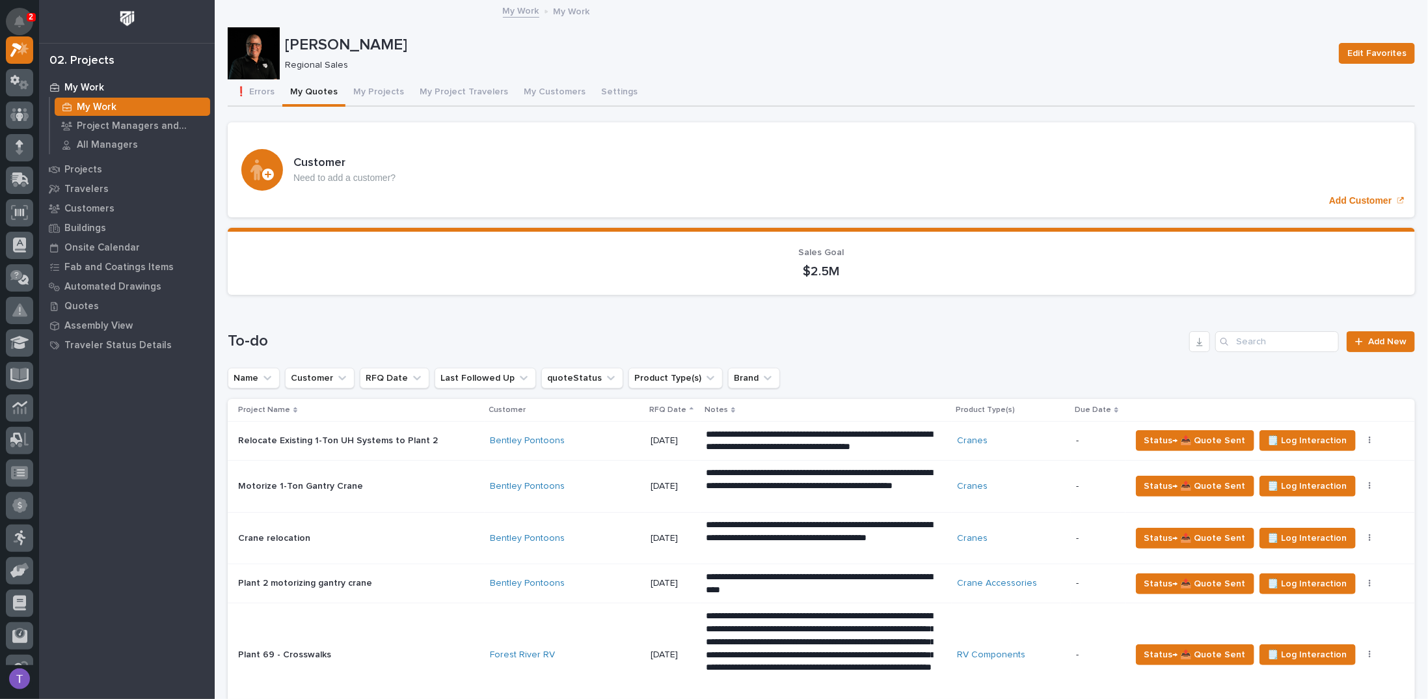
click at [18, 21] on icon "Notifications" at bounding box center [19, 22] width 10 height 12
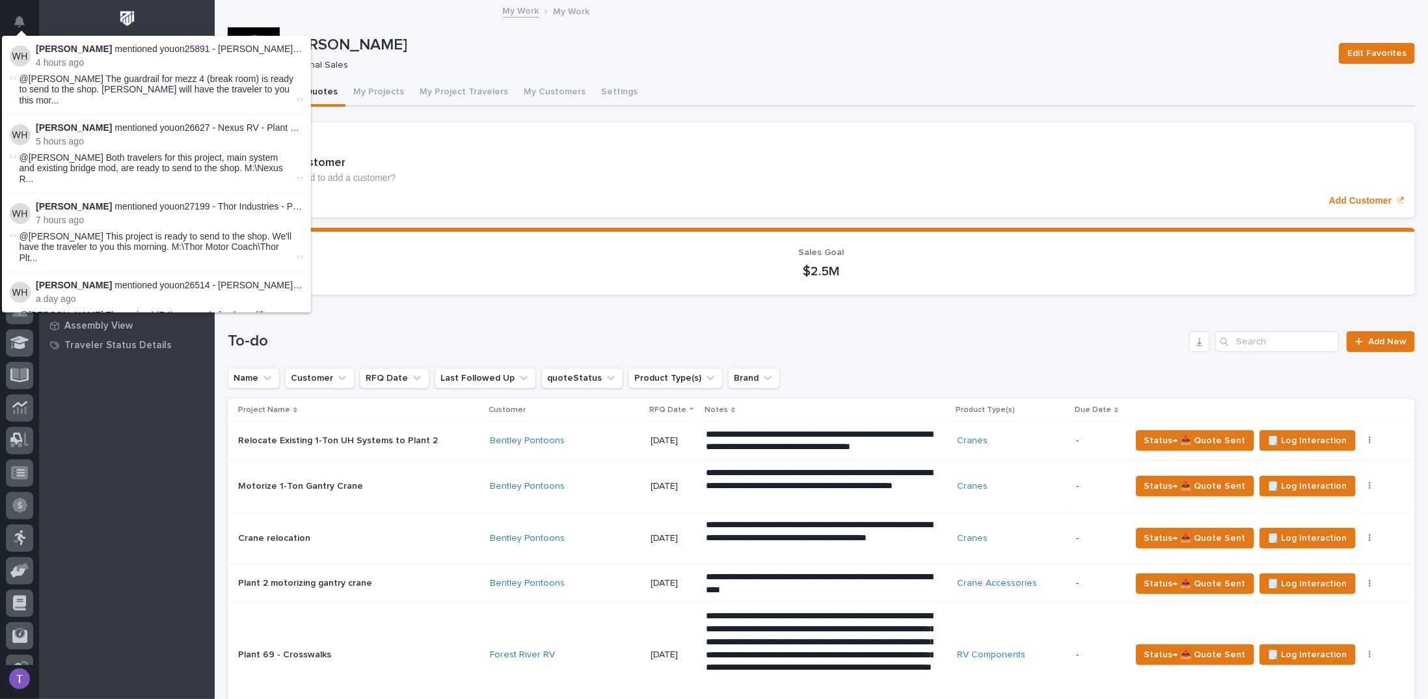
click at [427, 27] on div "Tim Ergle Regional Sales Edit Favorites" at bounding box center [821, 53] width 1187 height 52
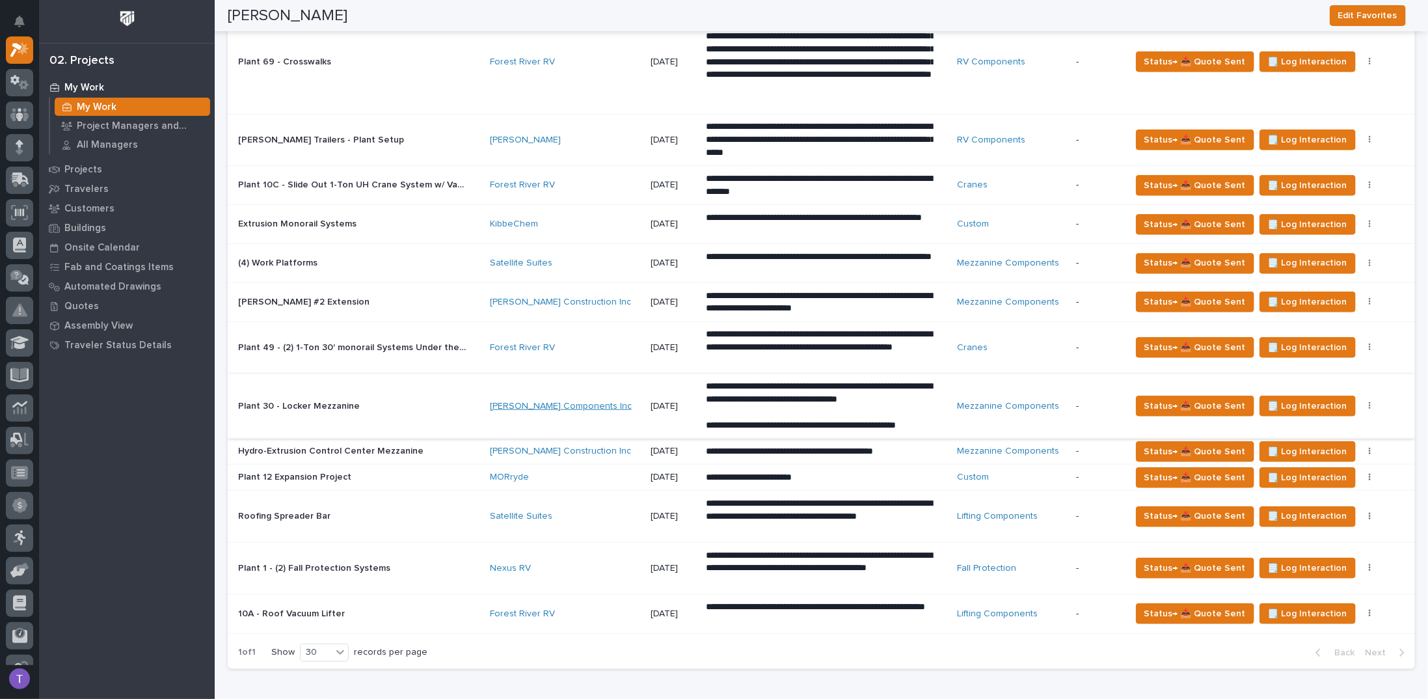
scroll to position [586, 0]
